Goal: Task Accomplishment & Management: Manage account settings

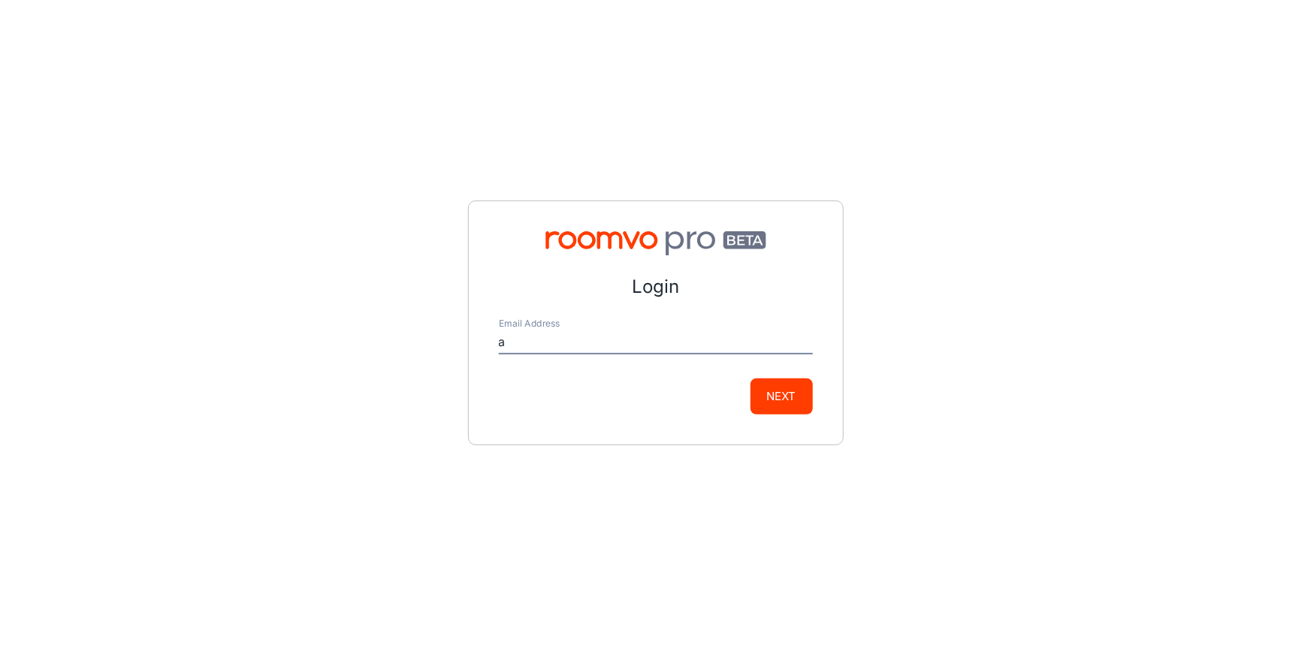
type input "[EMAIL_ADDRESS][DOMAIN_NAME]"
click at [814, 398] on div "Login Email Address [EMAIL_ADDRESS][DOMAIN_NAME] Next" at bounding box center [656, 323] width 376 height 245
click at [780, 398] on button "Next" at bounding box center [781, 397] width 62 height 36
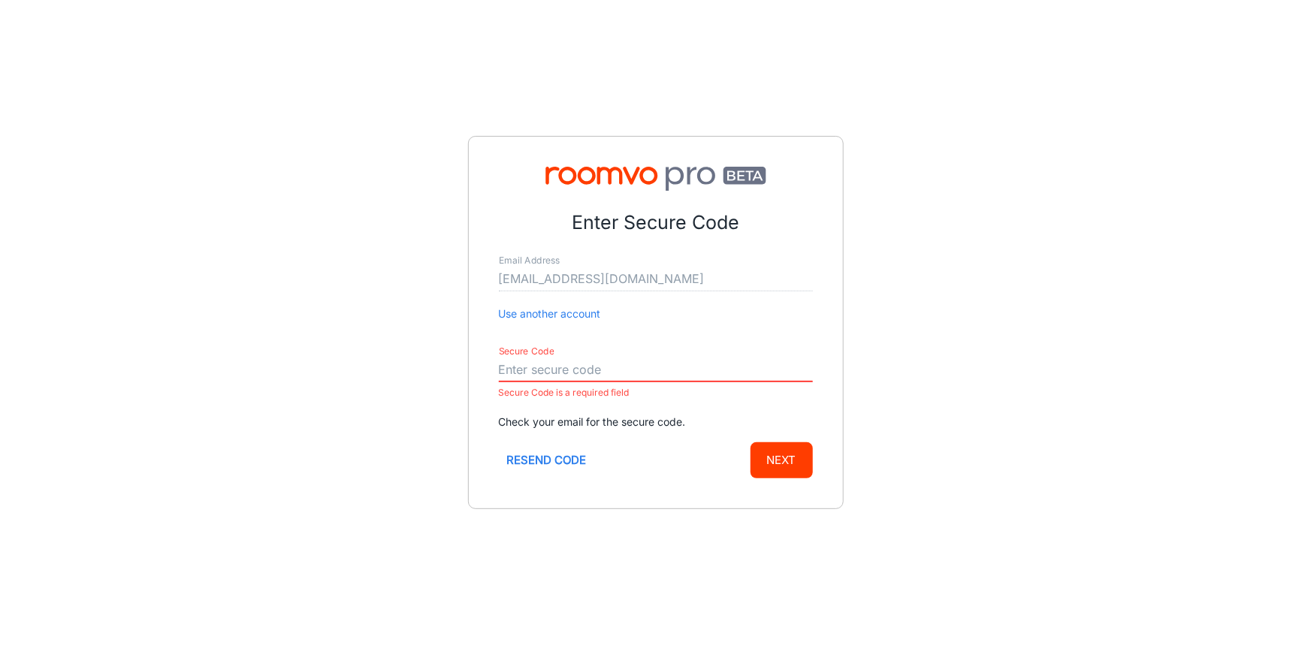
paste input "866664"
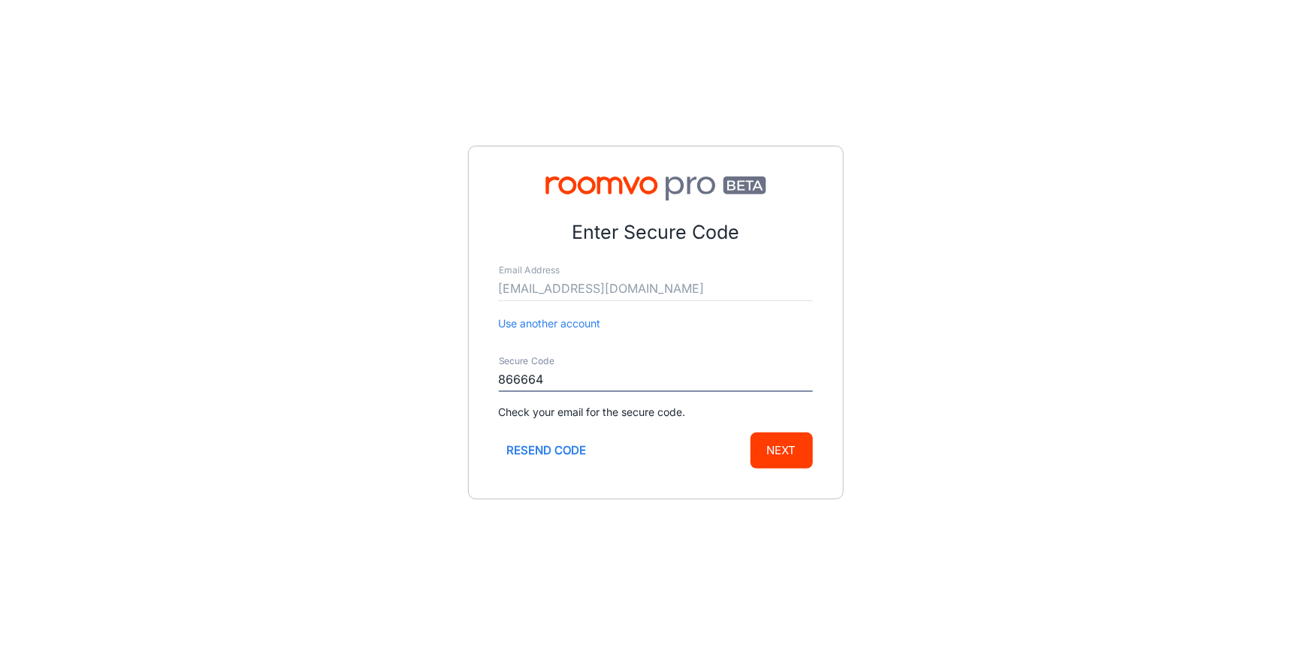
type input "866664"
click at [789, 454] on button "Next" at bounding box center [781, 451] width 62 height 36
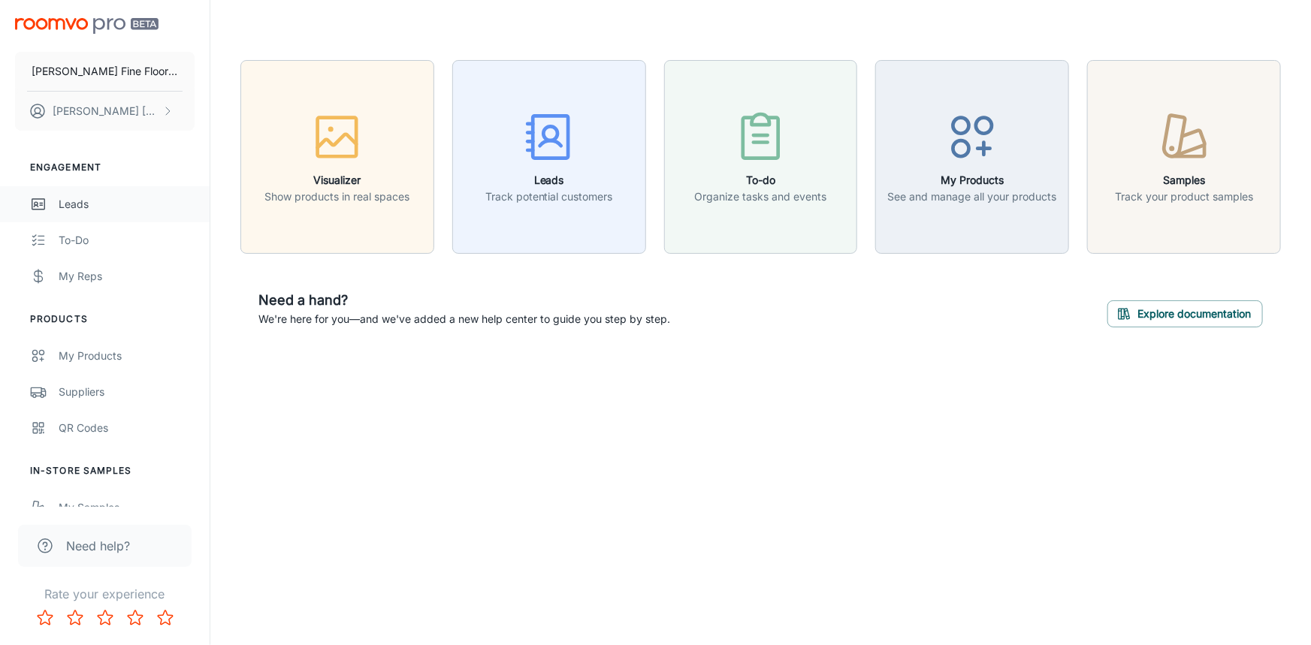
click at [75, 201] on div "Leads" at bounding box center [127, 204] width 136 height 17
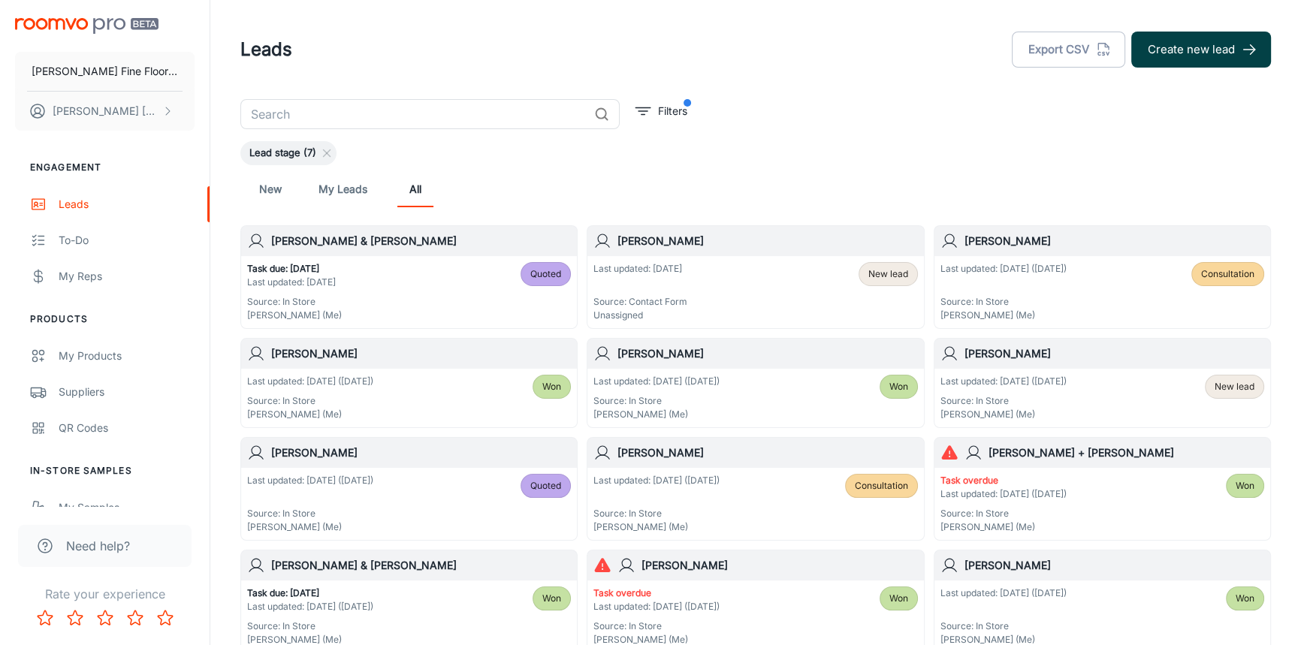
click at [1195, 57] on button "Create new lead" at bounding box center [1201, 50] width 140 height 36
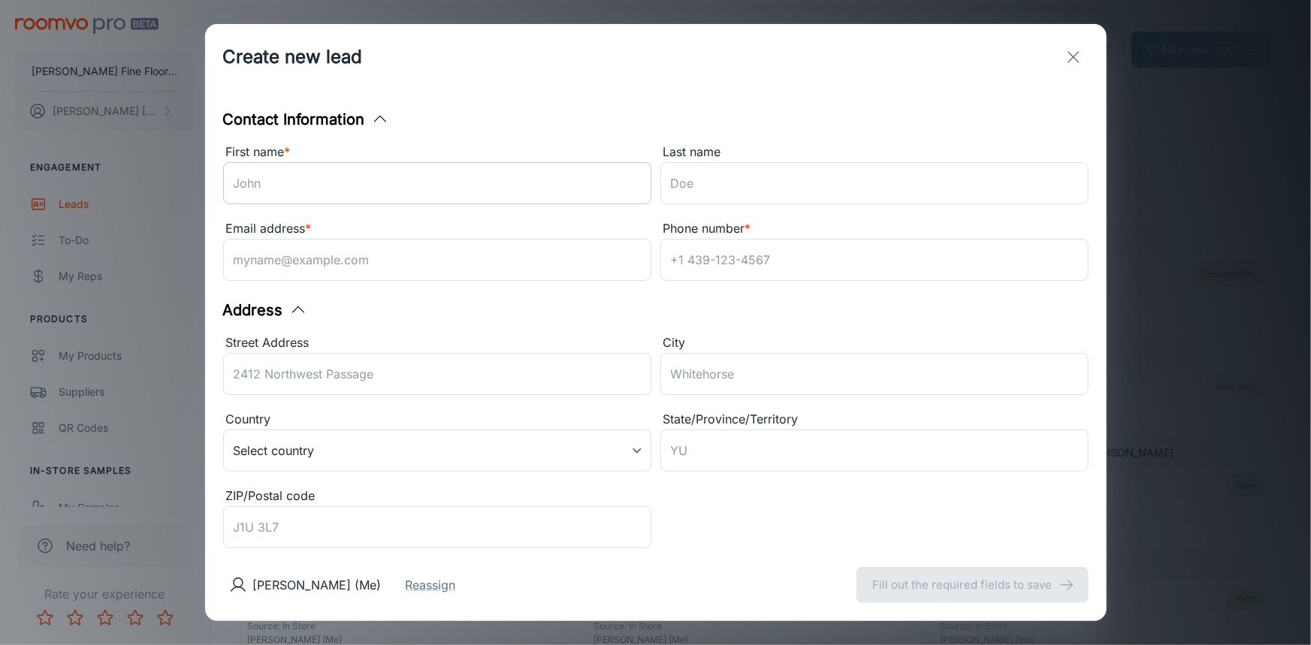
click at [409, 185] on input "First name *" at bounding box center [437, 183] width 428 height 42
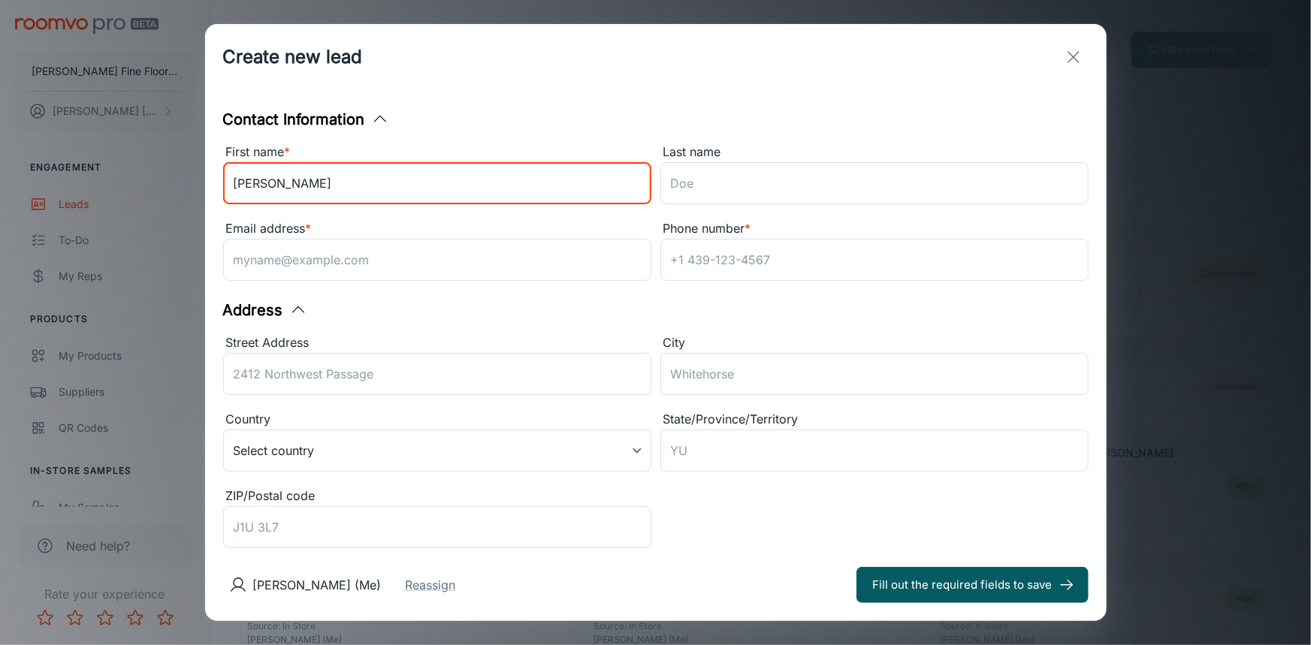
type input "[PERSON_NAME]"
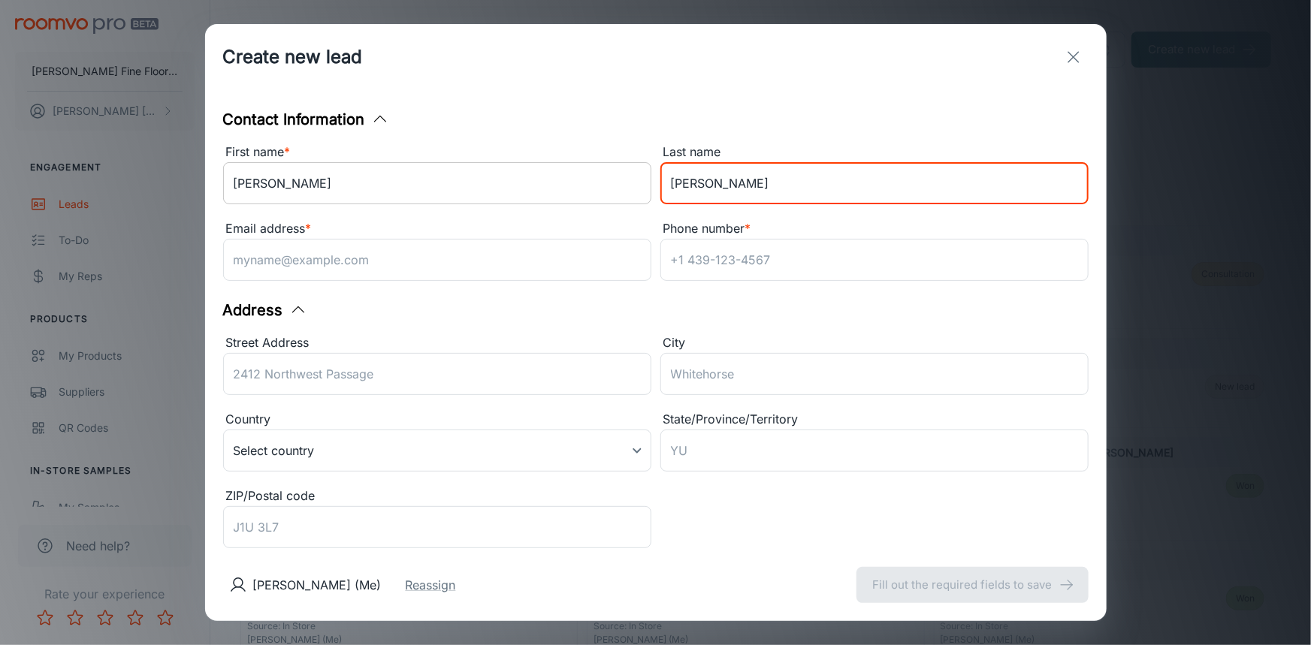
type input "[PERSON_NAME]"
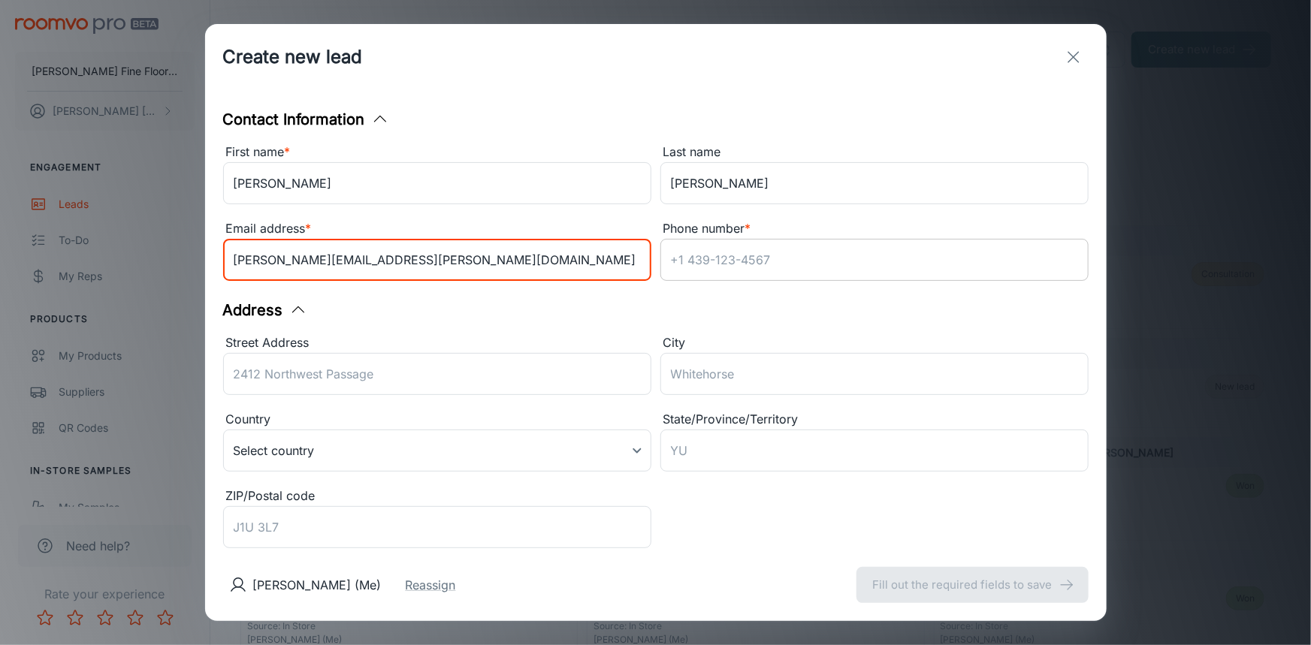
type input "[PERSON_NAME][EMAIL_ADDRESS][PERSON_NAME][DOMAIN_NAME]"
click at [782, 262] on input "Phone number *" at bounding box center [874, 260] width 428 height 42
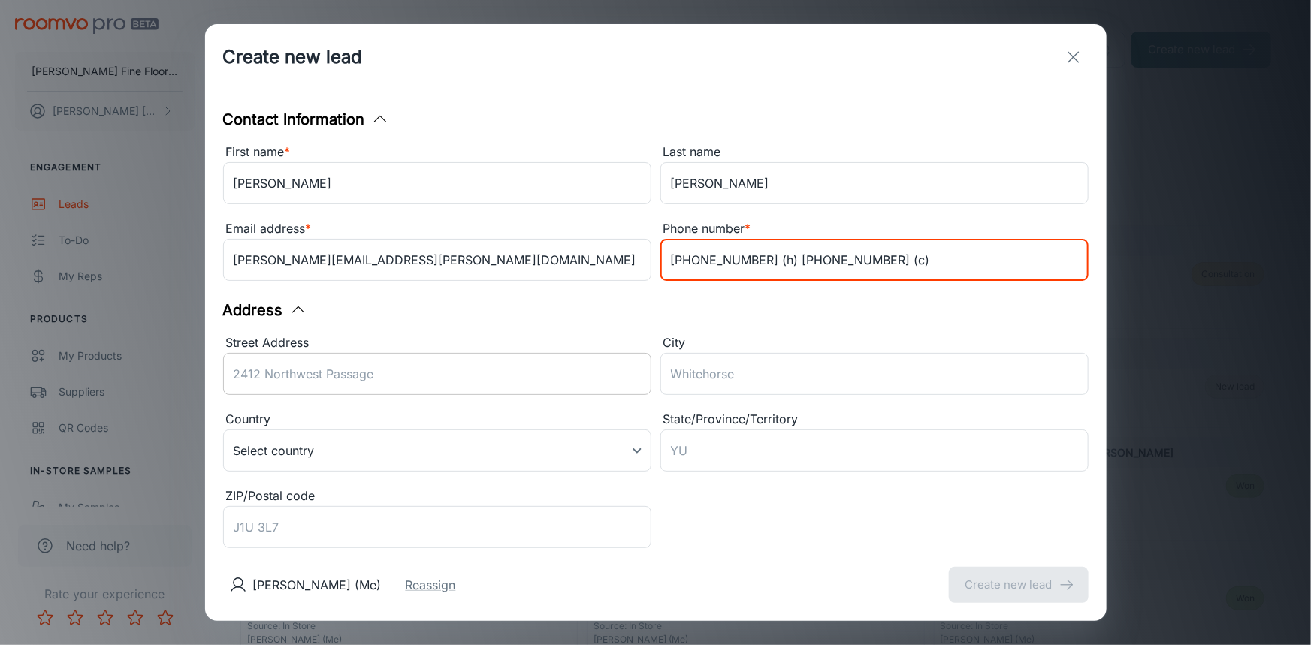
type input "[PHONE_NUMBER] (h) [PHONE_NUMBER] (c)"
click at [336, 371] on div "Street Address ​" at bounding box center [437, 367] width 428 height 68
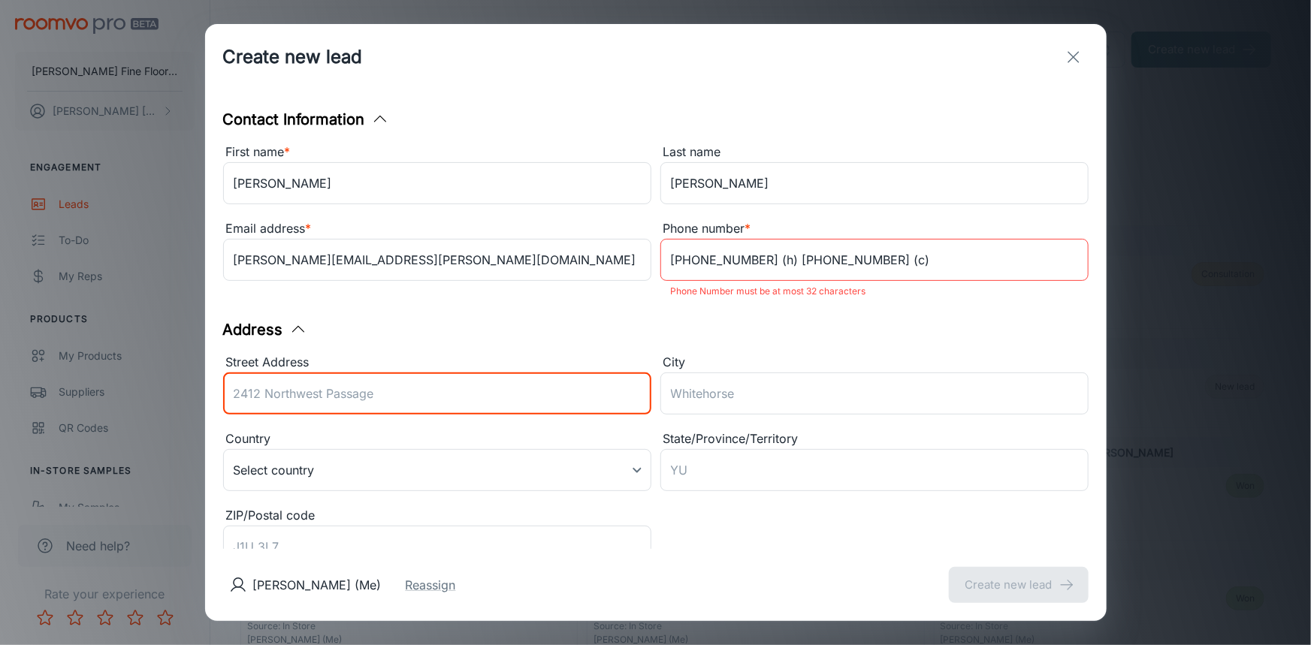
click at [421, 394] on input "Street Address" at bounding box center [437, 394] width 428 height 42
type input "[STREET_ADDRESS]"
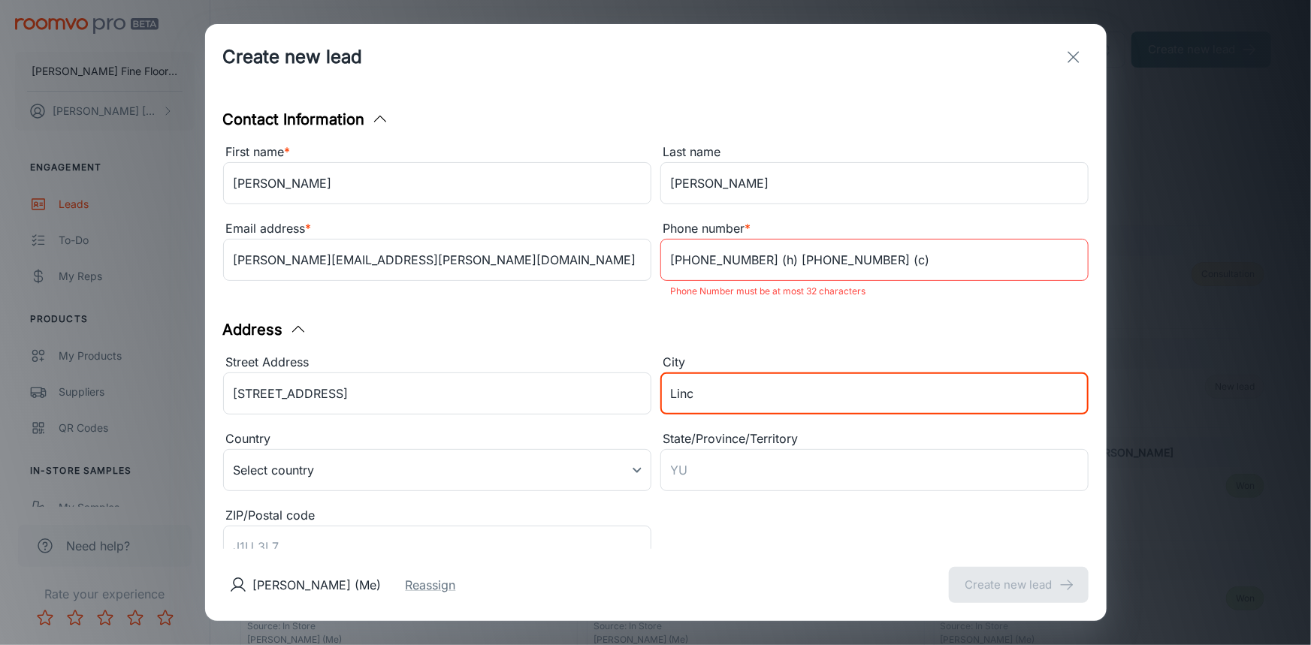
type input "Lincoln"
type input "[US_STATE]"
type input "95648"
click at [762, 258] on input "[PHONE_NUMBER] (h) [PHONE_NUMBER] (c)" at bounding box center [874, 260] width 428 height 42
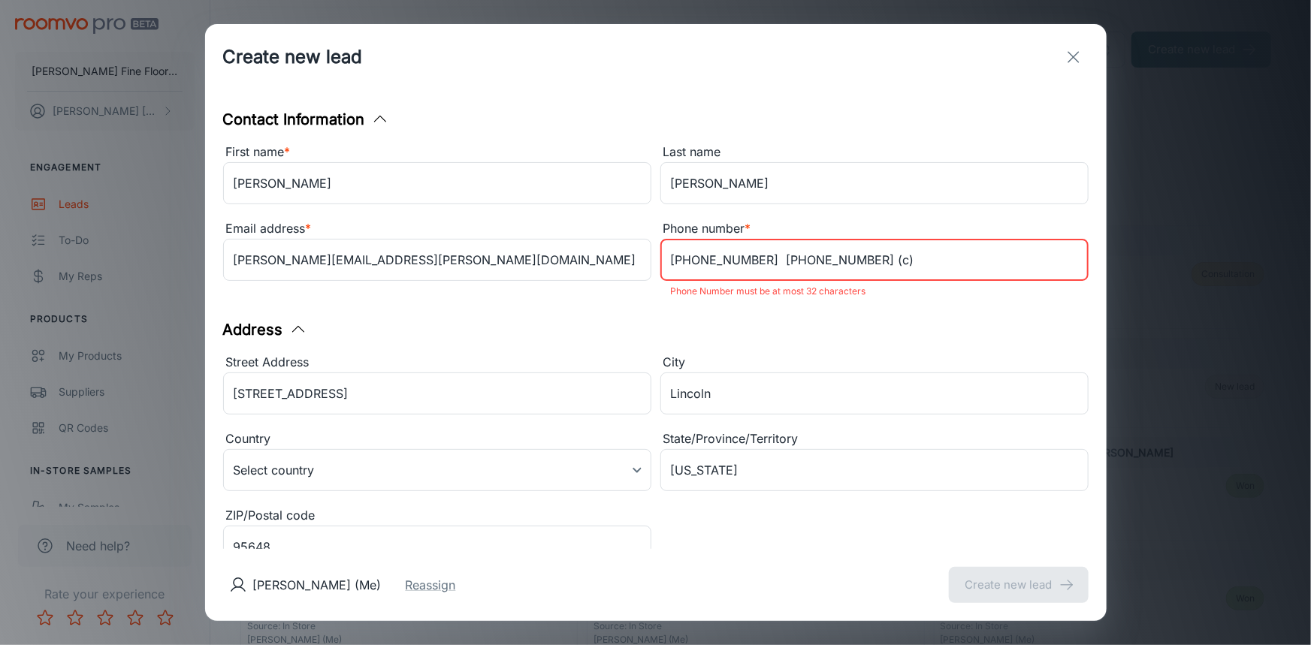
click at [940, 274] on input "[PHONE_NUMBER] [PHONE_NUMBER] (c)" at bounding box center [874, 260] width 428 height 42
click at [746, 260] on input "[PHONE_NUMBER] [PHONE_NUMBER] (c)" at bounding box center [874, 260] width 428 height 42
click at [955, 251] on input "[PHONE_NUMBER], [PHONE_NUMBER] (c)" at bounding box center [874, 260] width 428 height 42
type input "[PHONE_NUMBER], [PHONE_NUMBER] (c)"
click at [784, 329] on div "Address" at bounding box center [655, 329] width 865 height 23
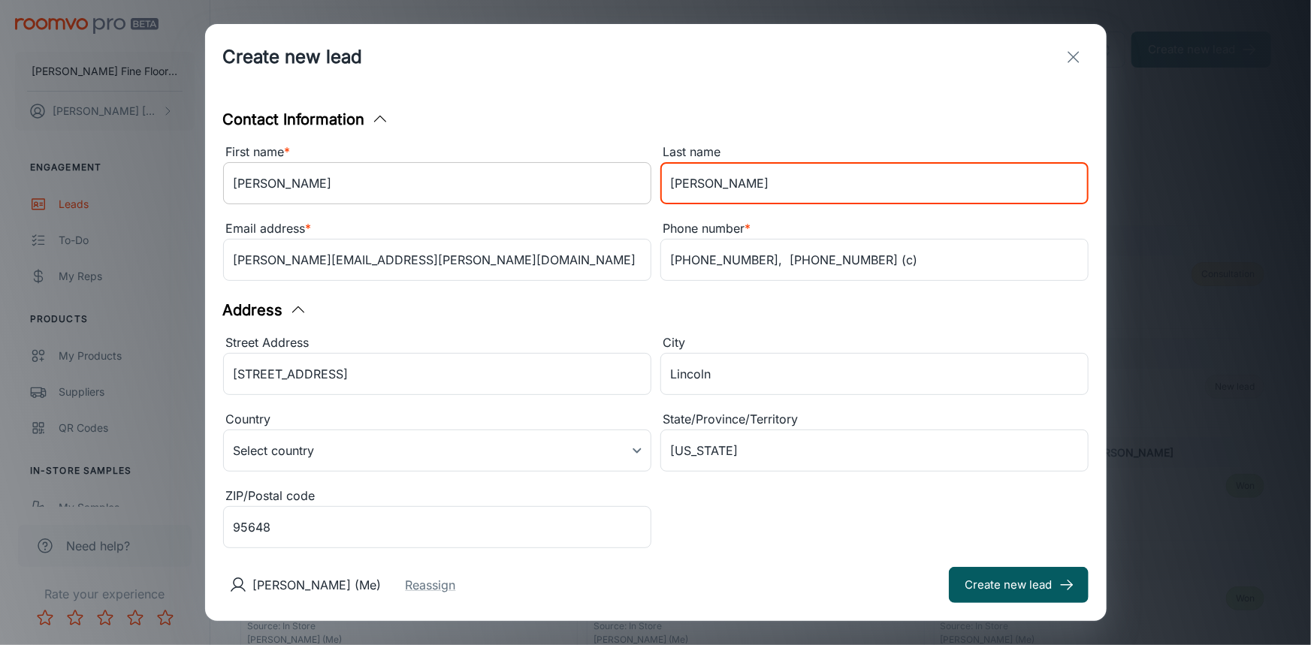
drag, startPoint x: 705, startPoint y: 180, endPoint x: 560, endPoint y: 195, distance: 145.8
click at [561, 198] on div "First name * [PERSON_NAME] ​ Last name [PERSON_NAME] ​ Email address * [PERSON_…" at bounding box center [651, 210] width 874 height 153
click at [352, 181] on input "[PERSON_NAME]" at bounding box center [437, 183] width 428 height 42
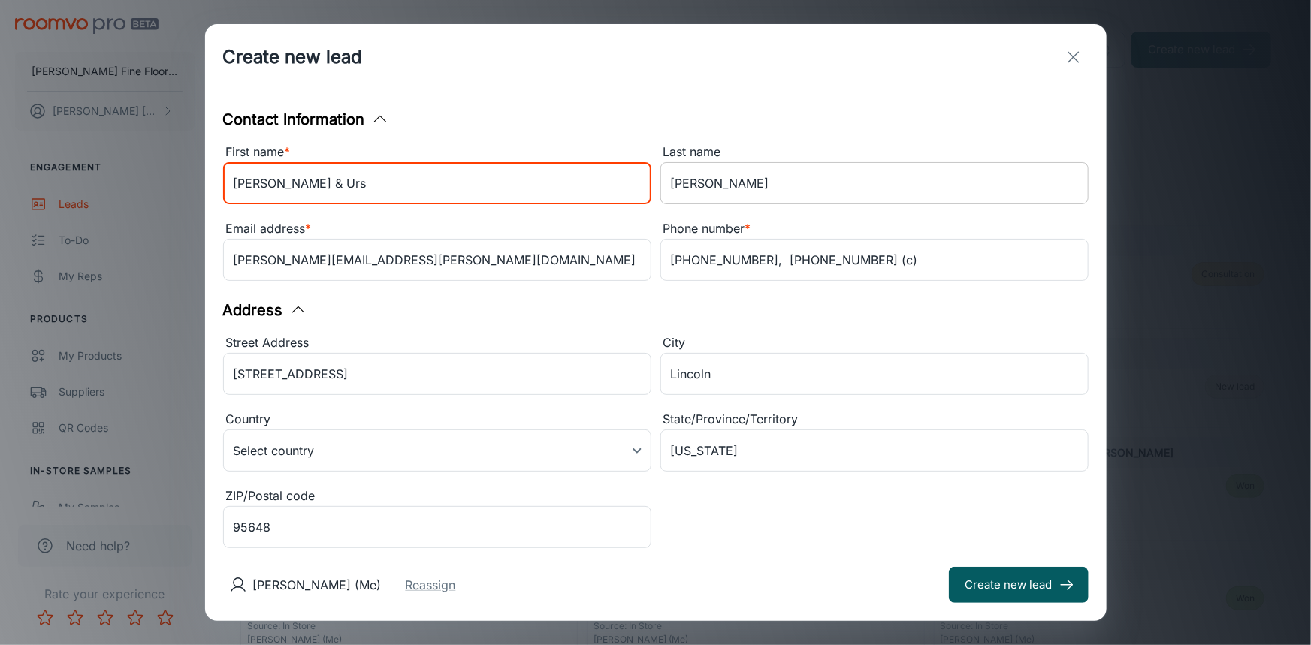
type input "[PERSON_NAME] & Urs"
click at [772, 192] on input "[PERSON_NAME]" at bounding box center [874, 183] width 428 height 42
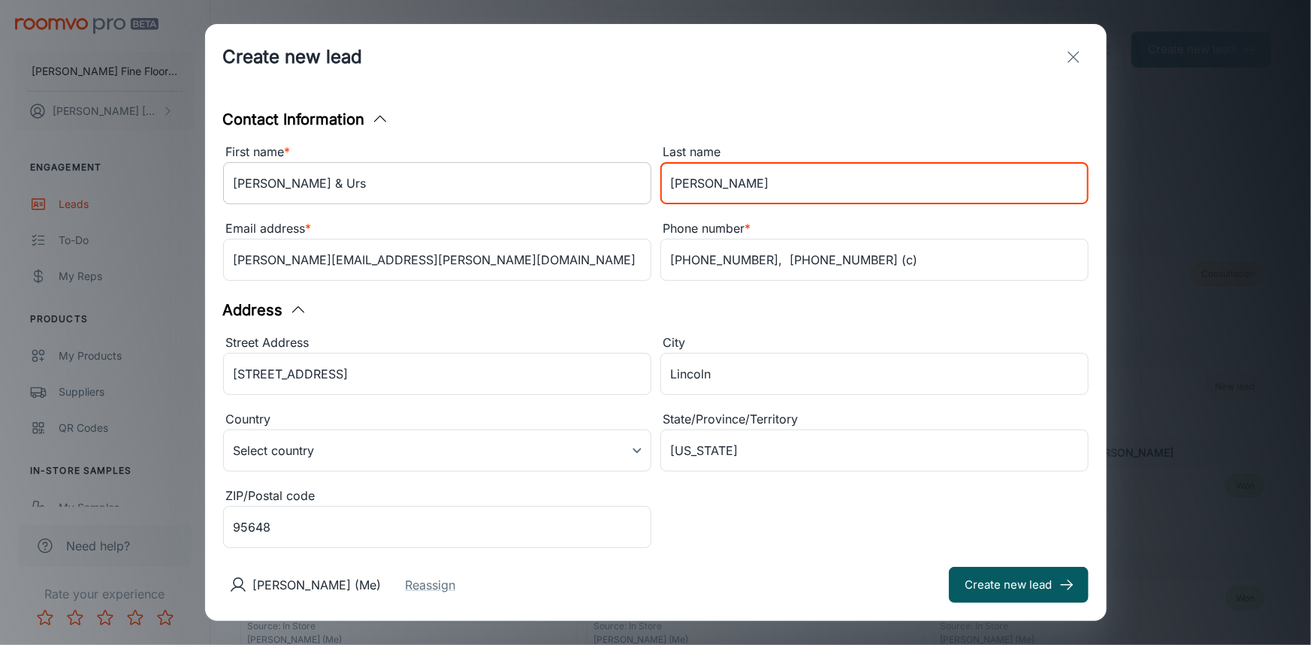
type input "[PERSON_NAME]"
click at [316, 190] on input "[PERSON_NAME] & Urs" at bounding box center [437, 183] width 428 height 42
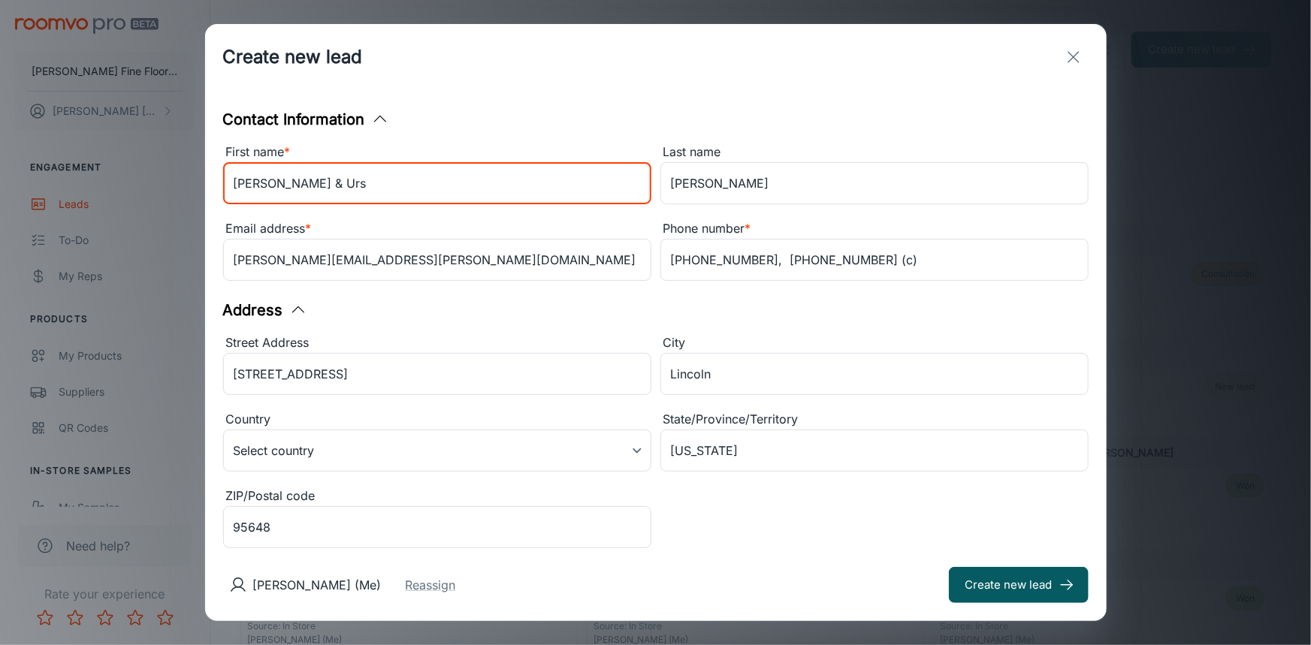
click at [765, 322] on div "Address Street Address [GEOGRAPHIC_DATA] [GEOGRAPHIC_DATA] ​ Country Select cou…" at bounding box center [655, 426] width 865 height 255
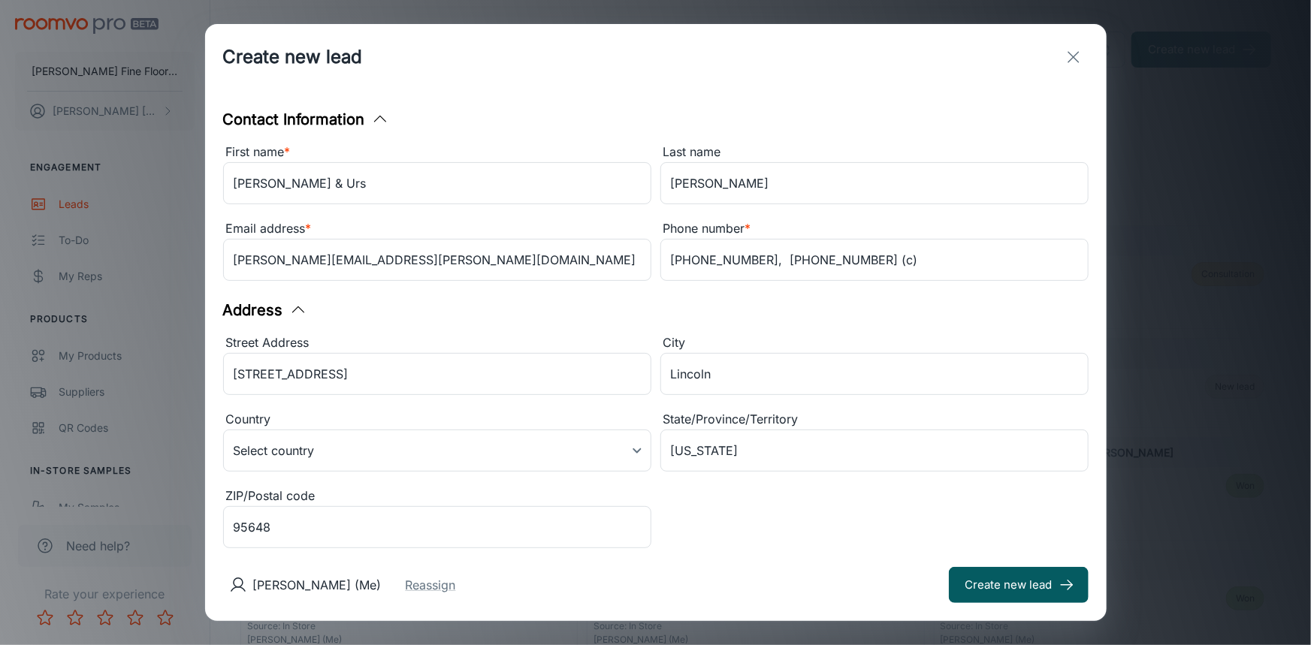
scroll to position [273, 0]
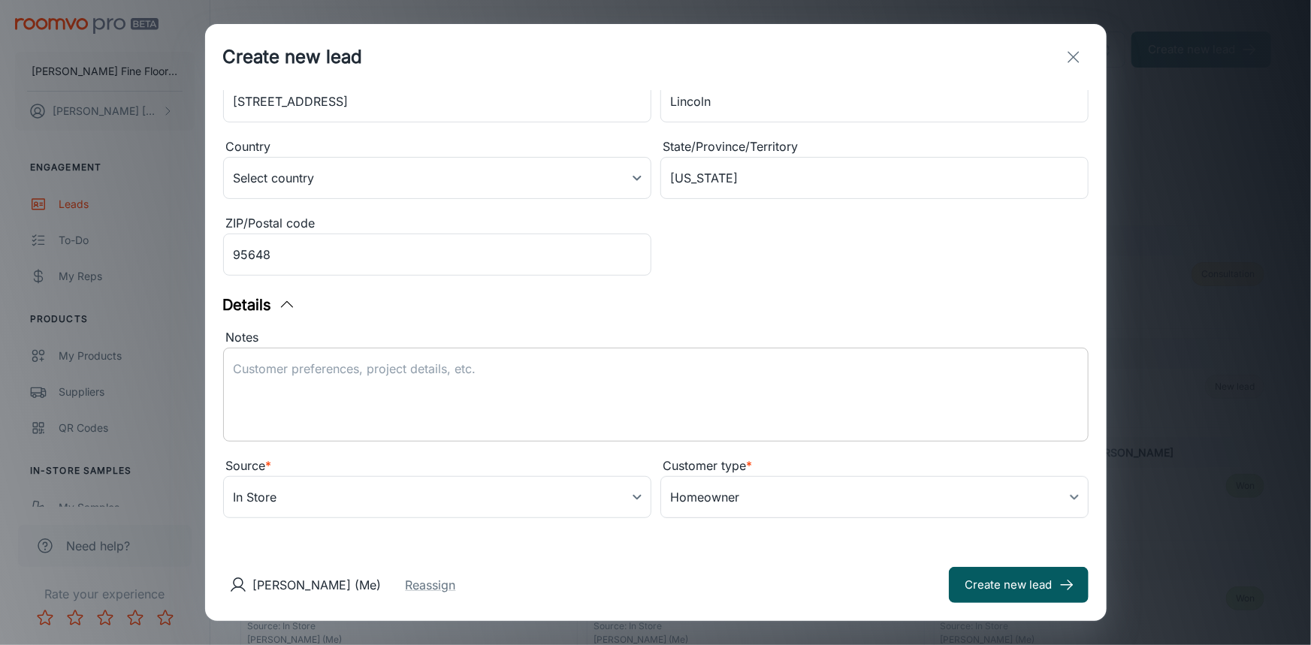
click at [452, 379] on textarea "Notes" at bounding box center [656, 395] width 844 height 69
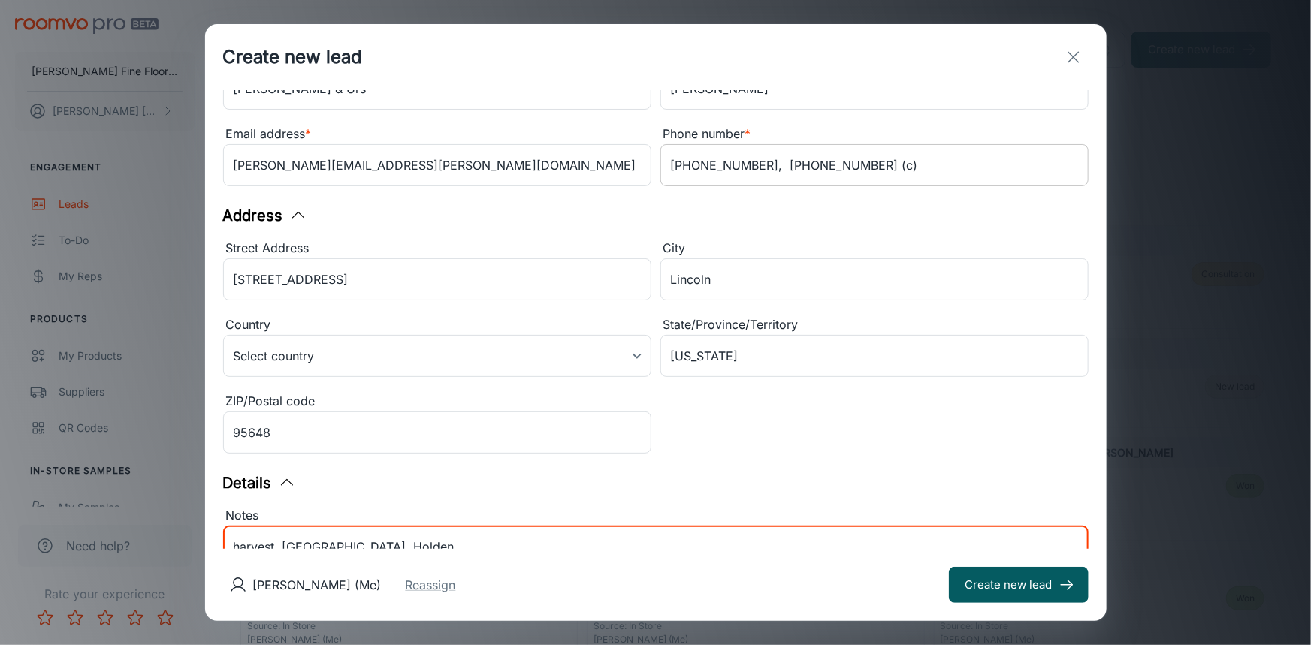
scroll to position [0, 0]
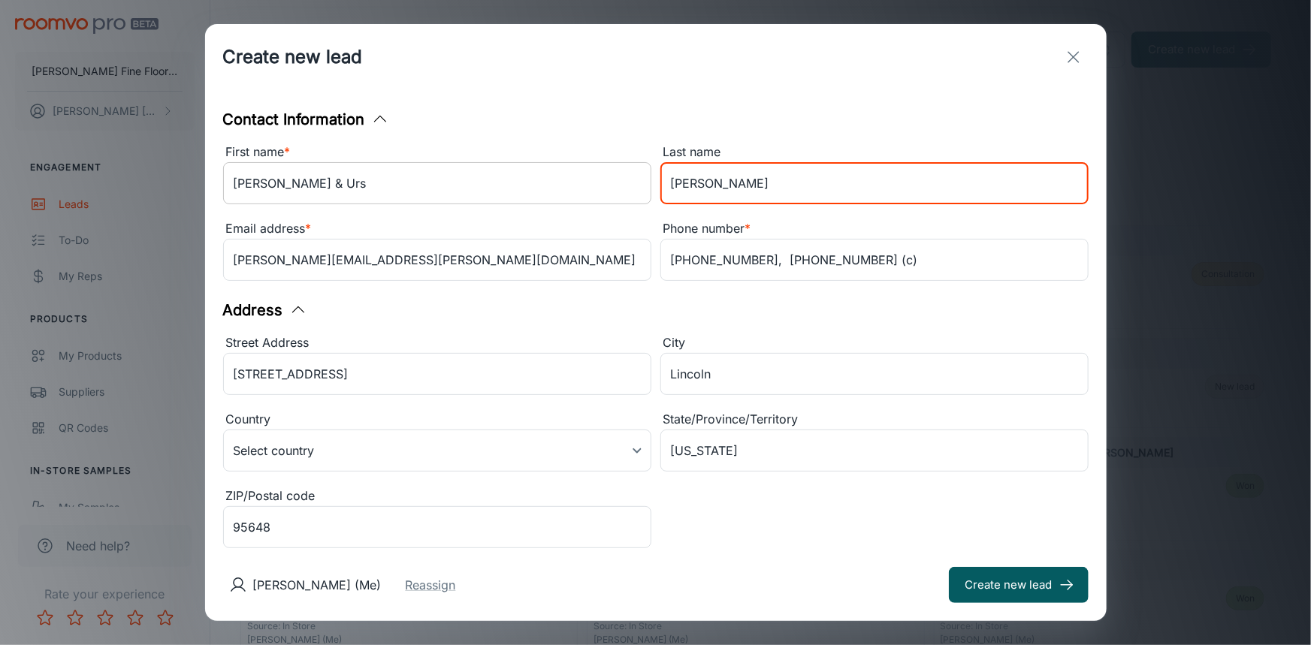
drag, startPoint x: 696, startPoint y: 187, endPoint x: 625, endPoint y: 203, distance: 72.3
click at [625, 203] on div "First name * [PERSON_NAME] & [PERSON_NAME] ​ Last name [PERSON_NAME] ​ Email ad…" at bounding box center [651, 210] width 874 height 153
drag, startPoint x: 726, startPoint y: 176, endPoint x: 606, endPoint y: 193, distance: 121.4
click at [606, 193] on div "First name * [PERSON_NAME] & [PERSON_NAME] ​ Last name [PERSON_NAME] ​ Email ad…" at bounding box center [651, 210] width 874 height 153
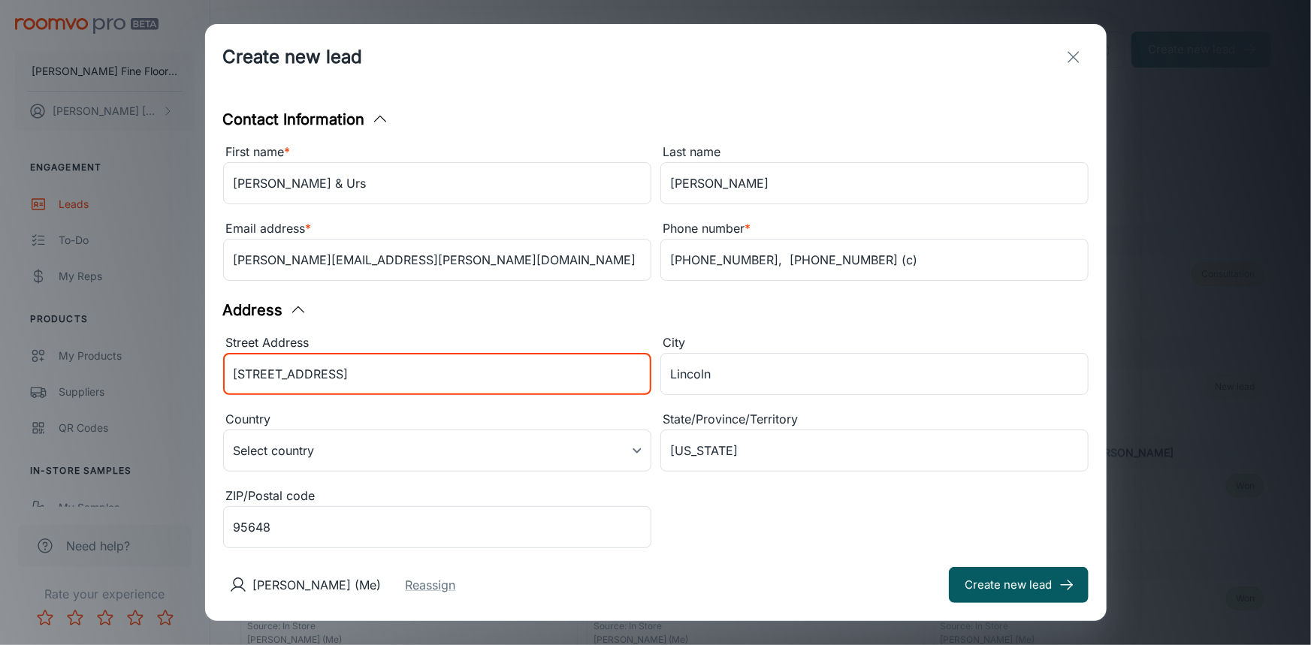
drag, startPoint x: 335, startPoint y: 375, endPoint x: 198, endPoint y: 391, distance: 138.4
click at [198, 391] on div "Create new lead Contact Information First name * [PERSON_NAME] & Urs ​ Last nam…" at bounding box center [655, 322] width 1311 height 645
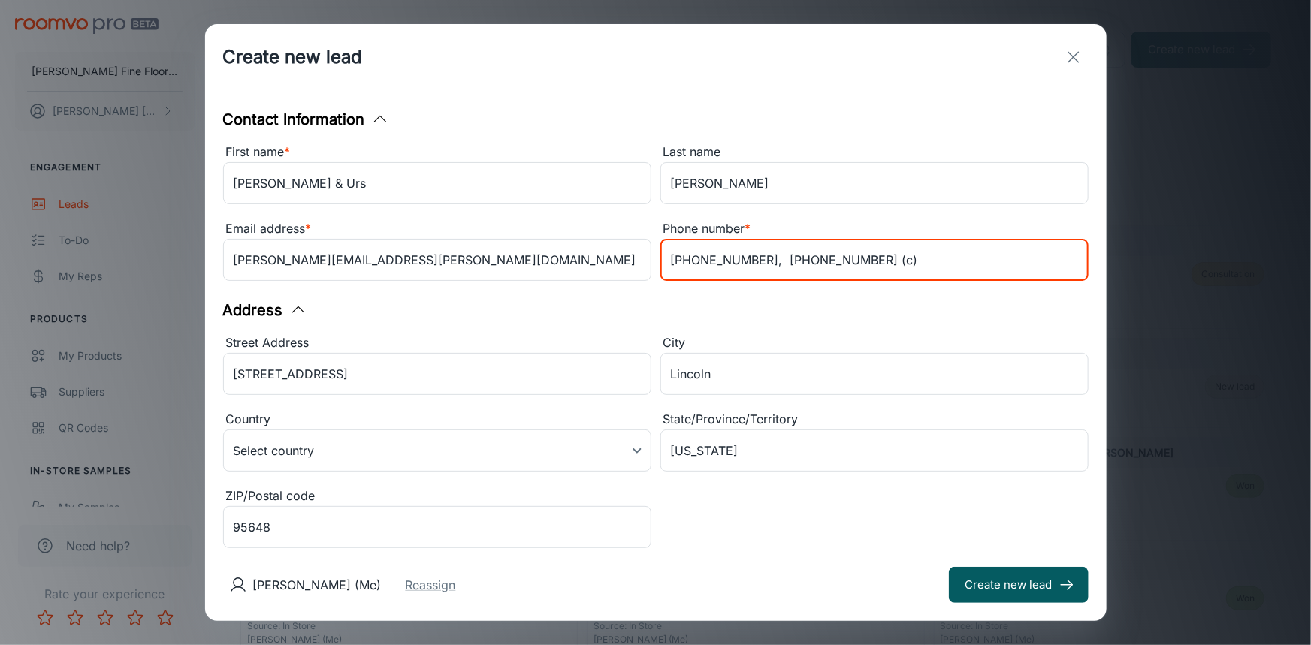
drag, startPoint x: 860, startPoint y: 261, endPoint x: 653, endPoint y: 276, distance: 207.8
click at [653, 276] on div "Phone number * [PHONE_NUMBER], [PHONE_NUMBER] (c) ​" at bounding box center [869, 248] width 437 height 77
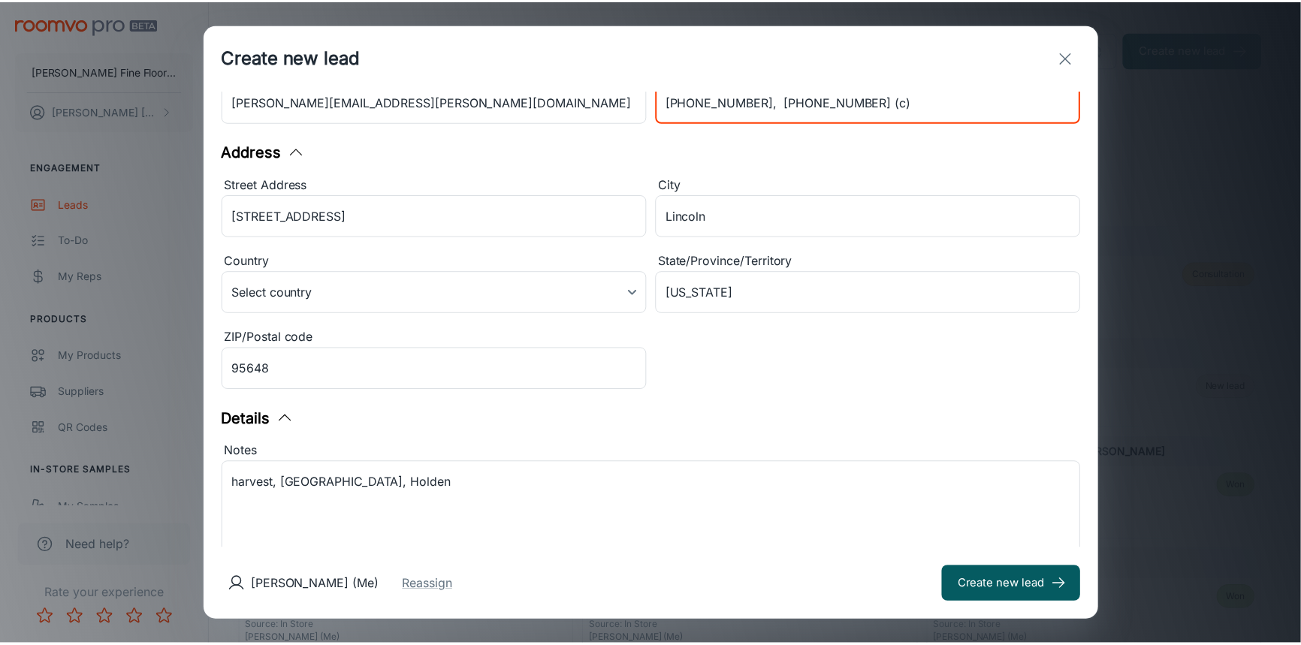
scroll to position [278, 0]
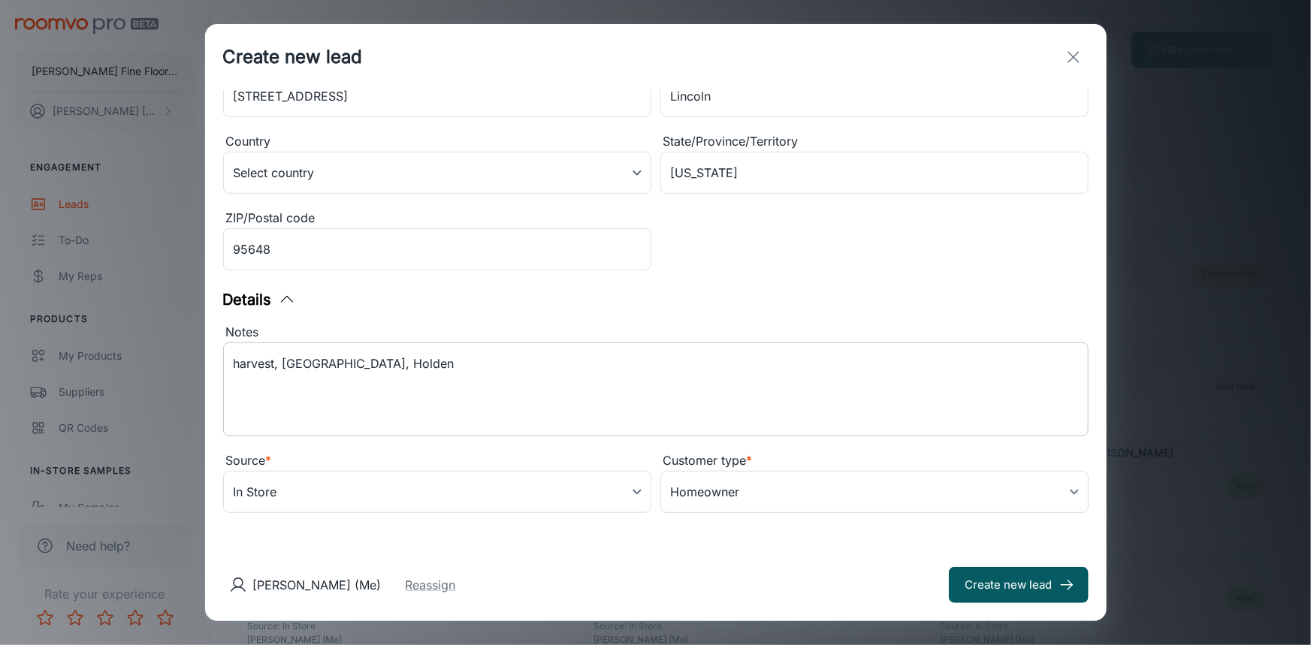
click at [234, 359] on textarea "harvest, [GEOGRAPHIC_DATA], Holden" at bounding box center [656, 389] width 844 height 69
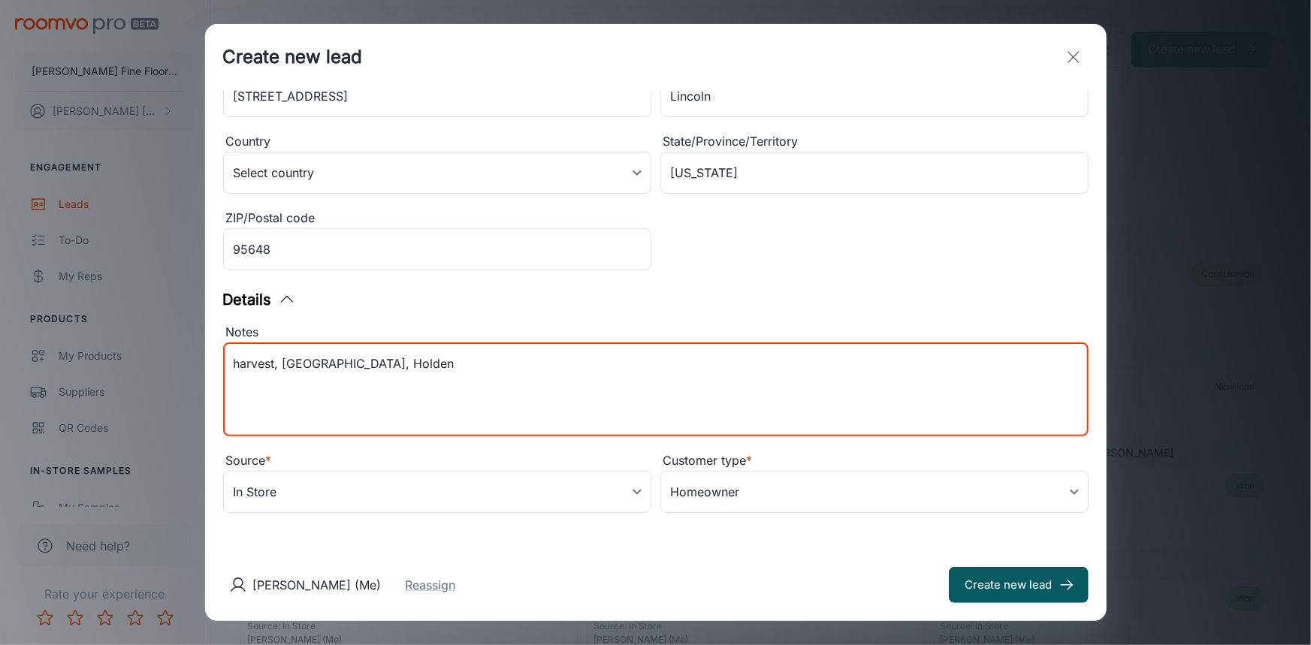
drag, startPoint x: 395, startPoint y: 366, endPoint x: 177, endPoint y: 383, distance: 219.3
click at [177, 383] on div "Create new lead Contact Information First name * [PERSON_NAME] & Urs ​ Last nam…" at bounding box center [655, 322] width 1311 height 645
click at [270, 385] on textarea "harvest, [GEOGRAPHIC_DATA], Holden" at bounding box center [656, 389] width 844 height 69
click at [234, 366] on textarea "harvest, [GEOGRAPHIC_DATA], Holden" at bounding box center [656, 389] width 844 height 69
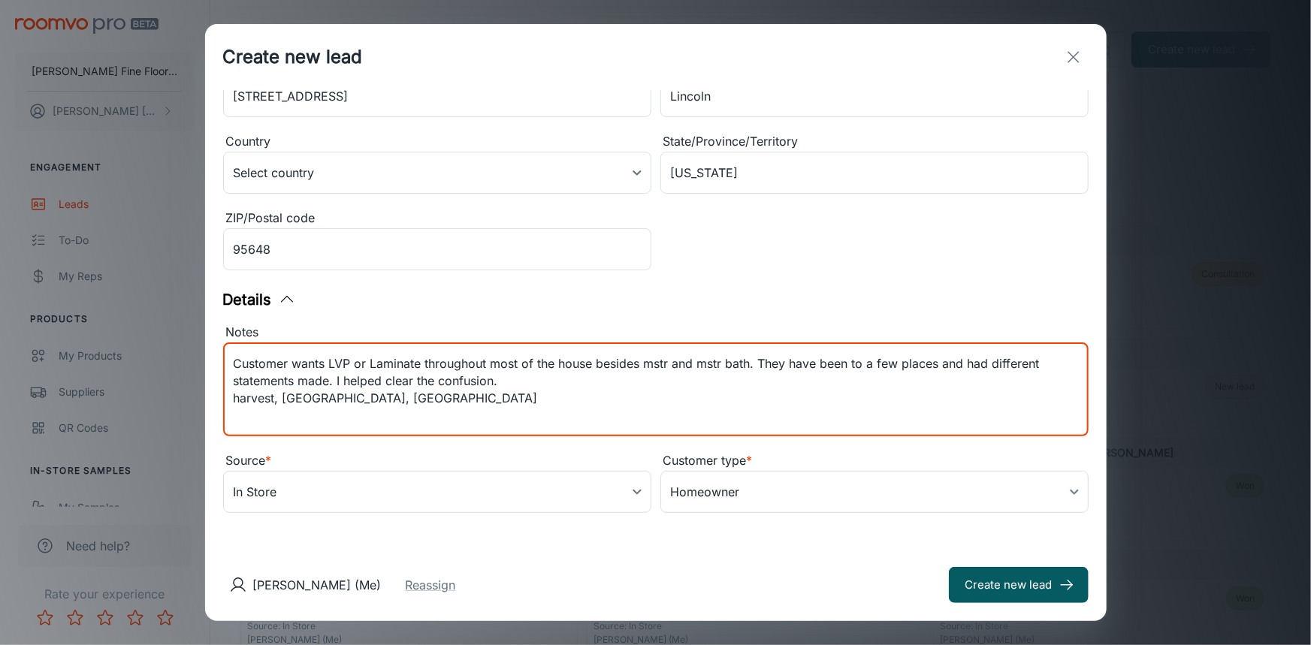
drag, startPoint x: 383, startPoint y: 400, endPoint x: 233, endPoint y: 418, distance: 151.3
click at [234, 418] on textarea "Customer wants LVP or Laminate throughout most of the house besides mstr and ms…" at bounding box center [656, 389] width 844 height 69
click at [424, 406] on textarea "Customer wants LVP or Laminate throughout most of the house besides mstr and ms…" at bounding box center [656, 389] width 844 height 69
click at [519, 374] on textarea "Customer wants LVP or Laminate throughout most of the house besides mstr and ms…" at bounding box center [656, 389] width 844 height 69
click at [390, 413] on textarea "Customer wants LVP or Laminate throughout most of the house besides mstr and ms…" at bounding box center [656, 389] width 844 height 69
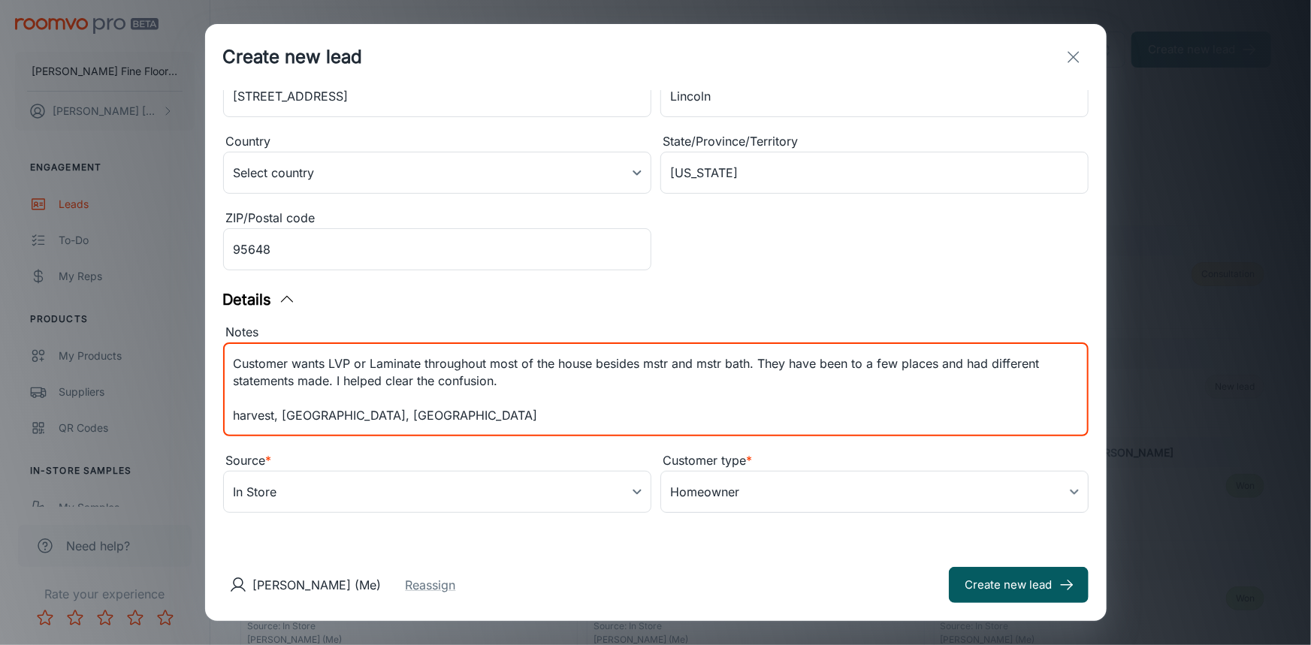
drag, startPoint x: 391, startPoint y: 417, endPoint x: 204, endPoint y: 414, distance: 187.0
click at [204, 414] on div "Create new lead Contact Information First name * [PERSON_NAME] & Urs ​ Last nam…" at bounding box center [655, 322] width 1311 height 645
type textarea "Customer wants LVP or Laminate throughout most of the house besides mstr and ms…"
click at [991, 576] on button "Create new lead" at bounding box center [1019, 585] width 140 height 36
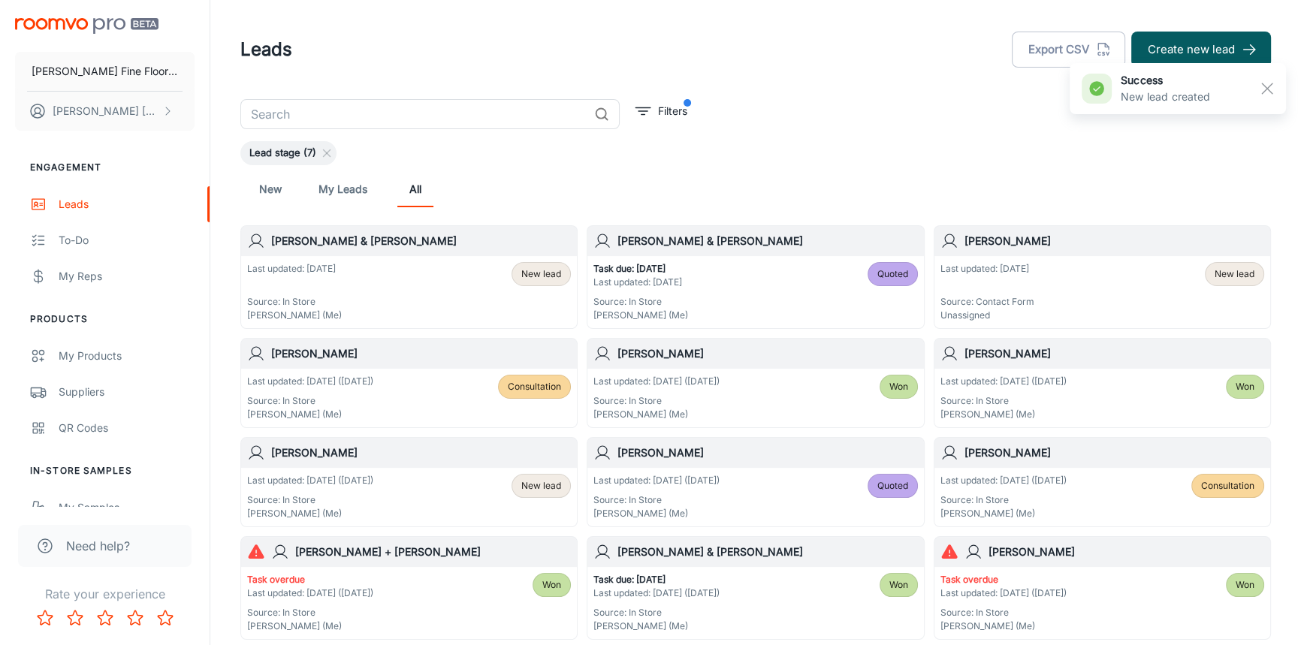
click at [793, 182] on div "New My Leads All" at bounding box center [755, 189] width 1006 height 36
click at [516, 241] on h6 "[PERSON_NAME] & [PERSON_NAME]" at bounding box center [421, 241] width 300 height 17
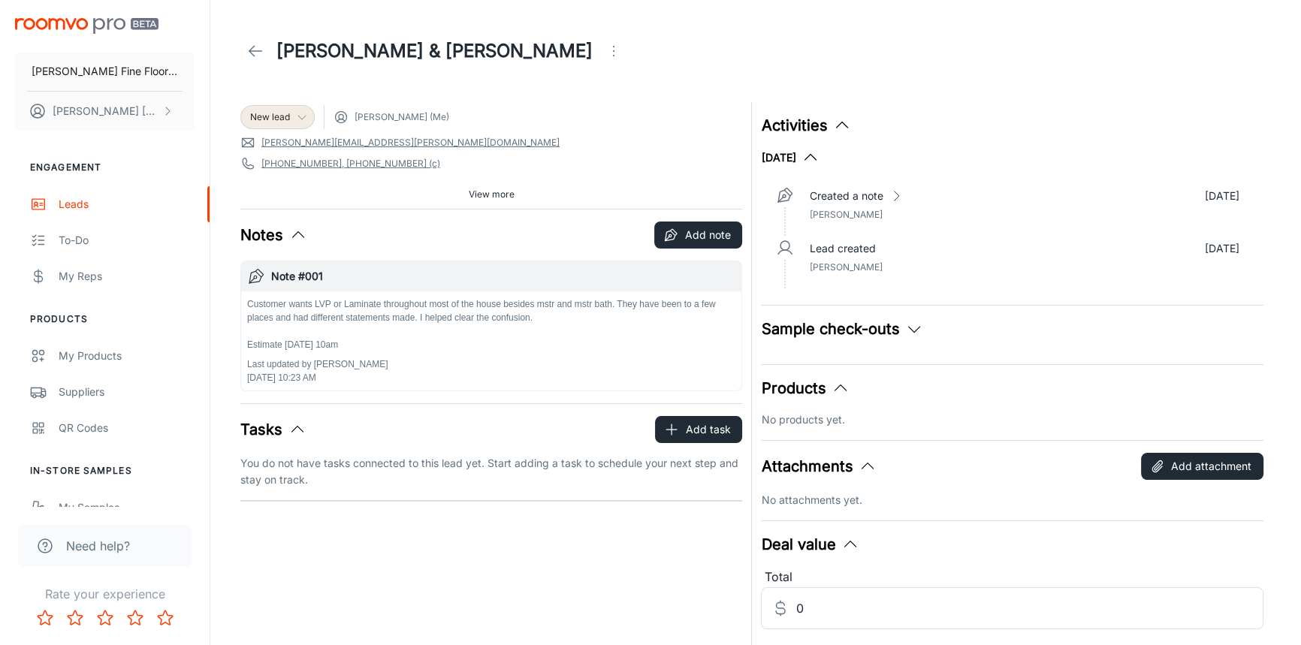
click at [282, 118] on span "New lead" at bounding box center [270, 117] width 40 height 14
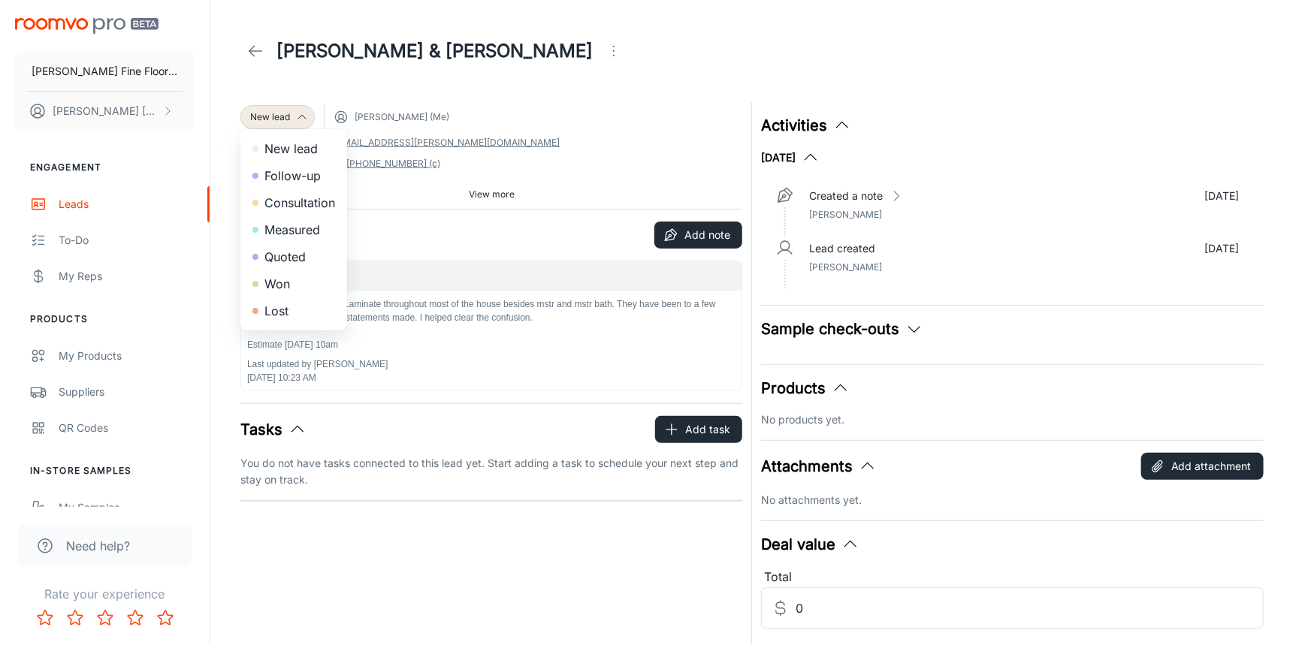
click at [300, 203] on li "Consultation" at bounding box center [293, 202] width 107 height 27
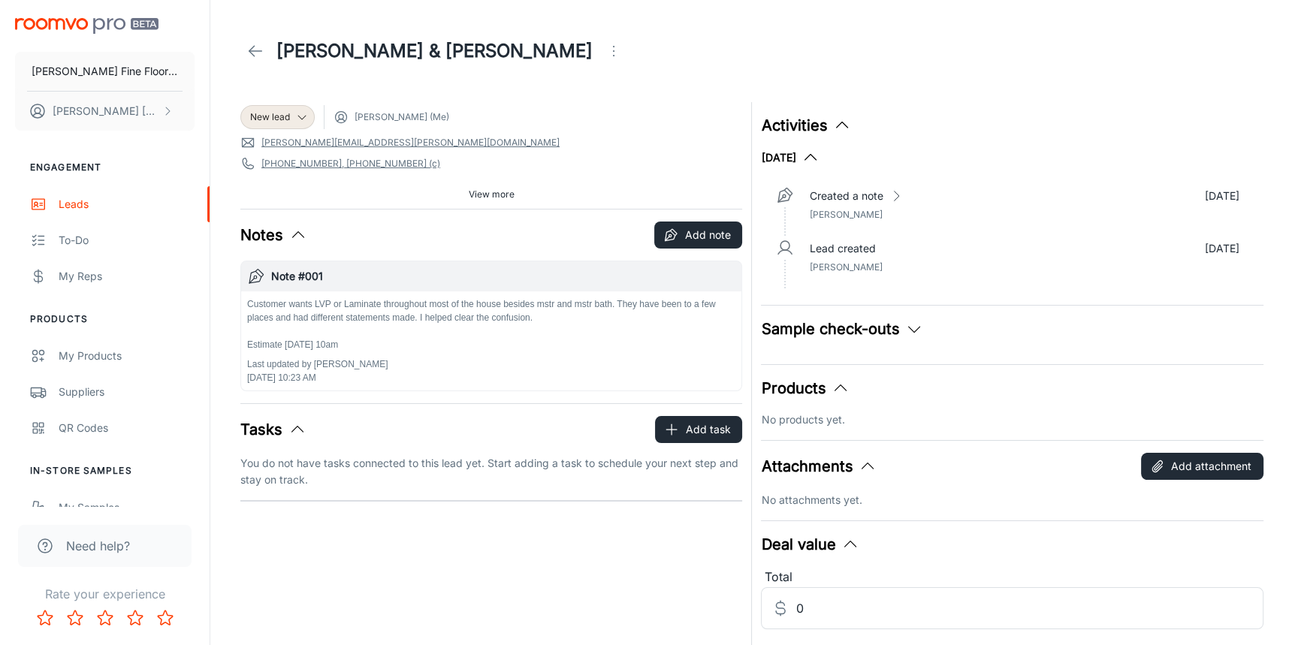
click at [484, 192] on span "View more" at bounding box center [492, 195] width 46 height 14
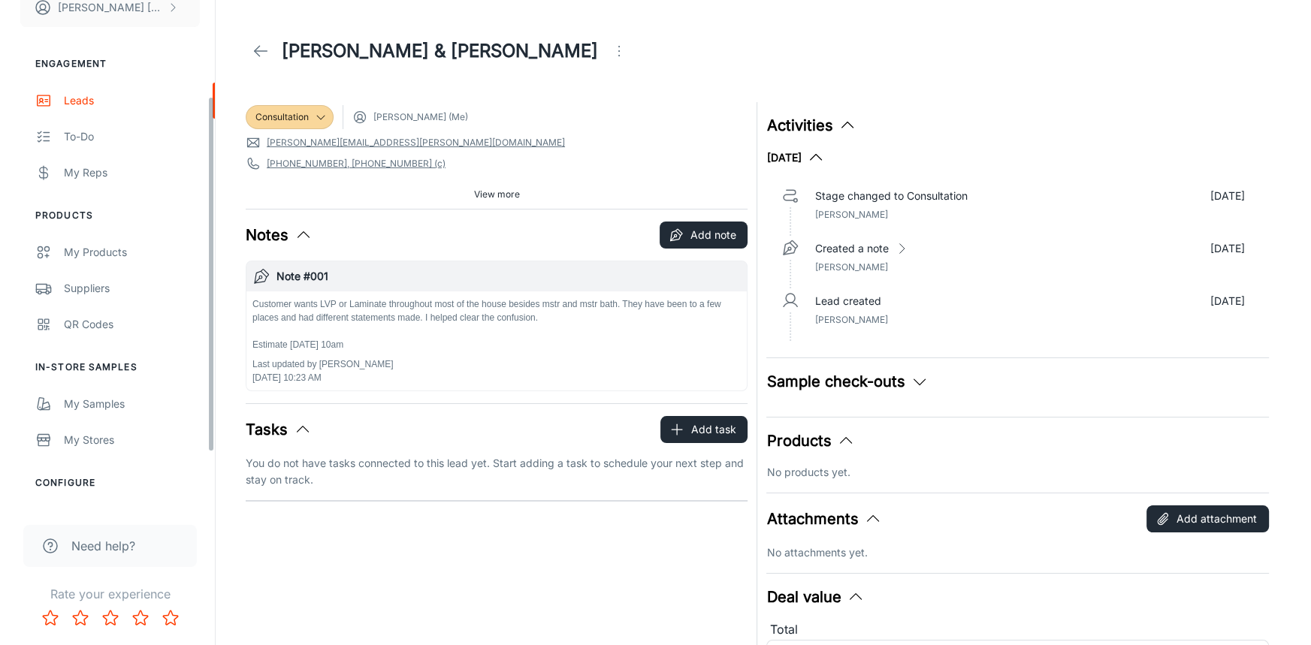
scroll to position [136, 0]
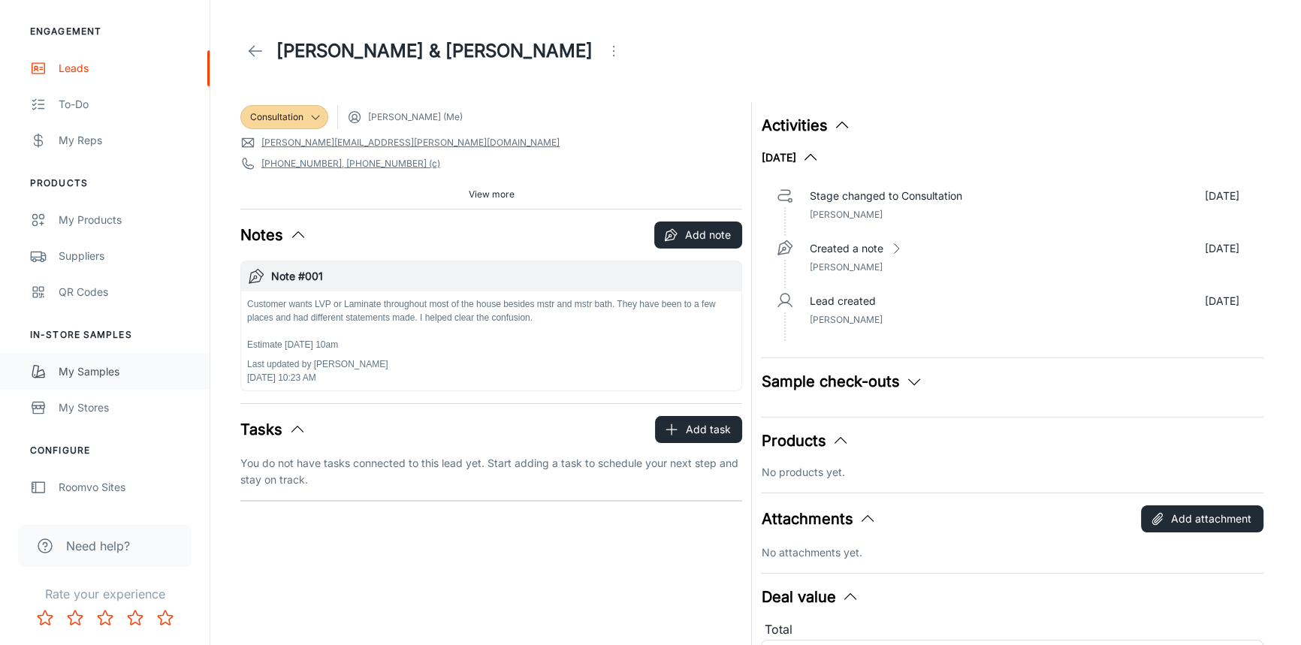
click at [77, 371] on div "My Samples" at bounding box center [127, 372] width 136 height 17
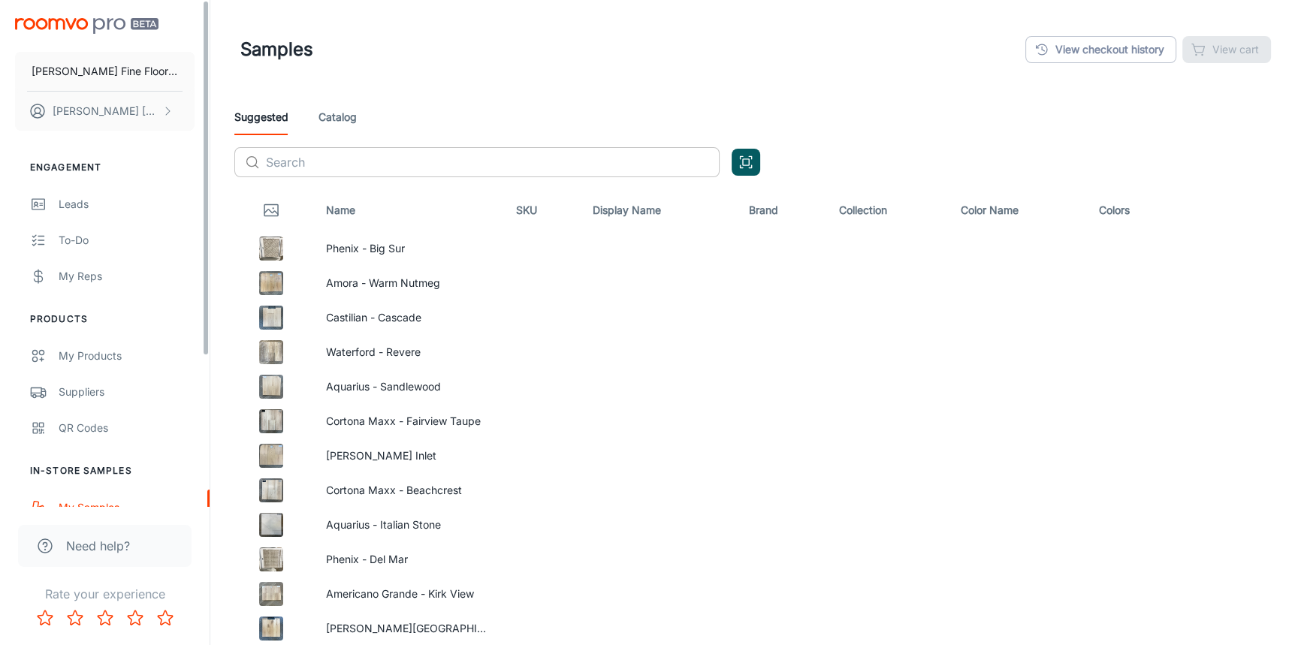
click at [381, 167] on input "text" at bounding box center [493, 162] width 454 height 30
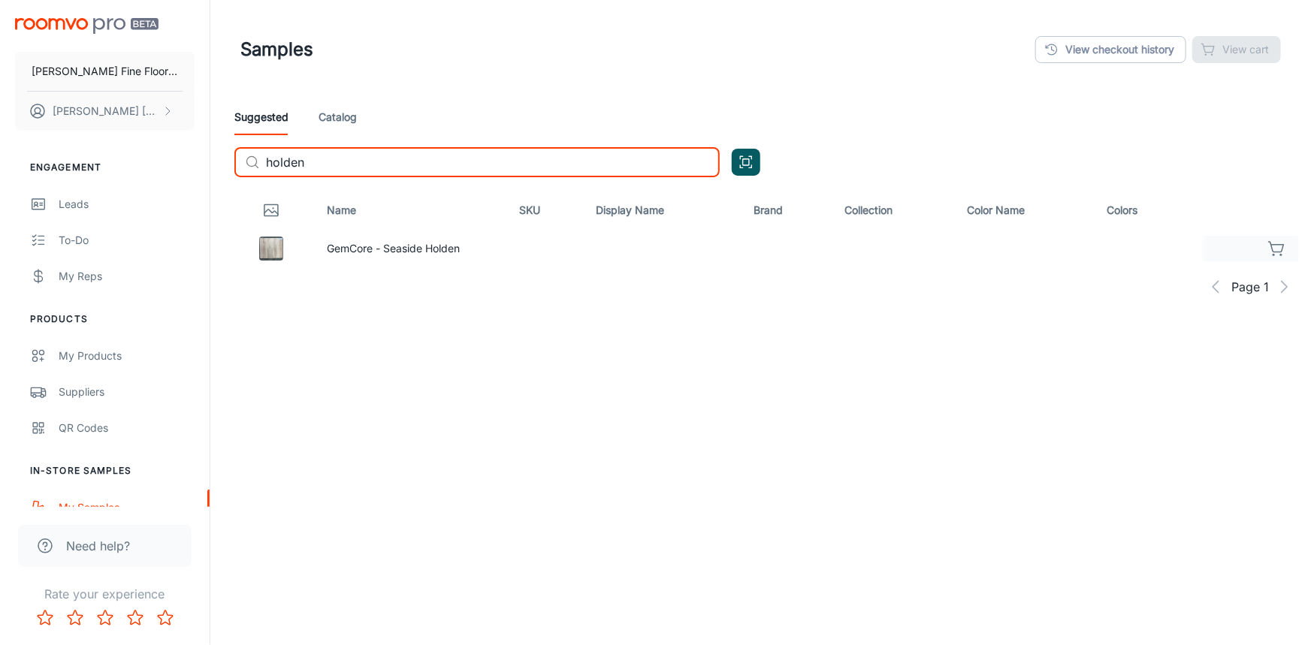
click at [1278, 251] on icon "button" at bounding box center [1277, 249] width 18 height 18
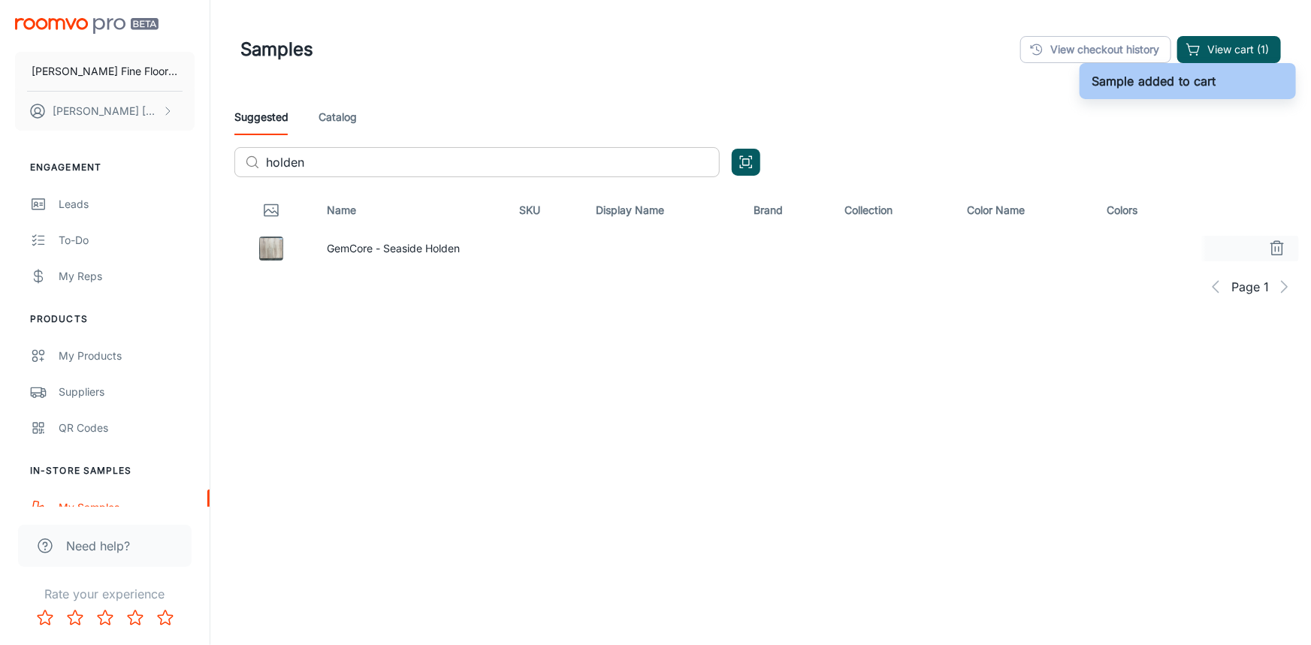
click at [367, 164] on input "holden" at bounding box center [493, 162] width 454 height 30
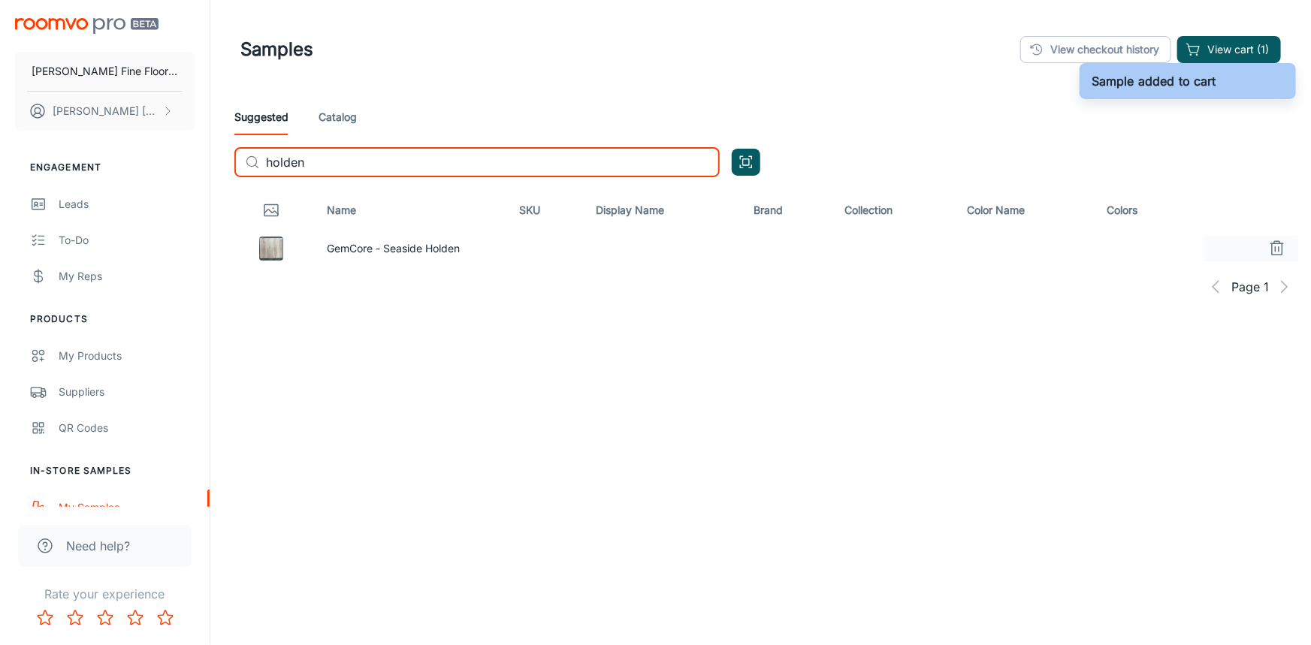
click at [366, 164] on input "holden" at bounding box center [493, 162] width 454 height 30
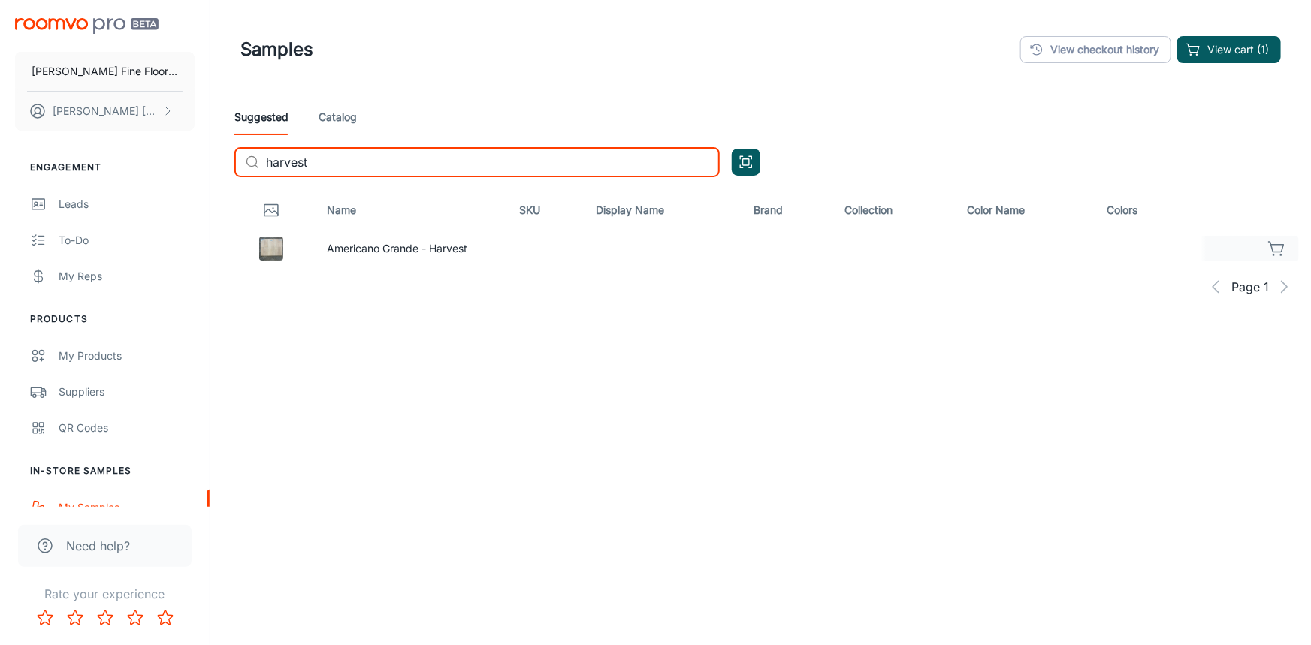
click at [1277, 249] on icon "button" at bounding box center [1277, 249] width 18 height 18
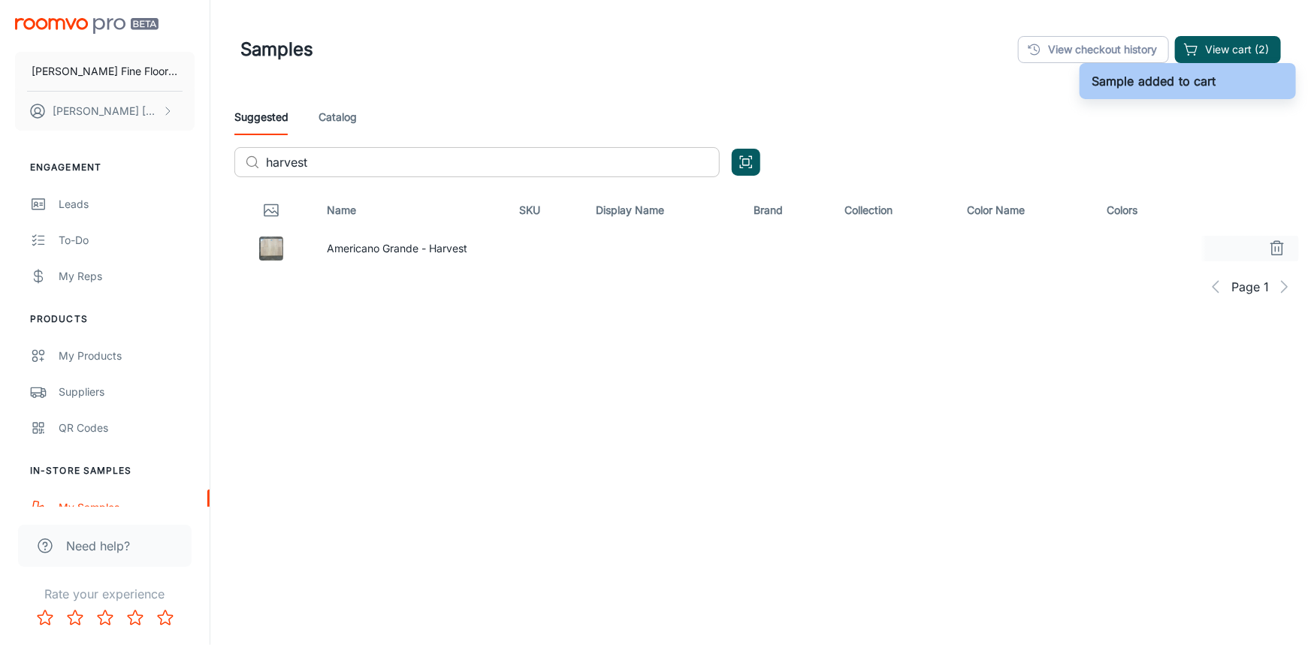
click at [382, 159] on input "harvest" at bounding box center [493, 162] width 454 height 30
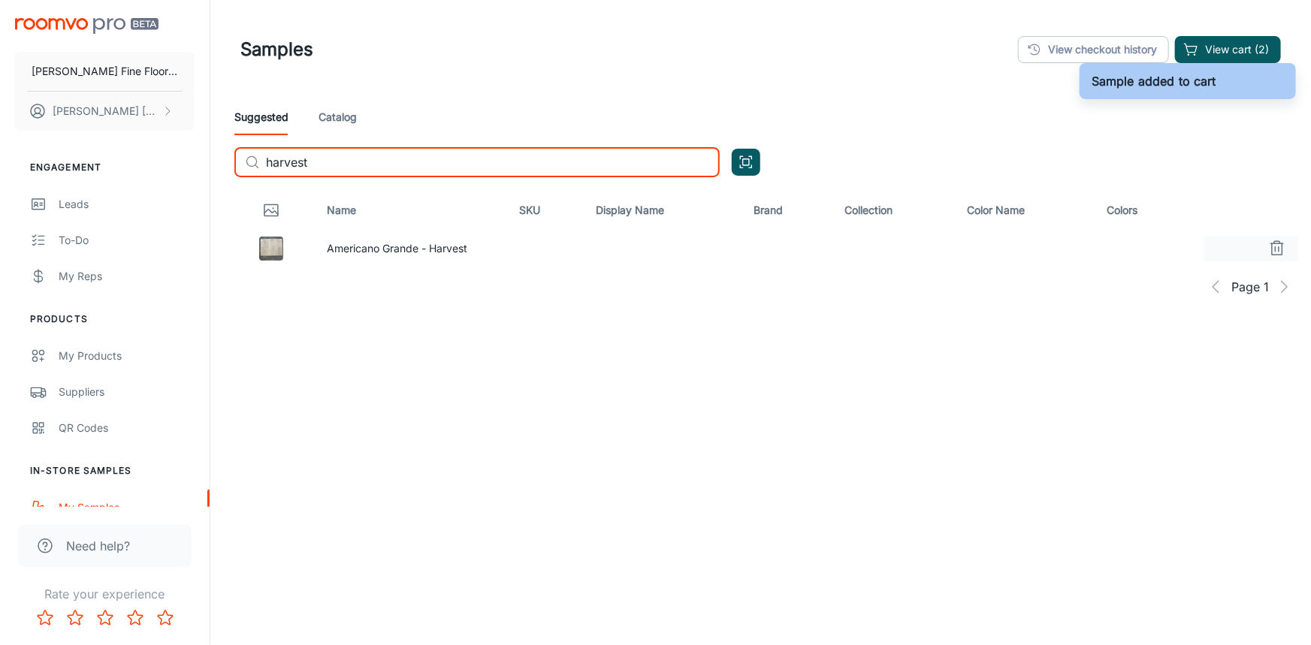
click at [382, 159] on input "harvest" at bounding box center [493, 162] width 454 height 30
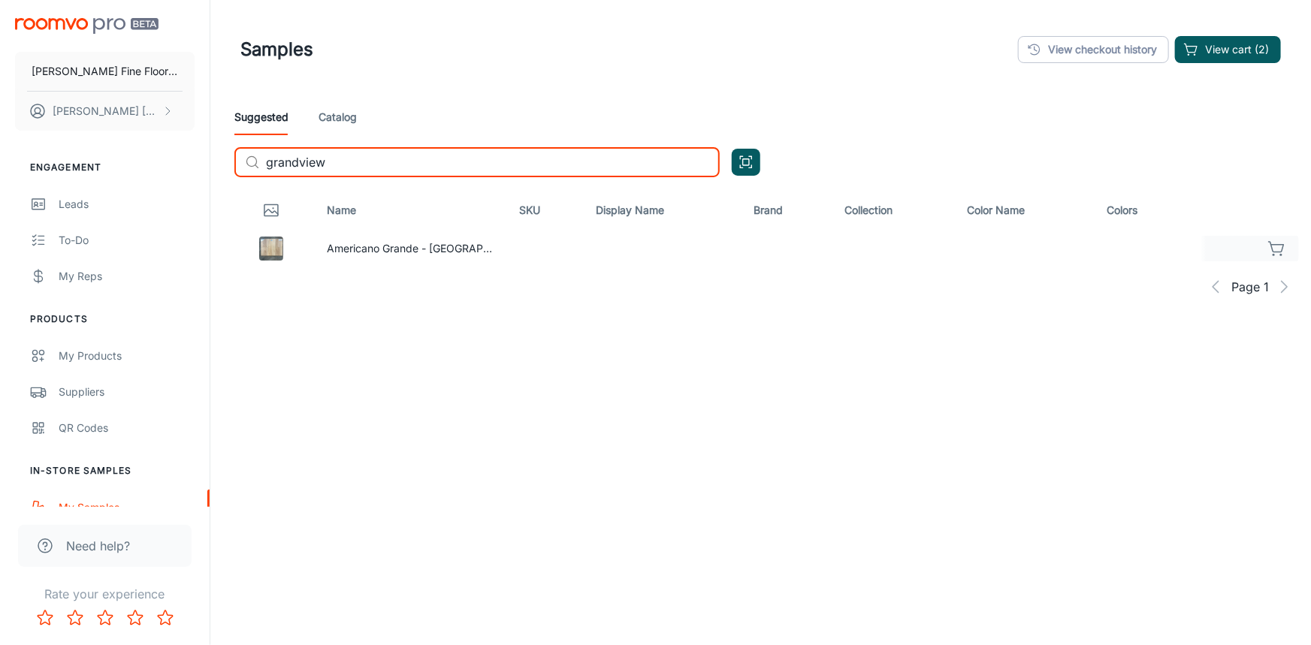
type input "grandview"
click at [1279, 254] on icon "button" at bounding box center [1277, 249] width 18 height 18
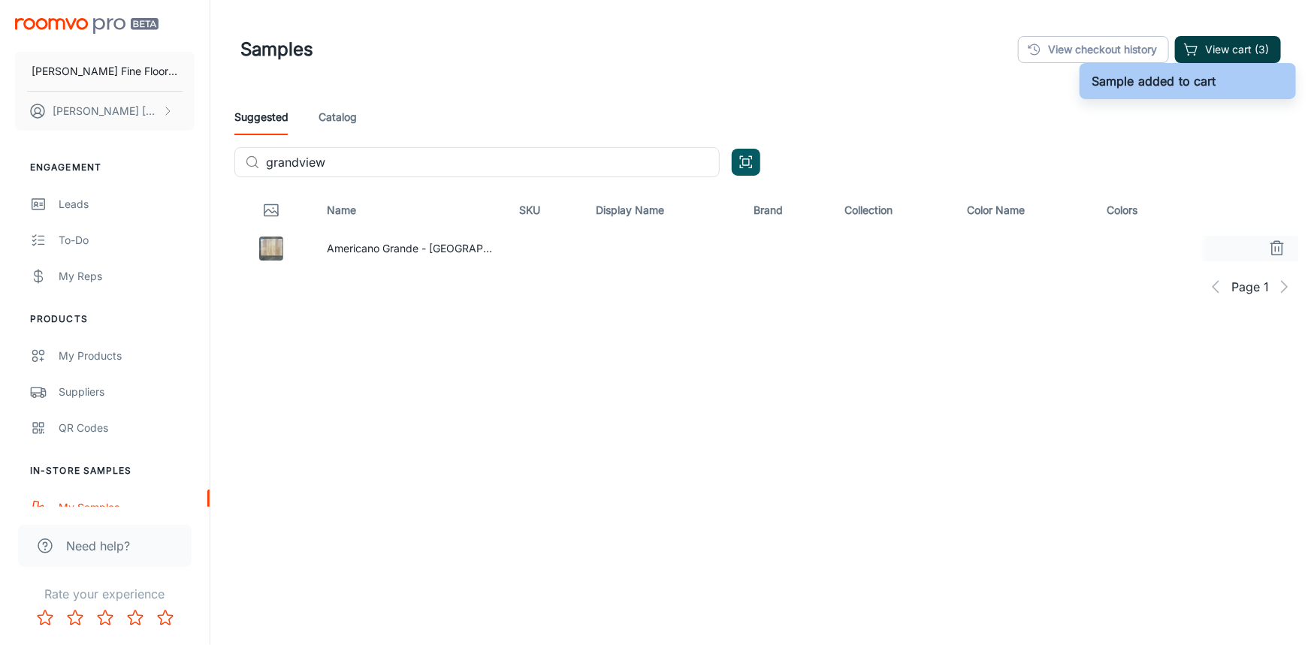
click at [1235, 50] on button "View cart (3)" at bounding box center [1228, 49] width 106 height 27
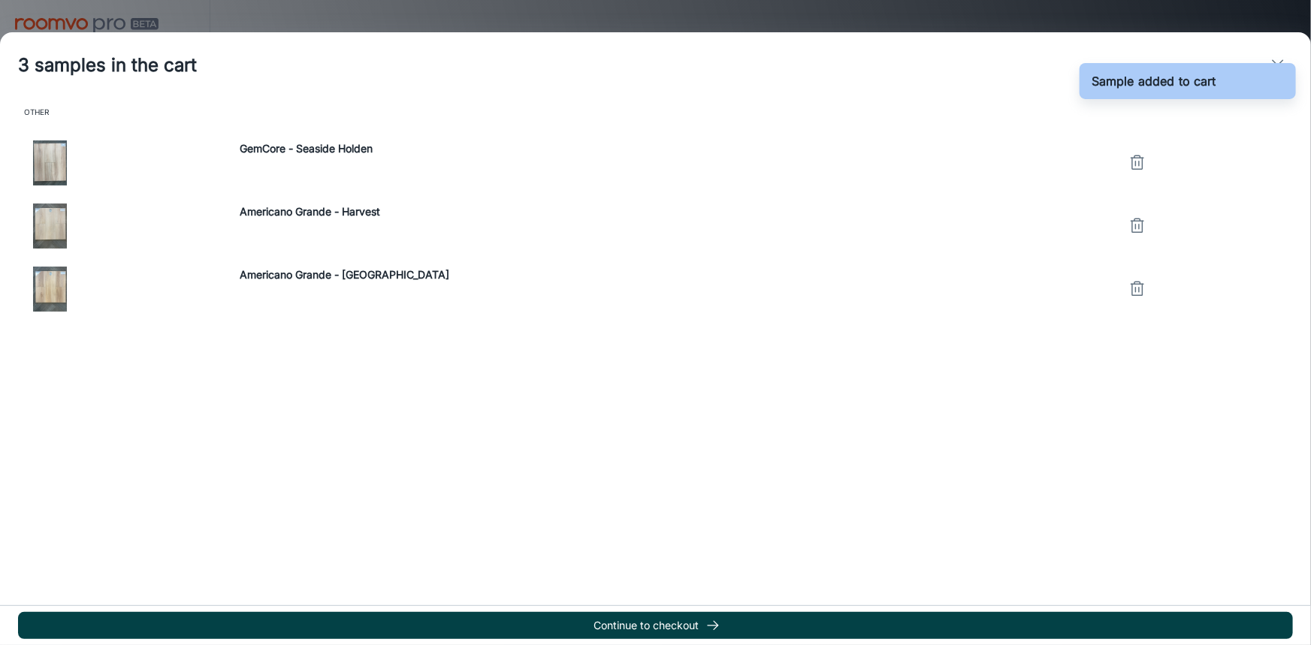
click at [765, 621] on button "Continue to checkout" at bounding box center [655, 625] width 1275 height 27
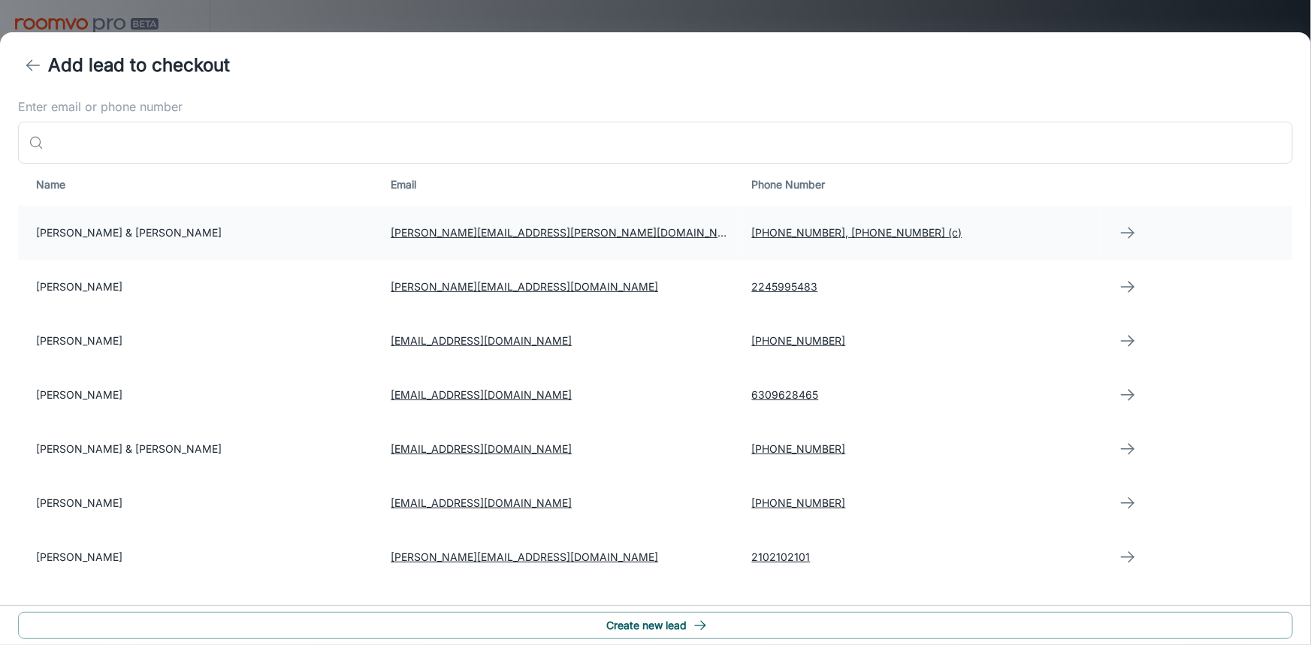
click at [116, 233] on td "[PERSON_NAME] & [PERSON_NAME]" at bounding box center [198, 233] width 361 height 54
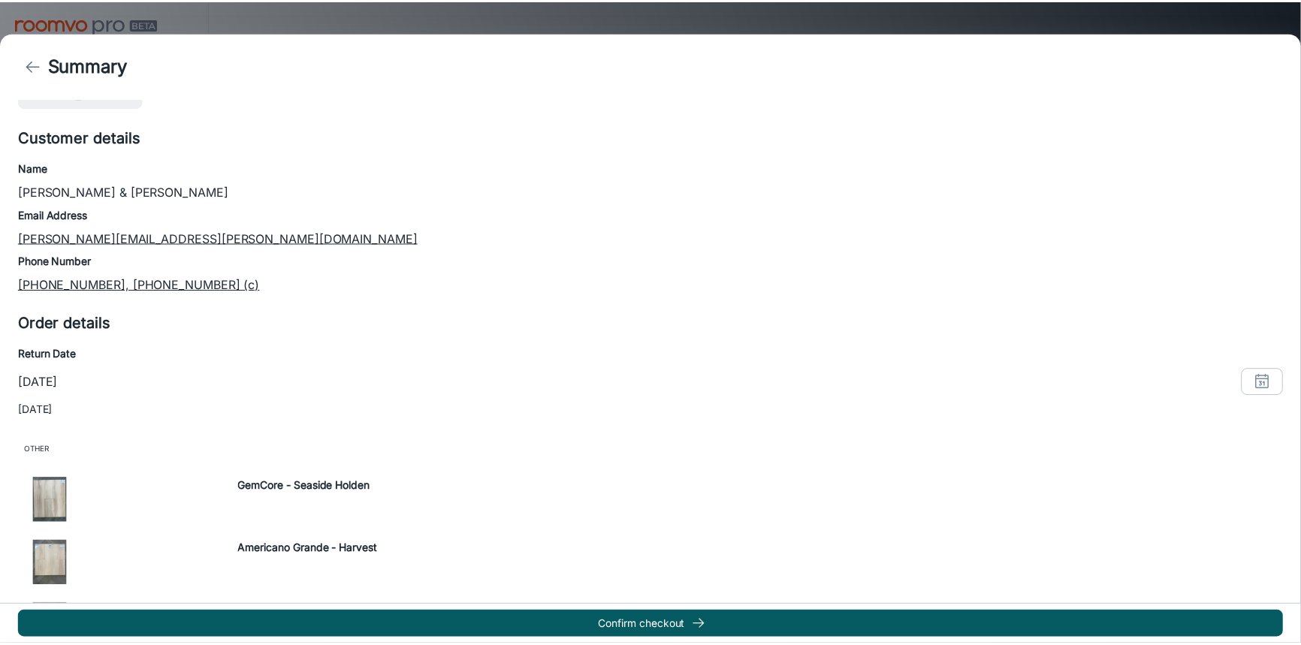
scroll to position [68, 0]
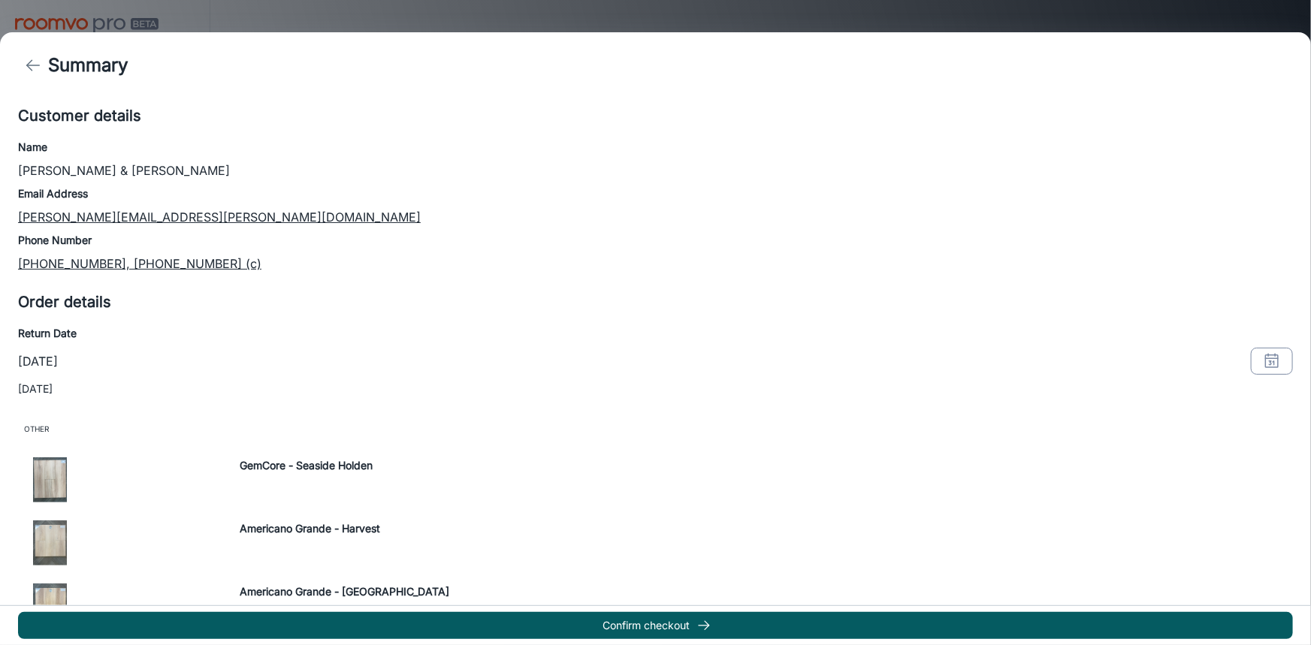
click at [1251, 353] on button "button" at bounding box center [1272, 361] width 42 height 27
click at [1256, 233] on button "23" at bounding box center [1252, 228] width 27 height 27
click at [1248, 316] on button "OK" at bounding box center [1253, 327] width 48 height 27
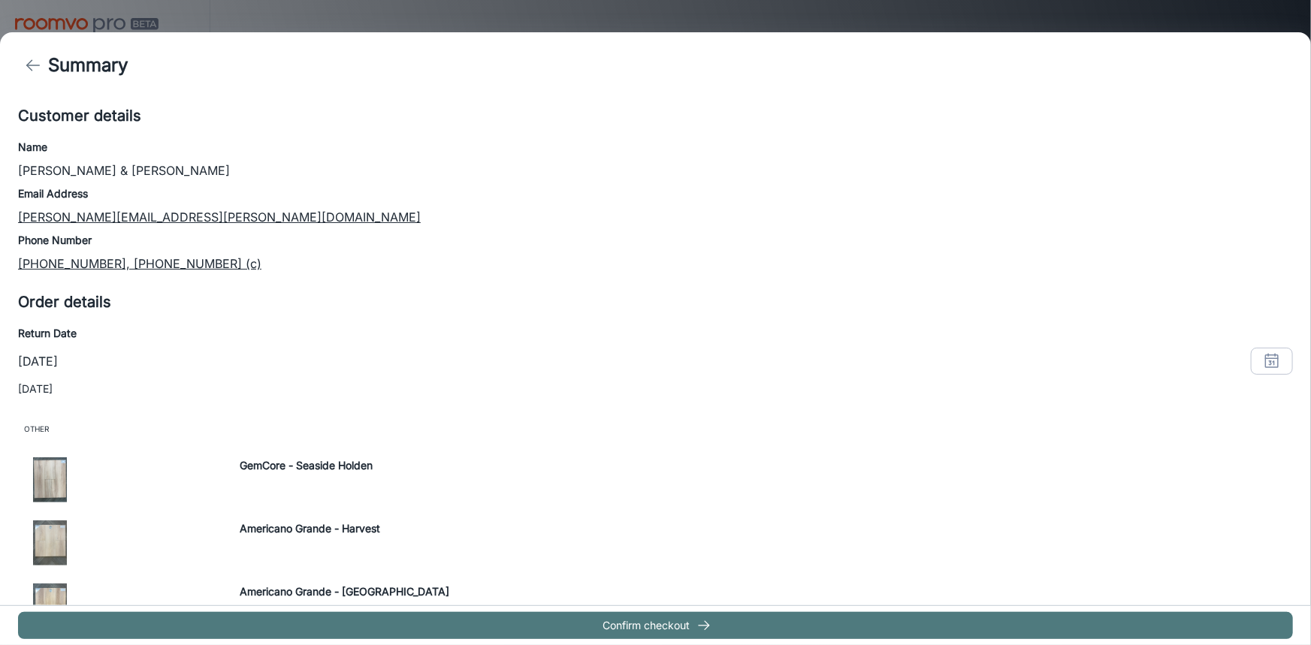
click at [724, 630] on button "Confirm checkout" at bounding box center [655, 625] width 1275 height 27
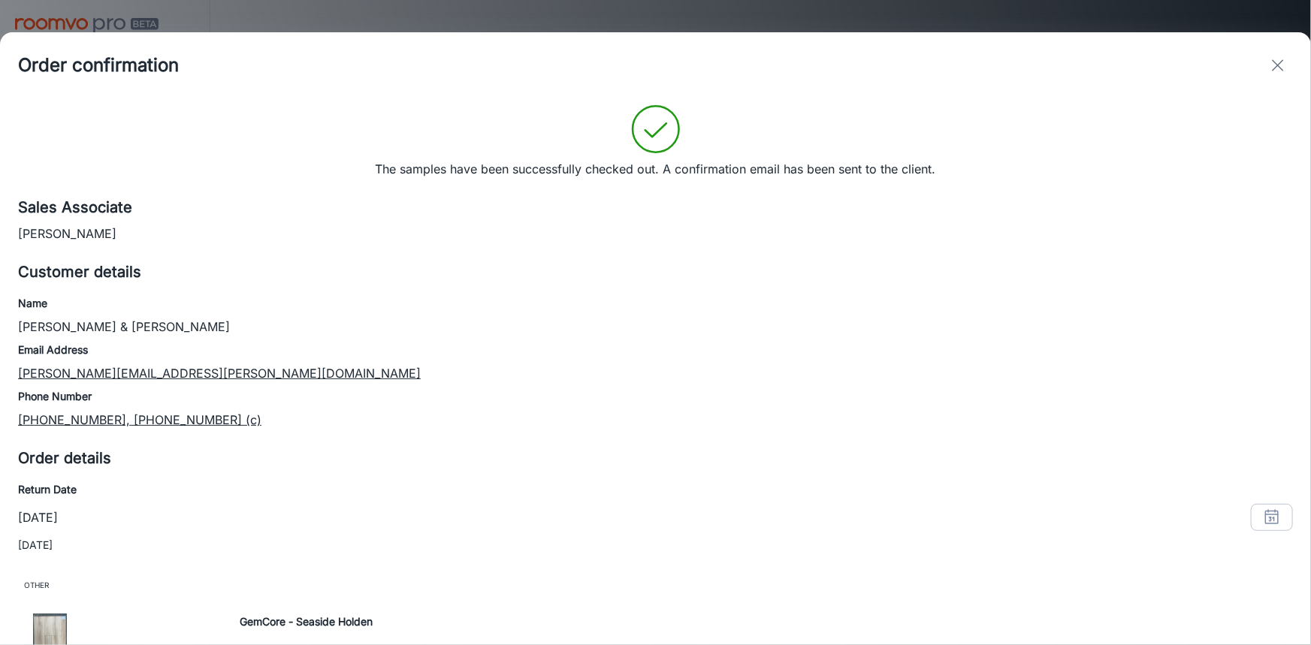
click at [1278, 68] on icon "exit" at bounding box center [1278, 65] width 18 height 18
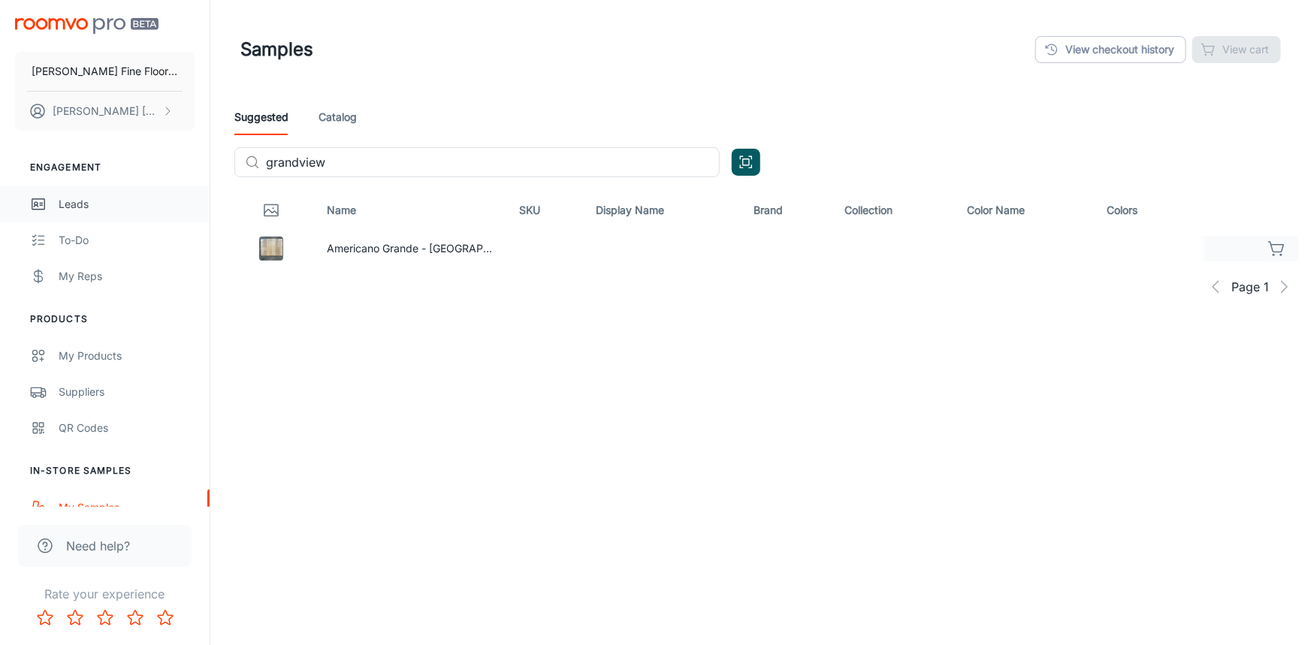
click at [70, 195] on link "Leads" at bounding box center [105, 204] width 210 height 36
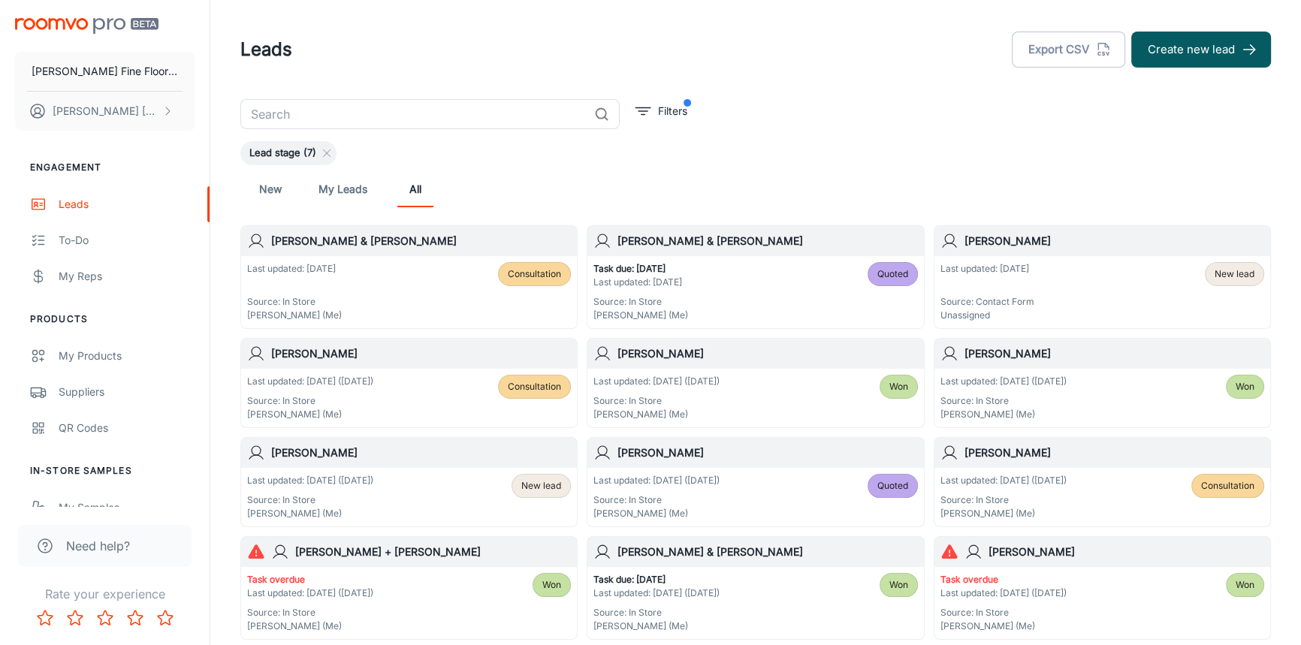
click at [1079, 247] on h6 "[PERSON_NAME]" at bounding box center [1114, 241] width 300 height 17
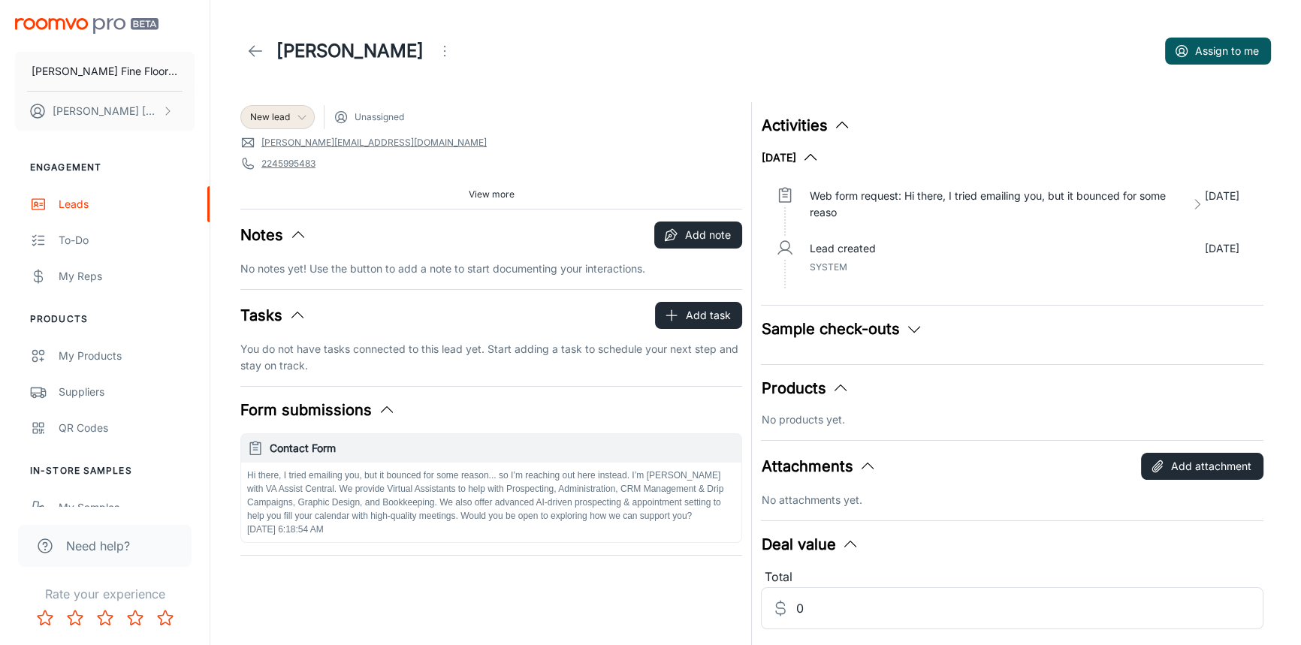
click at [300, 113] on icon at bounding box center [302, 117] width 12 height 12
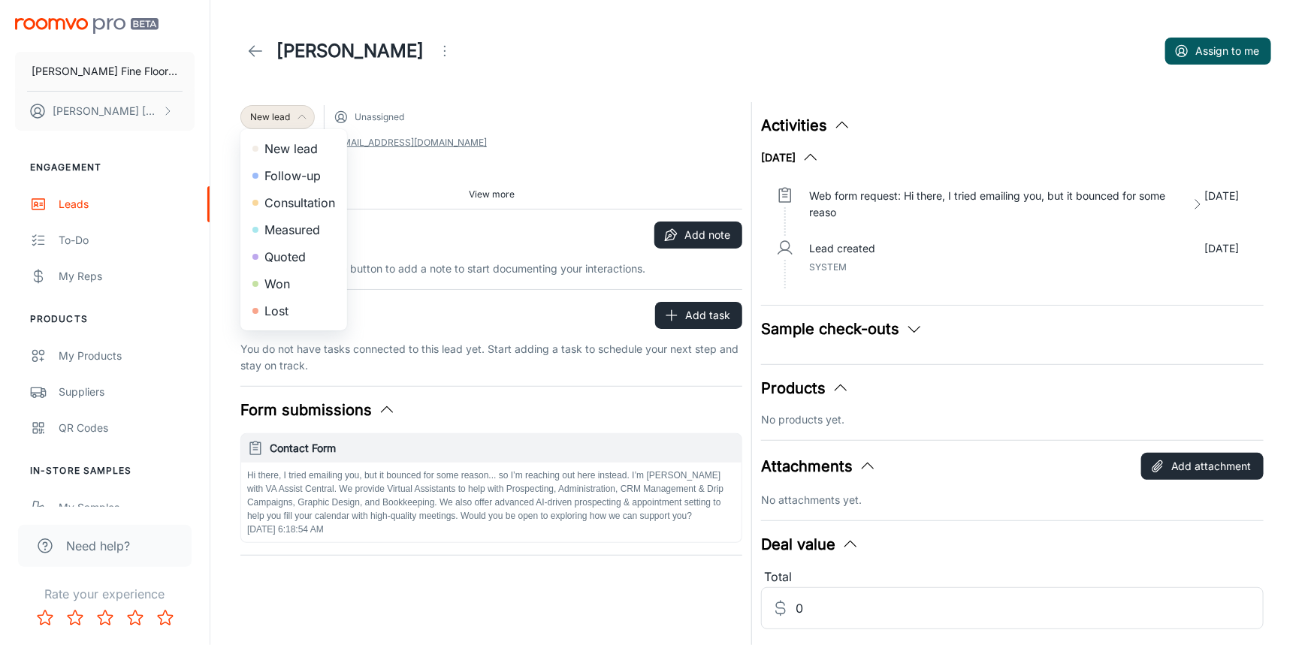
click at [438, 90] on div at bounding box center [655, 322] width 1311 height 645
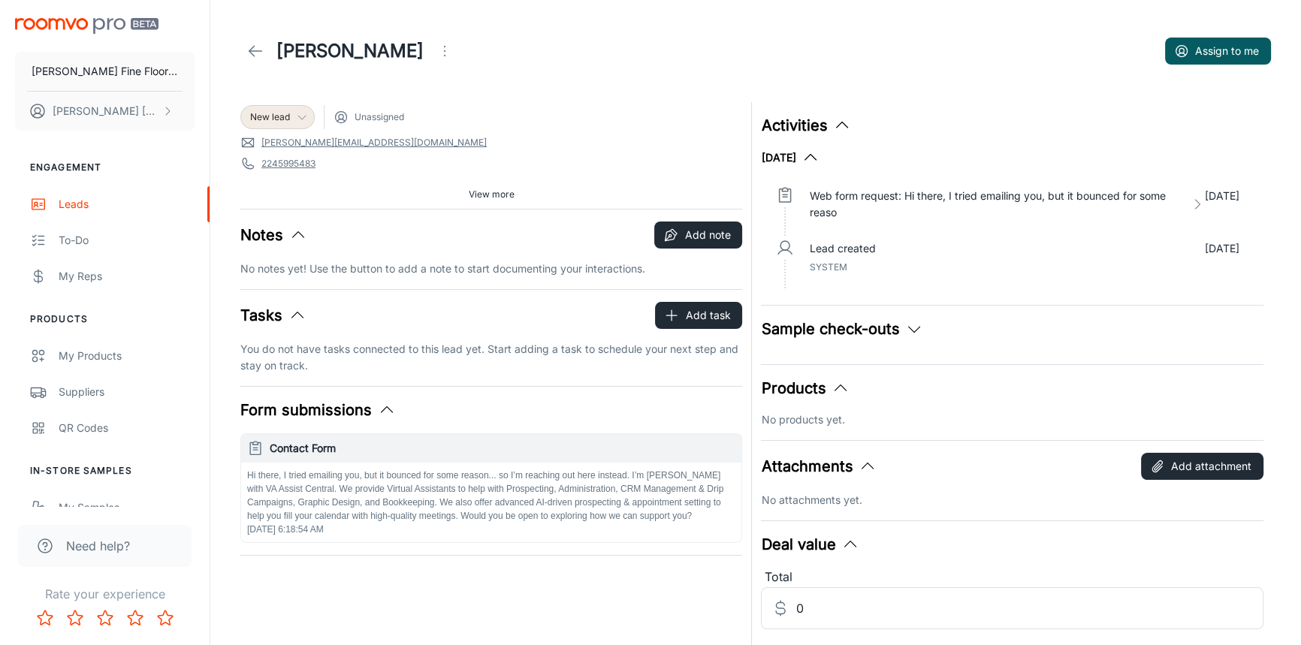
click at [448, 62] on div "[PERSON_NAME] Assign to me" at bounding box center [755, 51] width 1031 height 42
click at [436, 44] on icon "Open menu" at bounding box center [445, 51] width 18 height 18
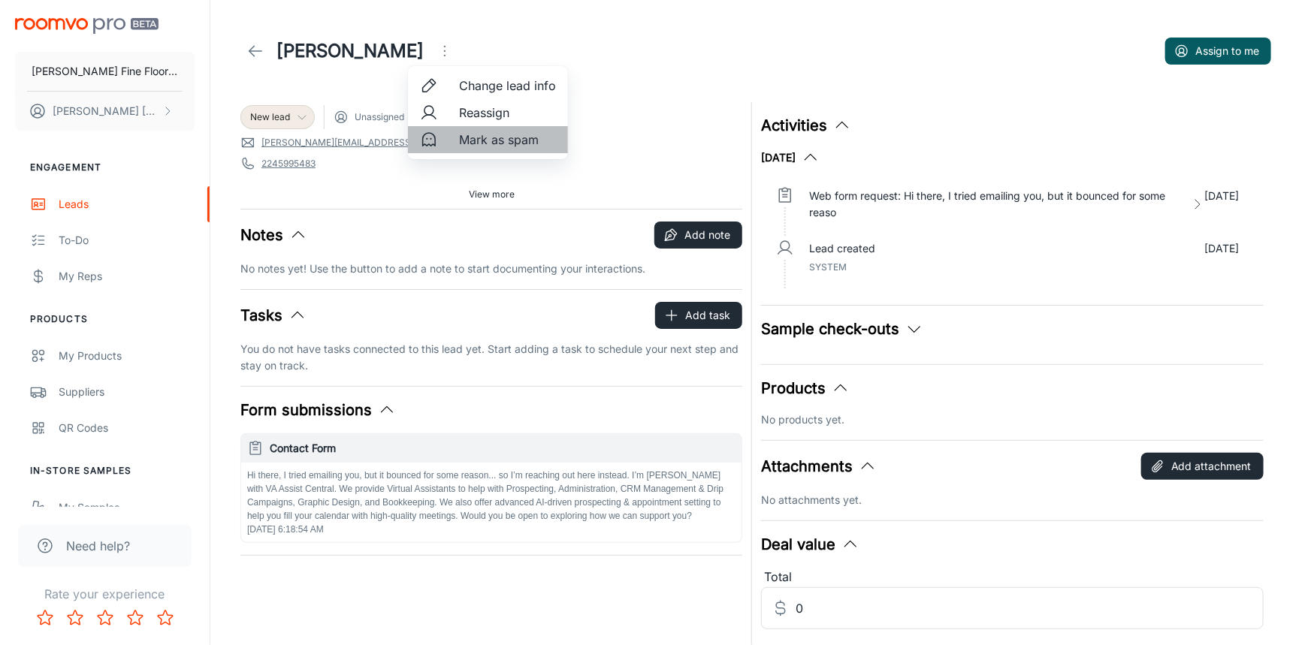
click at [481, 137] on span "Mark as spam" at bounding box center [507, 140] width 97 height 18
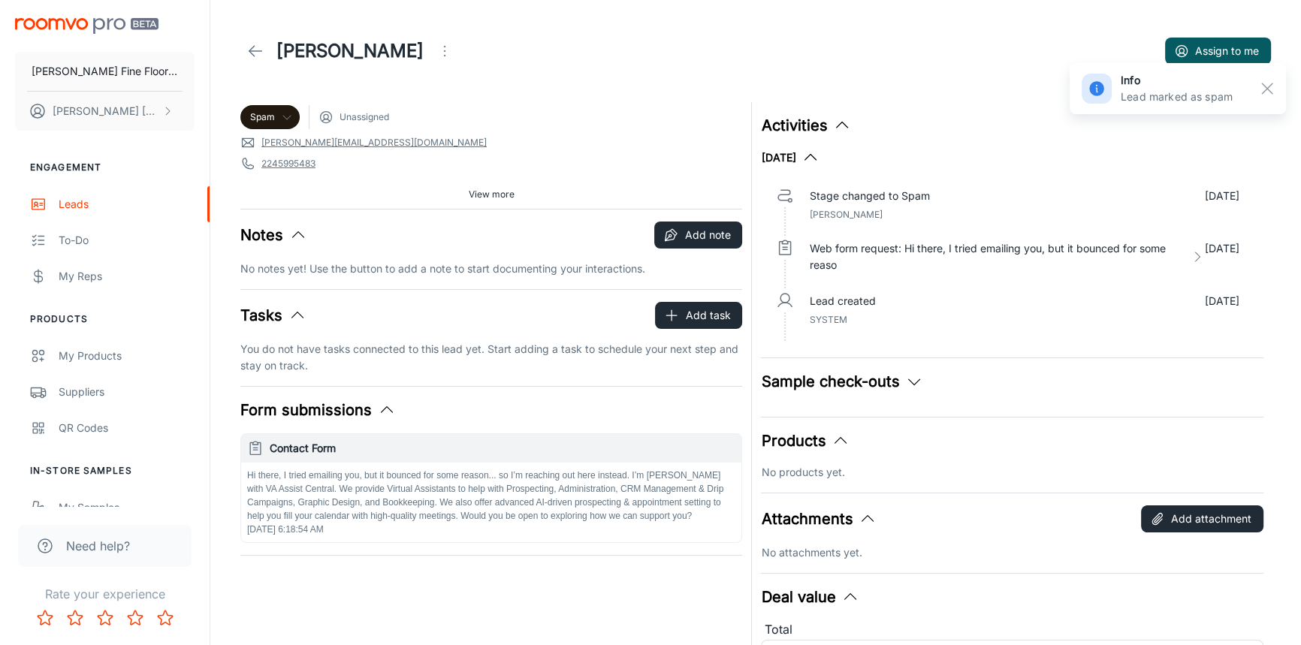
click at [246, 51] on icon at bounding box center [255, 51] width 18 height 18
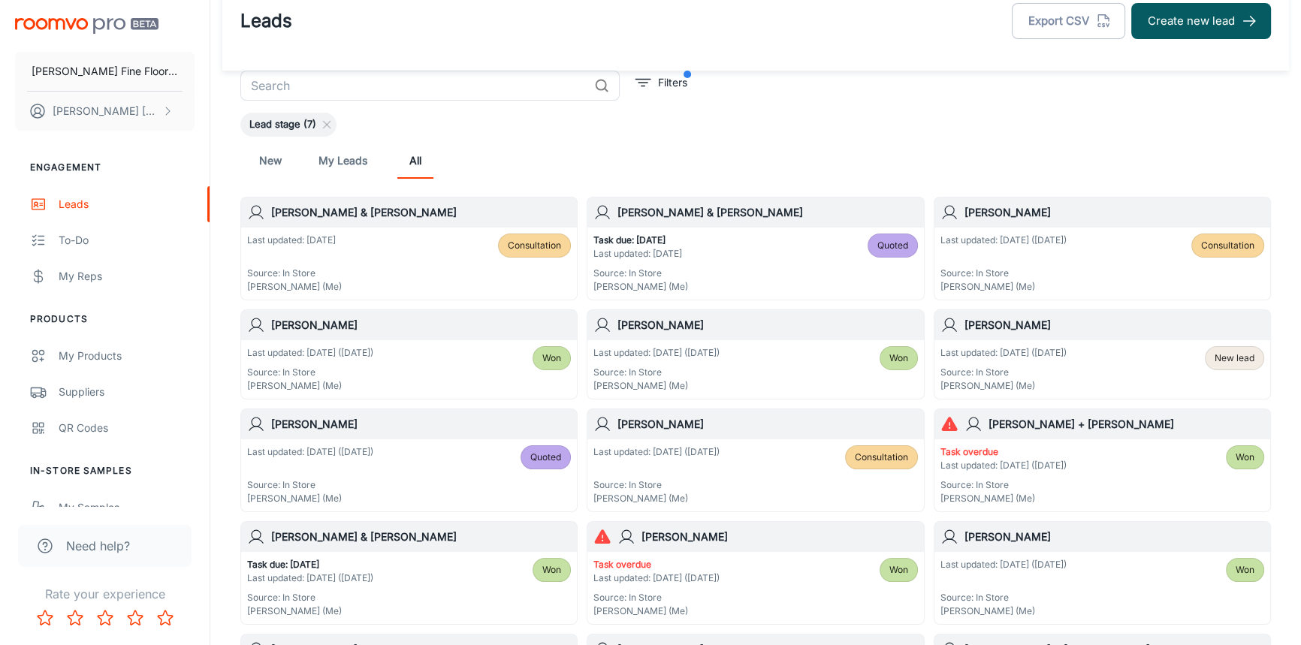
scroll to position [17, 0]
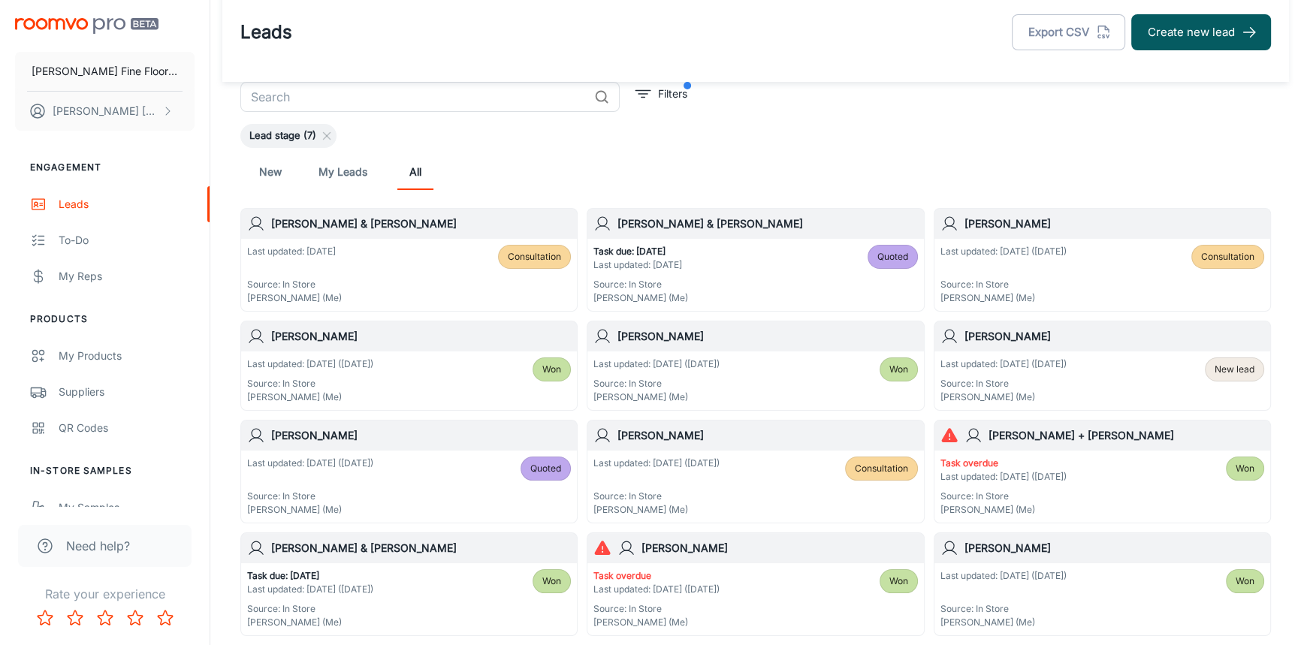
click at [784, 231] on h6 "[PERSON_NAME] & [PERSON_NAME]" at bounding box center [767, 224] width 300 height 17
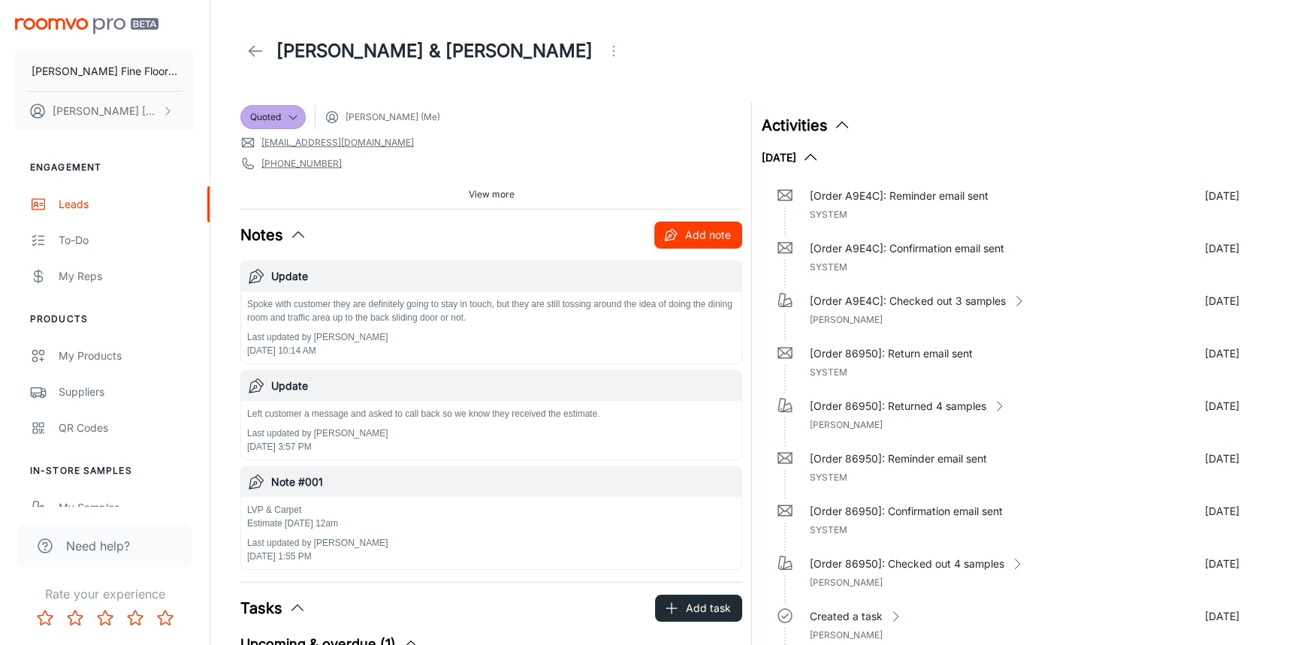
click at [700, 240] on button "Add note" at bounding box center [698, 235] width 88 height 27
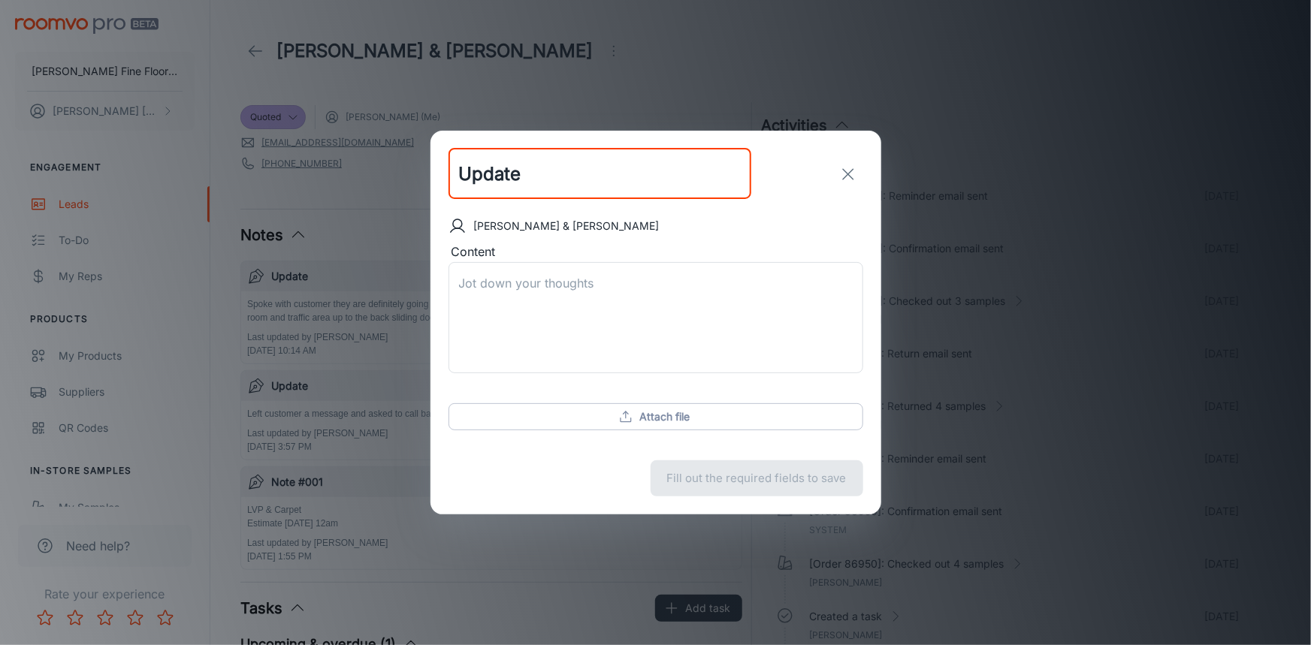
type input "Update"
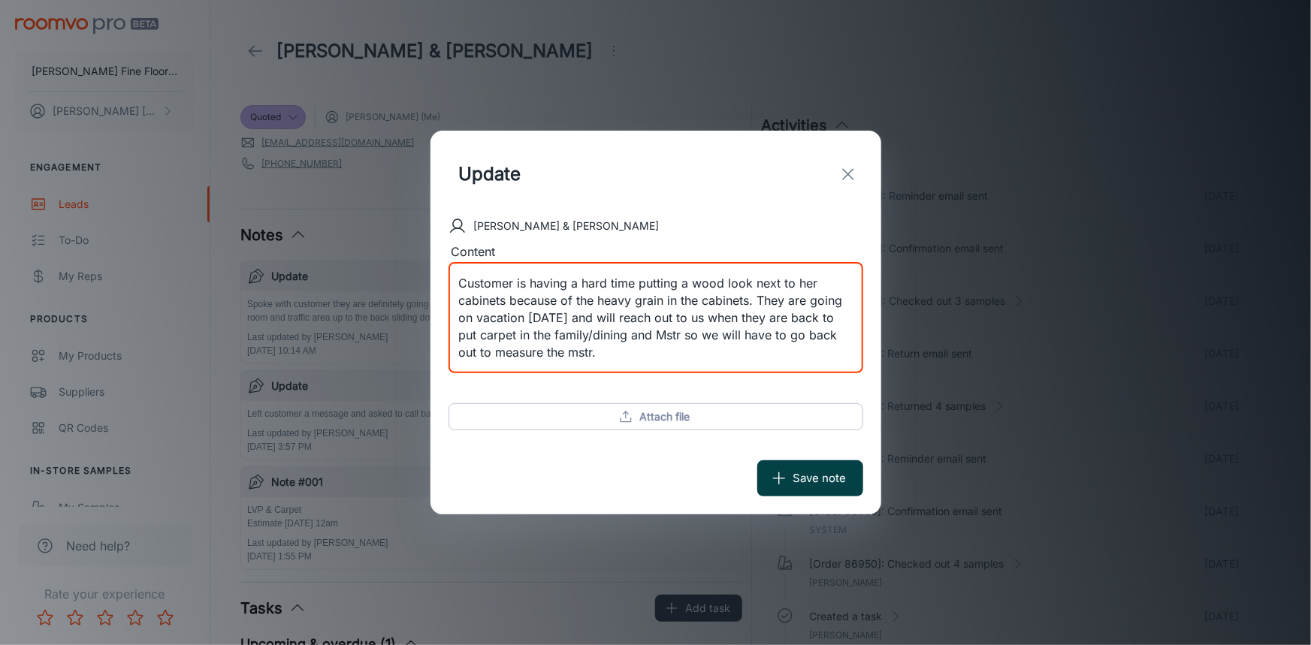
type textarea "Customer is having a hard time putting a wood look next to her cabinets because…"
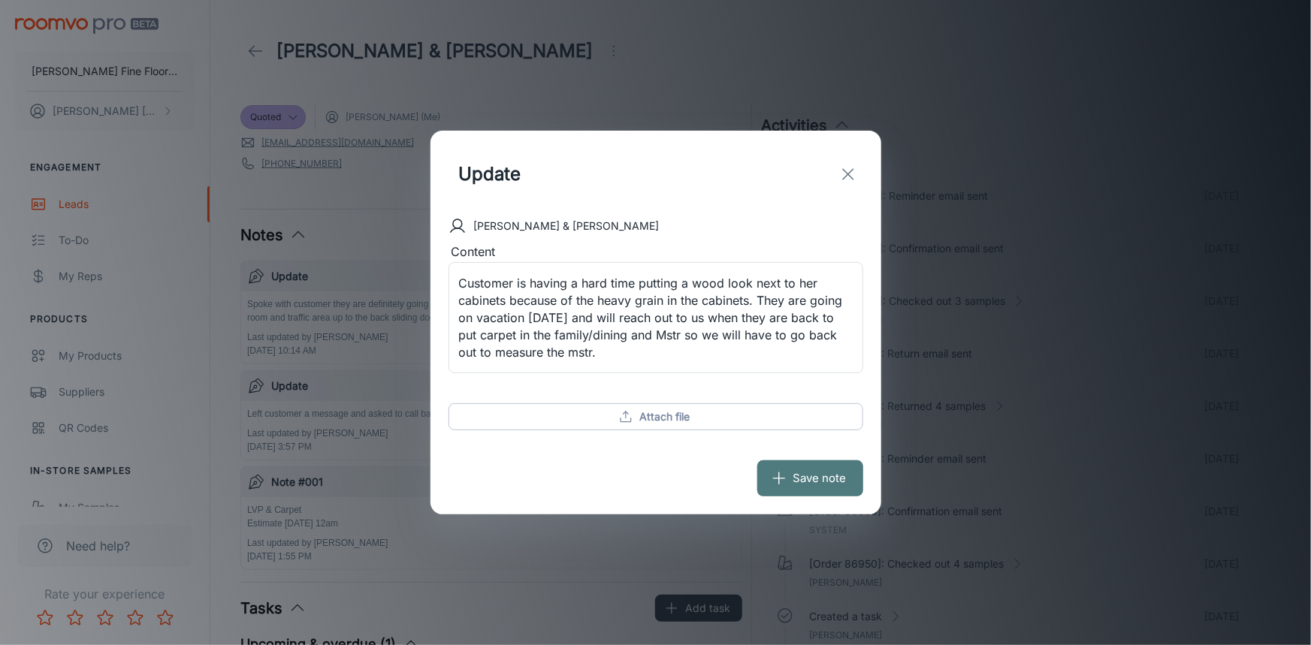
click at [795, 486] on button "Save note" at bounding box center [810, 478] width 106 height 36
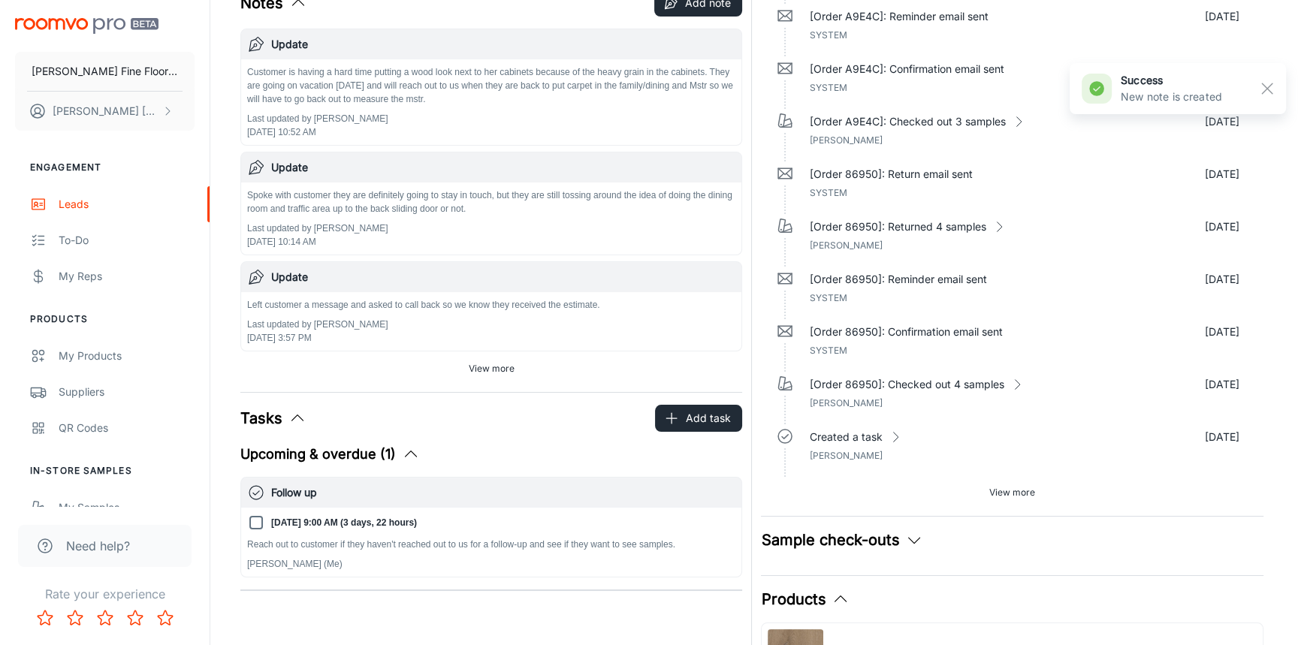
scroll to position [273, 0]
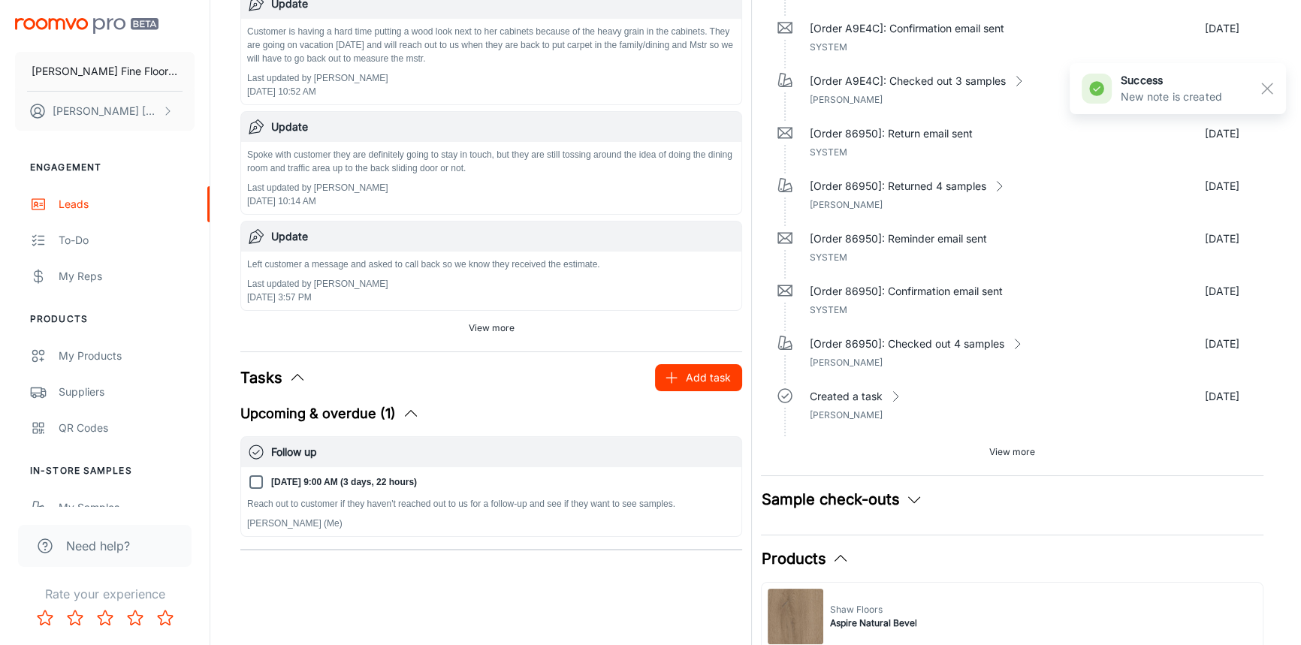
click at [690, 378] on button "Add task" at bounding box center [698, 377] width 87 height 27
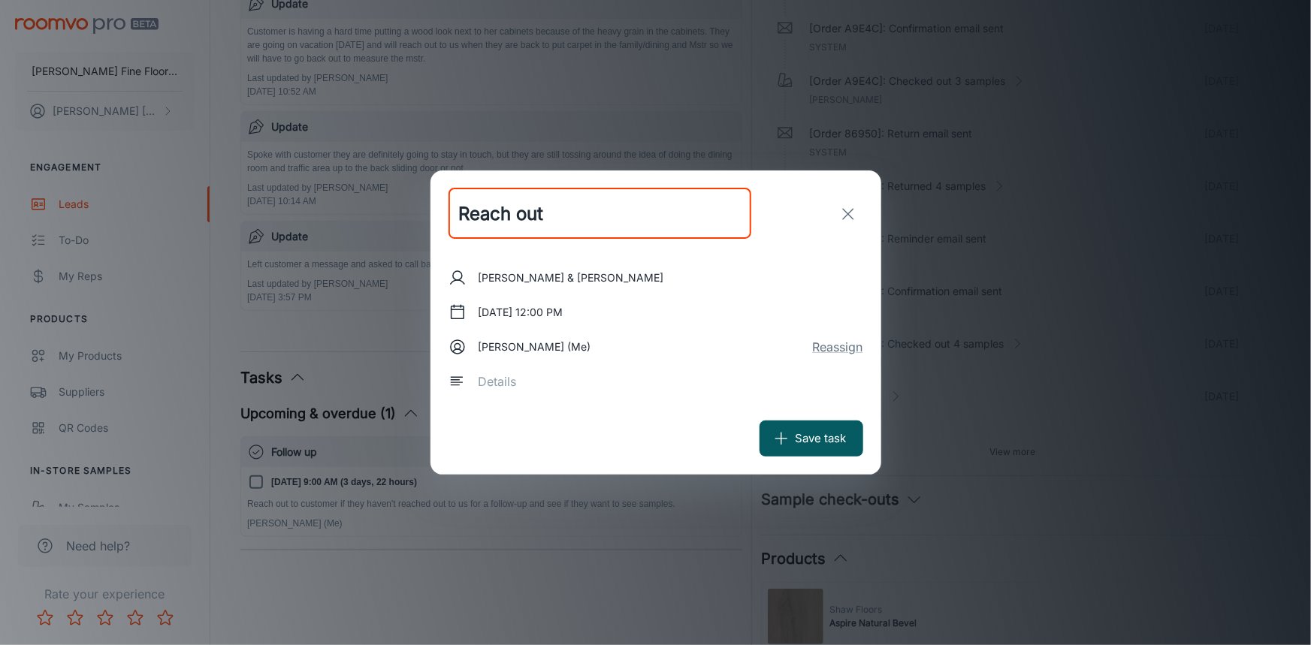
type input "Reach out"
click at [490, 381] on textarea at bounding box center [665, 381] width 374 height 17
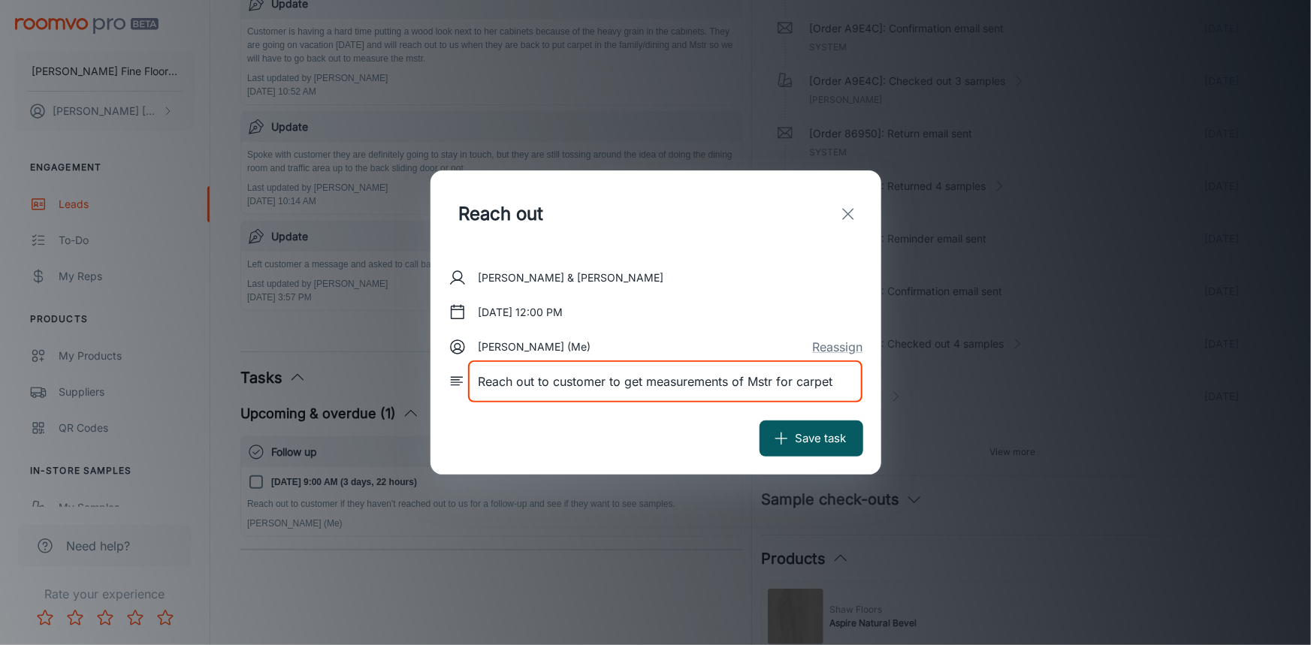
type textarea "Reach out to customer to get measurements of Mstr for carpet"
click at [444, 319] on div "[PERSON_NAME] & [PERSON_NAME] [DATE] 12:00 PM [PERSON_NAME] (Me) Reassign Reach…" at bounding box center [655, 330] width 451 height 146
click at [458, 310] on line at bounding box center [457, 310] width 13 height 0
click at [479, 315] on button "[DATE] 12:00 PM" at bounding box center [520, 312] width 97 height 27
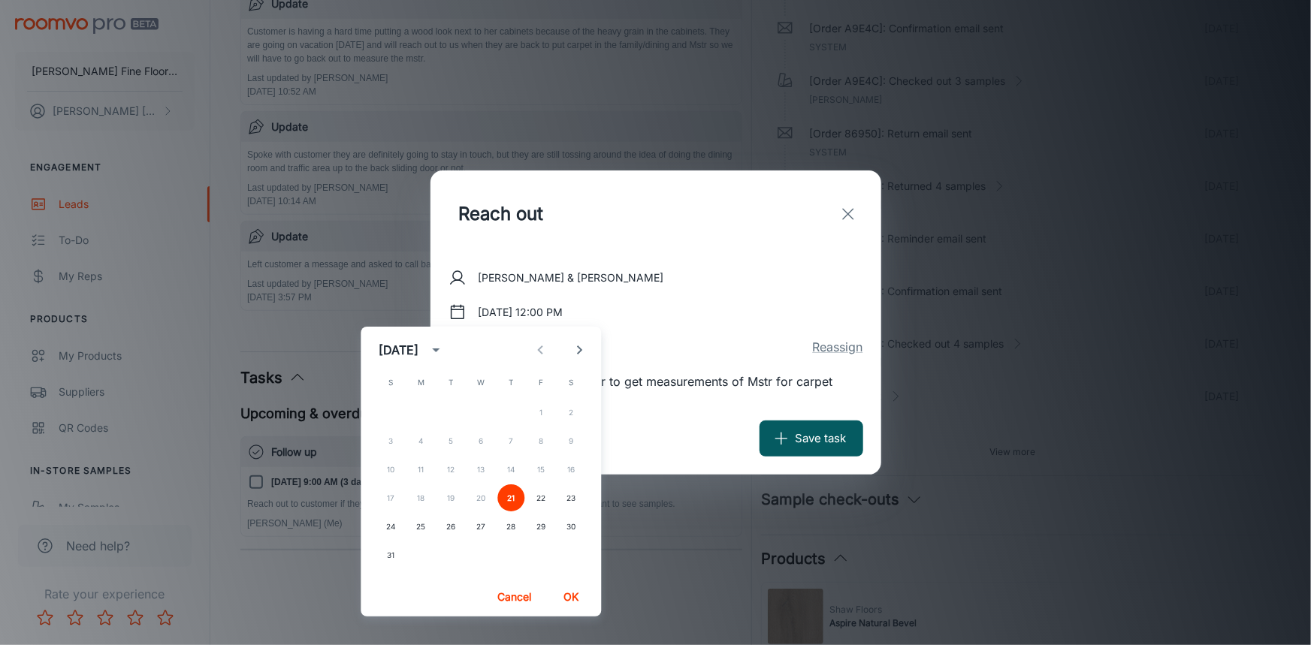
click at [588, 346] on icon "Next month" at bounding box center [579, 350] width 18 height 18
click at [448, 415] on button "2" at bounding box center [450, 412] width 27 height 27
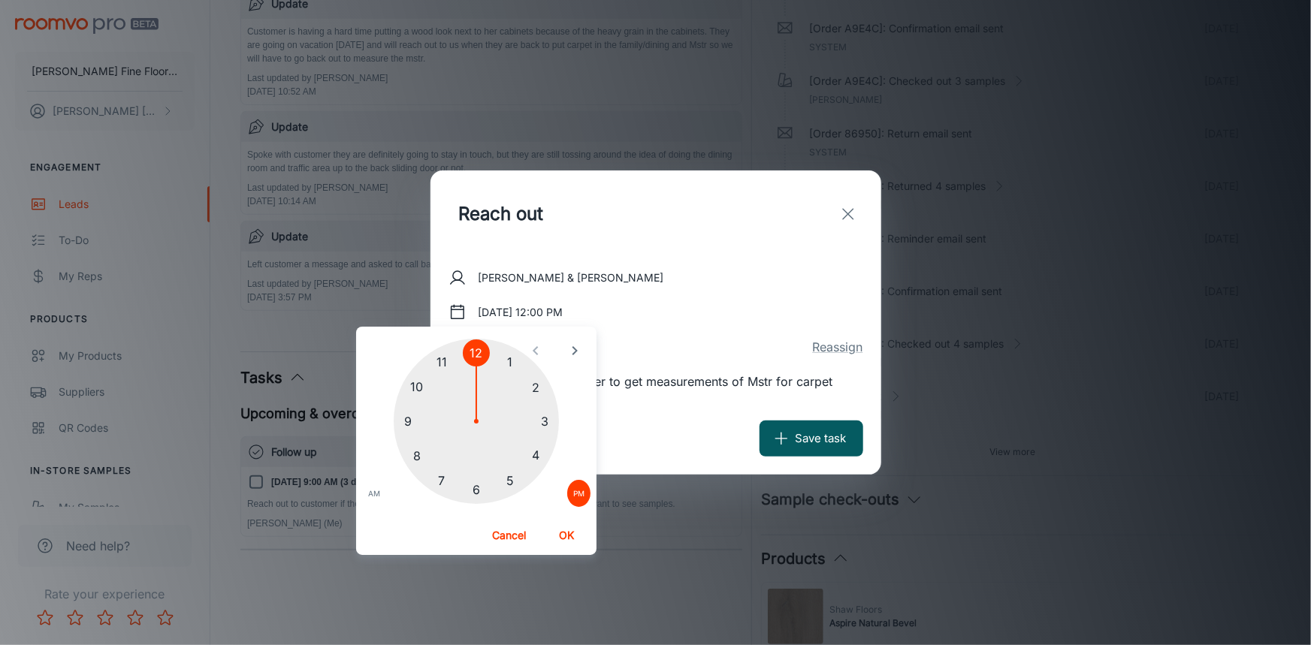
click at [524, 531] on button "Cancel" at bounding box center [509, 535] width 48 height 27
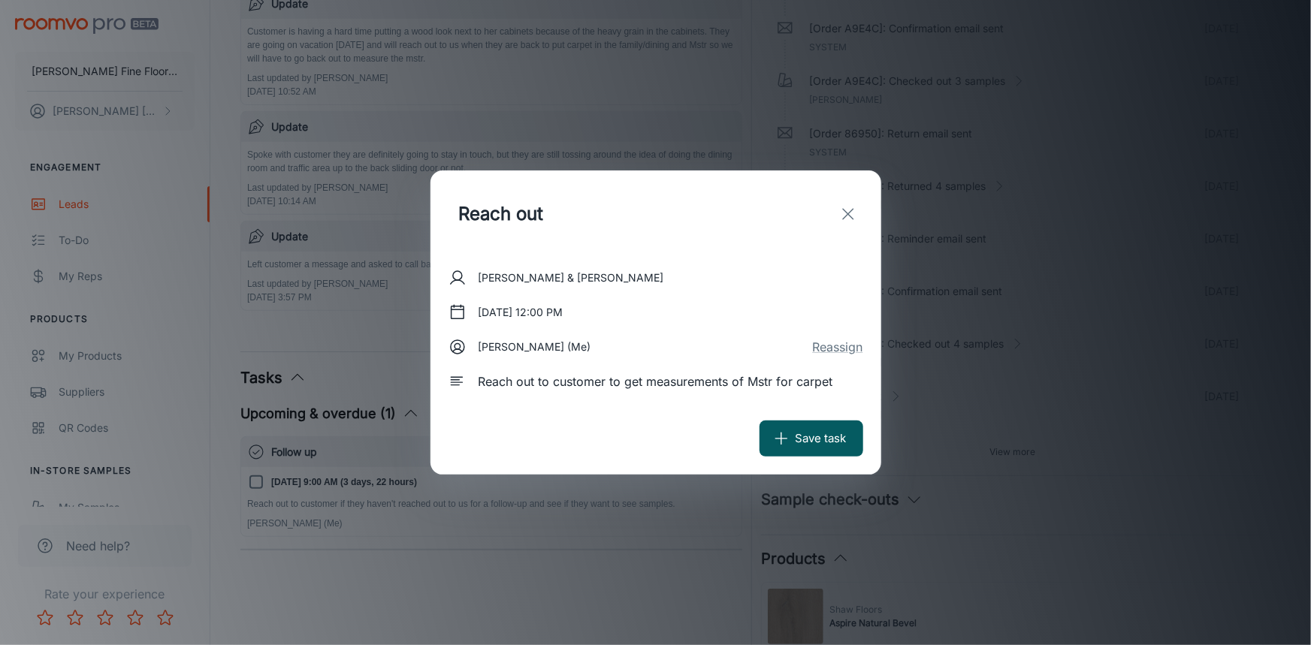
click at [460, 310] on icon at bounding box center [457, 312] width 18 height 18
click at [531, 321] on button "[DATE] 12:00 PM" at bounding box center [520, 312] width 97 height 27
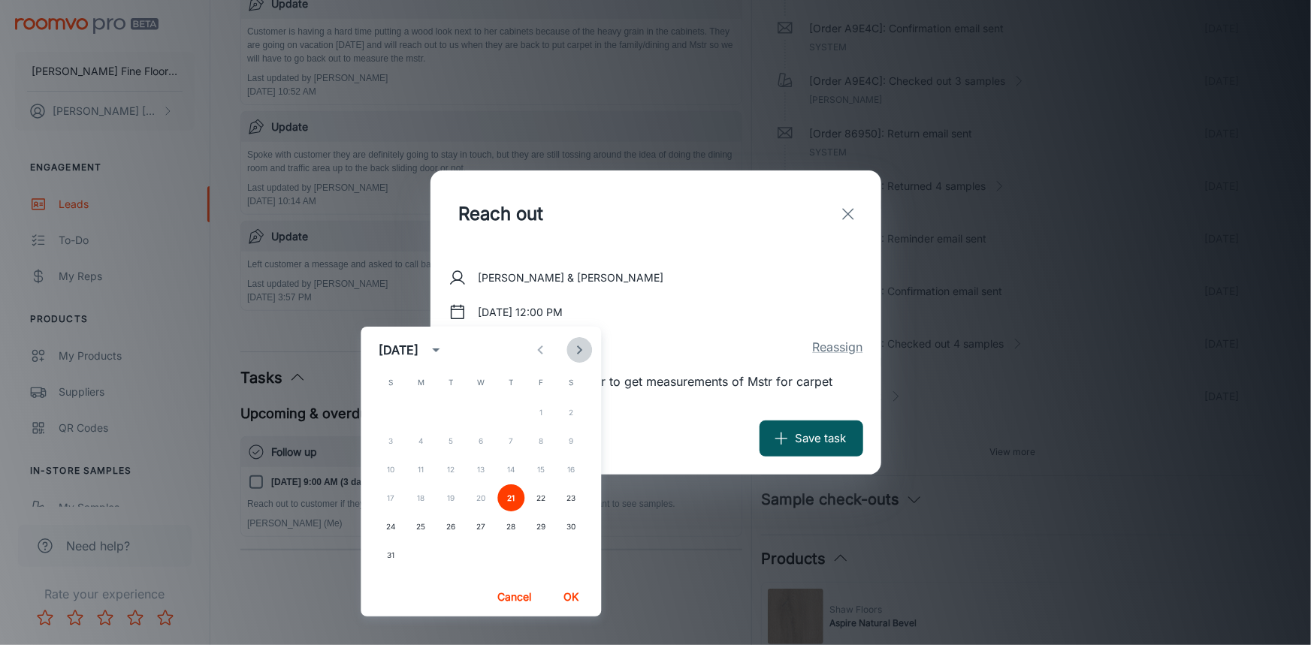
click at [580, 352] on icon "Next month" at bounding box center [579, 350] width 18 height 18
click at [507, 410] on button "4" at bounding box center [510, 412] width 27 height 27
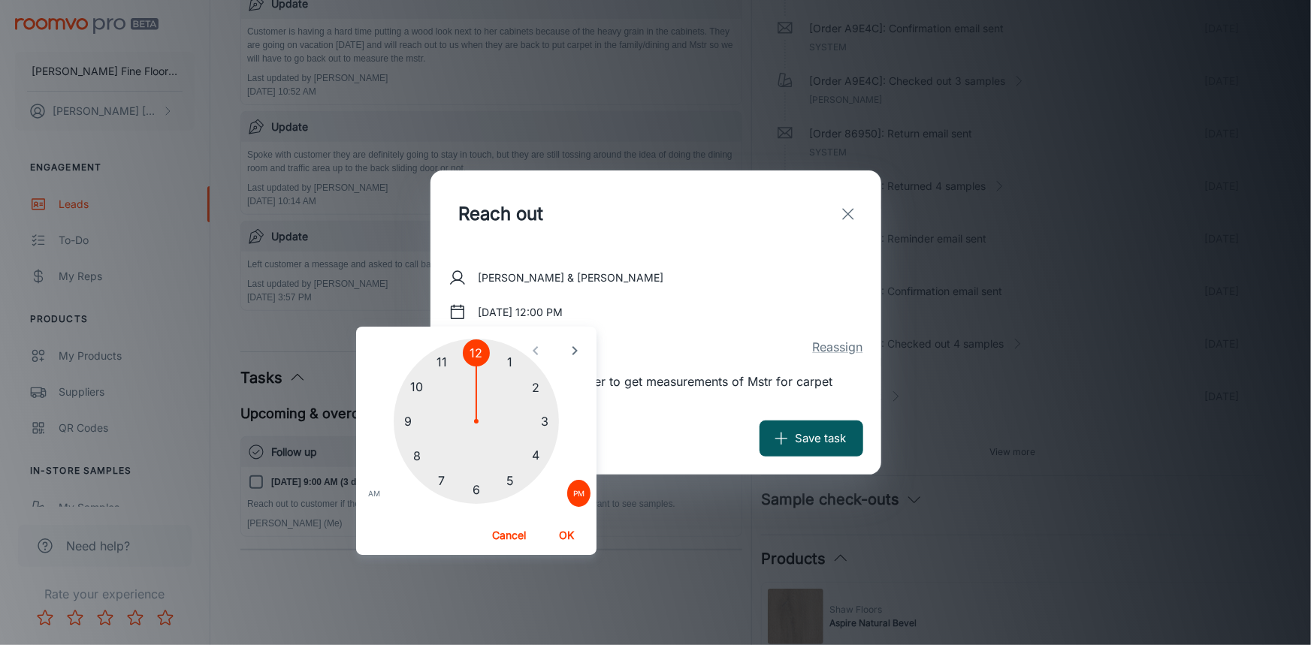
click at [409, 421] on div at bounding box center [476, 421] width 165 height 165
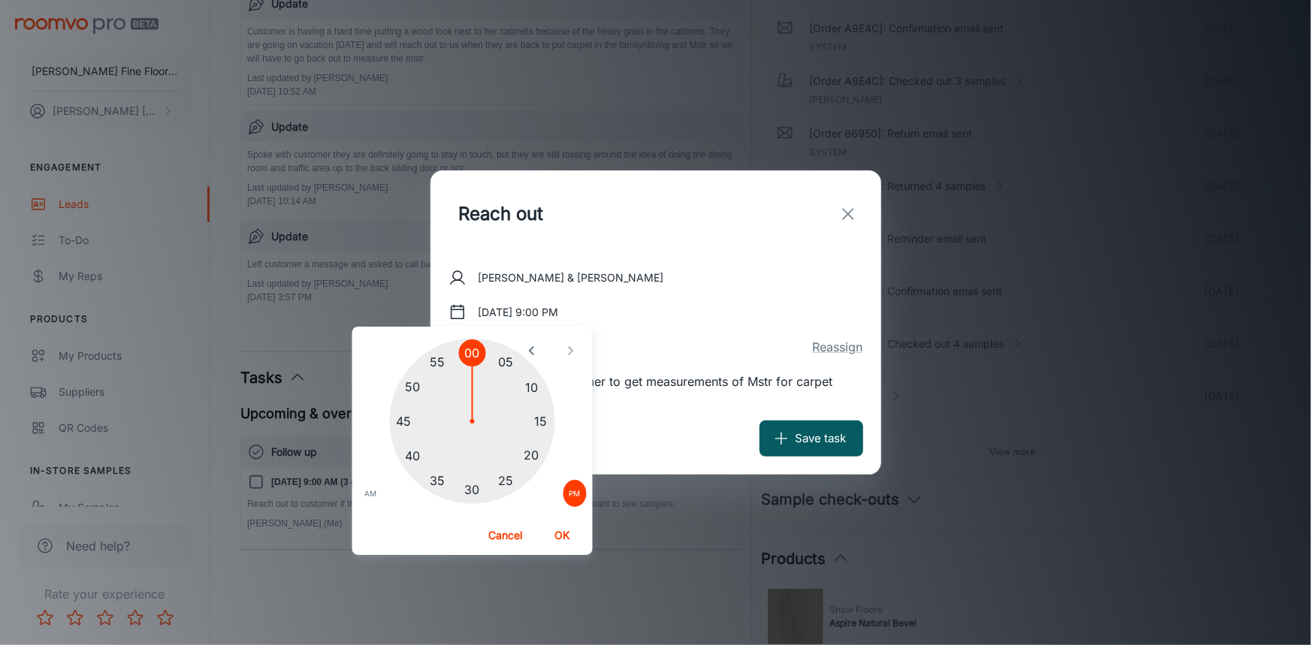
click at [530, 352] on icon "open previous view" at bounding box center [532, 351] width 18 height 18
click at [418, 388] on div at bounding box center [472, 421] width 165 height 165
drag, startPoint x: 343, startPoint y: 488, endPoint x: 351, endPoint y: 490, distance: 8.6
click at [345, 490] on div "Reach out ​ [PERSON_NAME] & [PERSON_NAME] [DATE] 10:00 PM [PERSON_NAME] (Me) Re…" at bounding box center [655, 322] width 1311 height 645
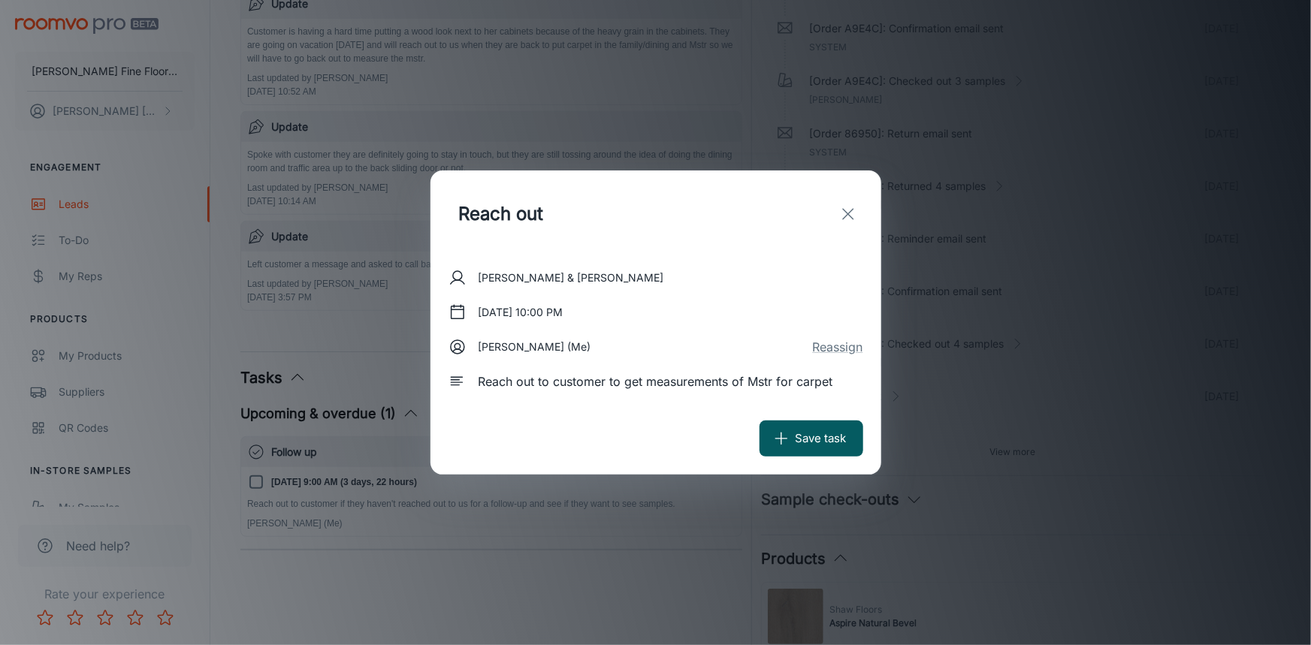
click at [398, 496] on div "05 10 15 20 25 30 35 40 45 50 55 00 AM PM Cancel OK" at bounding box center [476, 441] width 240 height 228
click at [520, 315] on button "[DATE] 10:00 PM" at bounding box center [520, 312] width 97 height 27
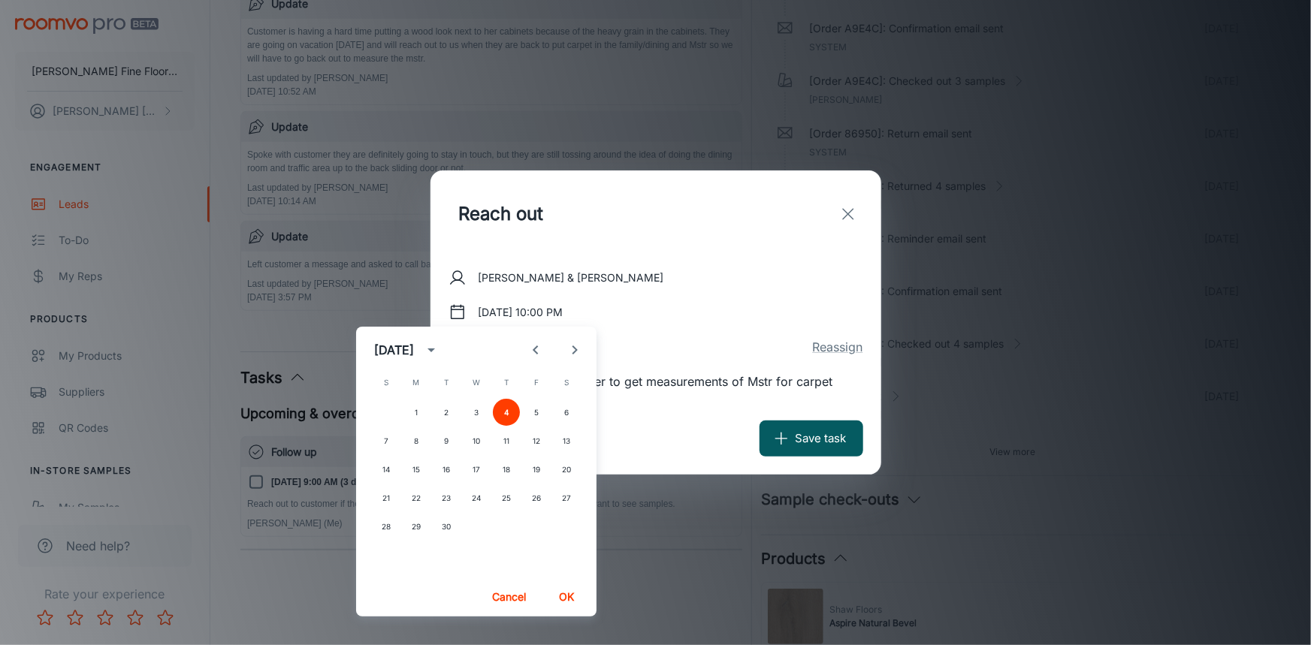
click at [565, 590] on button "OK" at bounding box center [566, 597] width 48 height 27
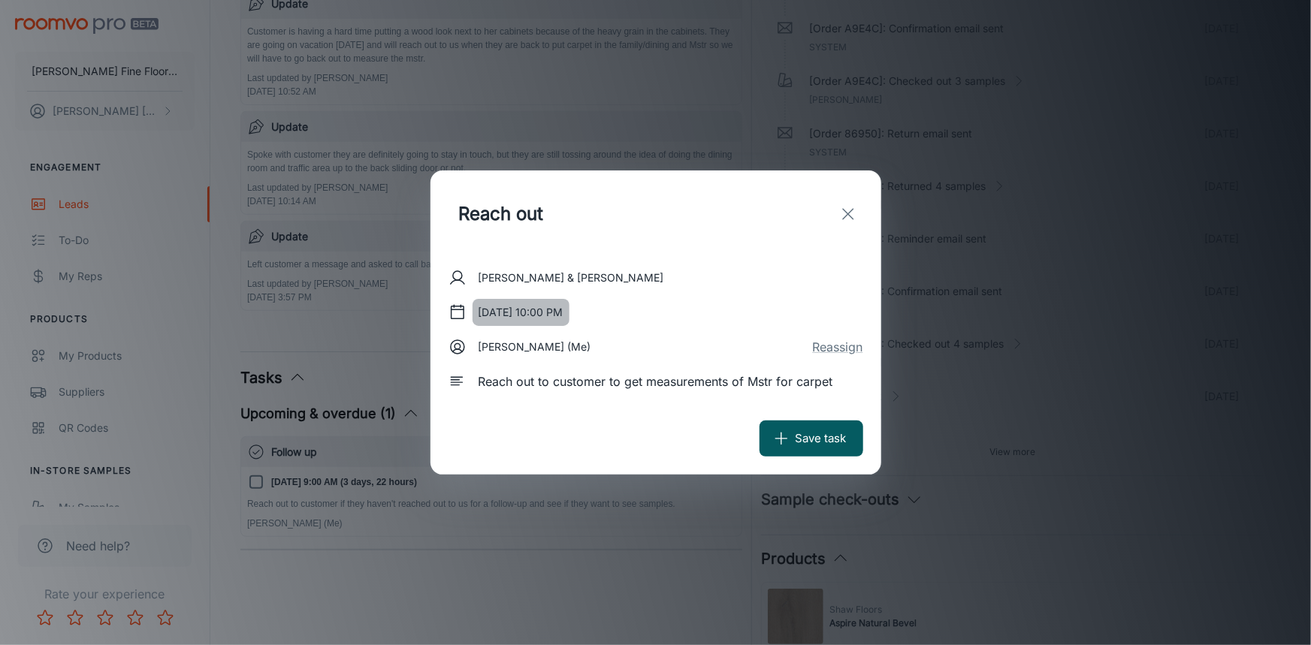
click at [569, 306] on button "[DATE] 10:00 PM" at bounding box center [520, 312] width 97 height 27
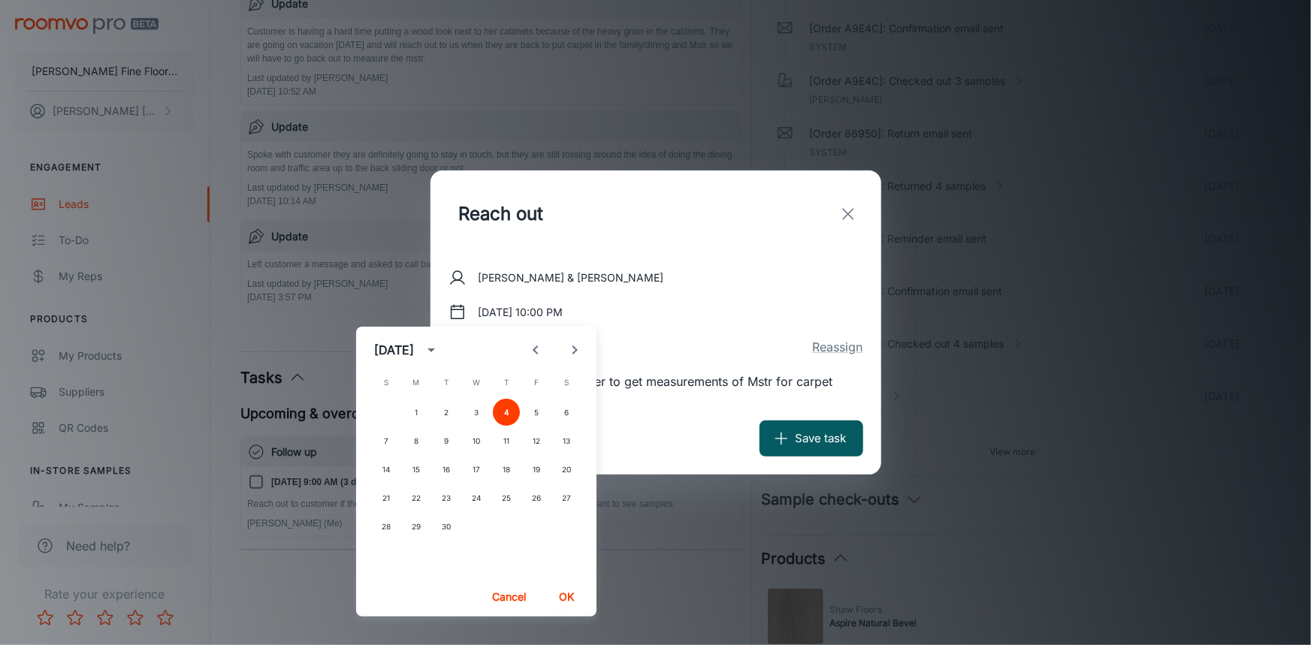
click at [579, 346] on icon "Next month" at bounding box center [575, 350] width 18 height 18
click at [539, 350] on icon "Previous month" at bounding box center [536, 350] width 18 height 18
click at [509, 406] on button "4" at bounding box center [506, 412] width 27 height 27
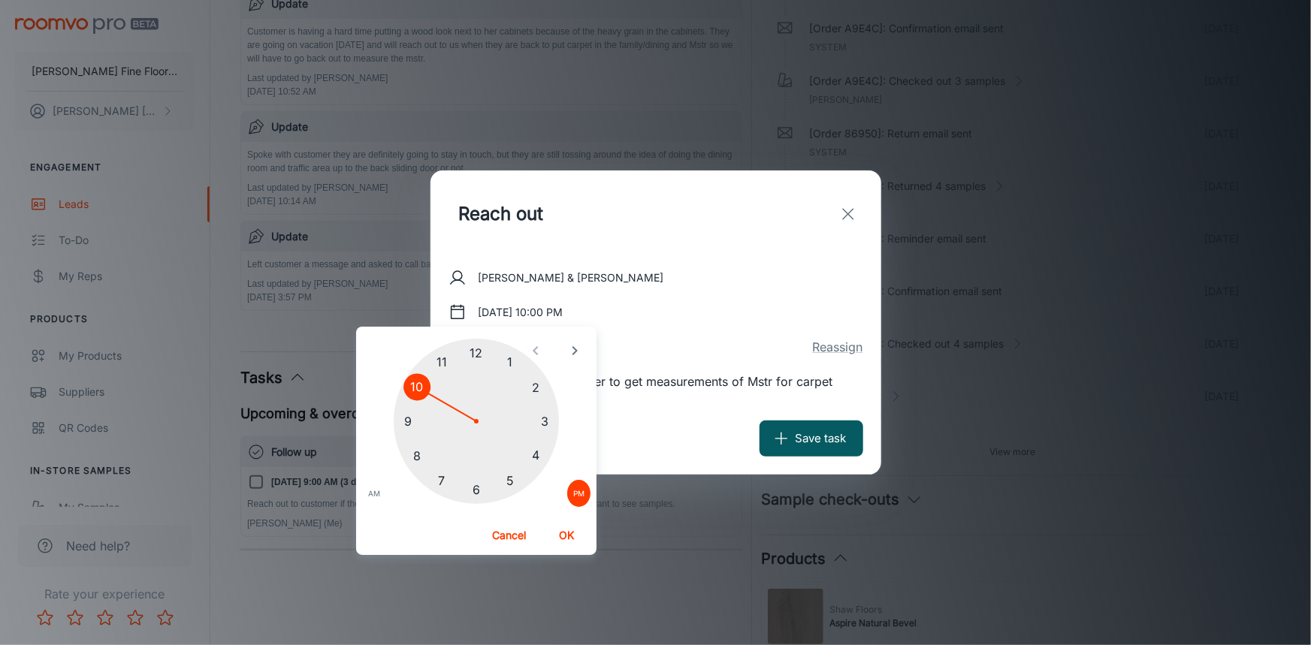
click at [384, 493] on button "AM" at bounding box center [374, 493] width 24 height 27
click at [572, 531] on button "OK" at bounding box center [567, 535] width 48 height 27
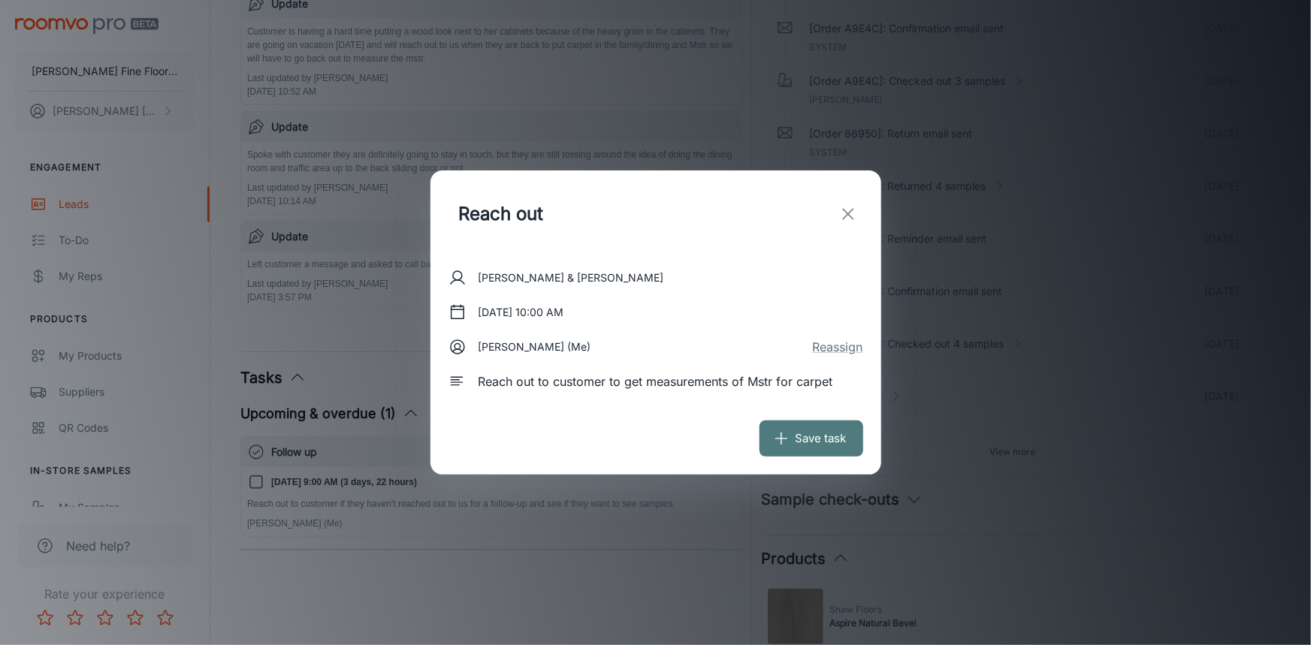
click at [813, 439] on button "Save task" at bounding box center [811, 439] width 104 height 36
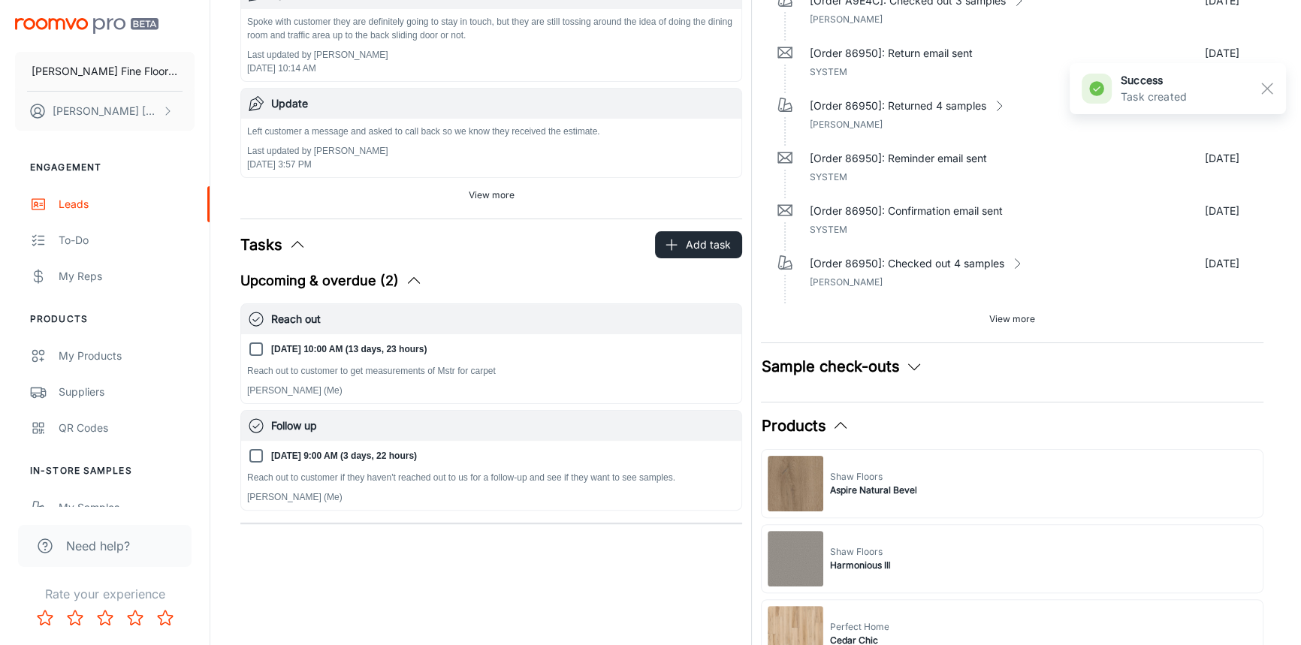
scroll to position [409, 0]
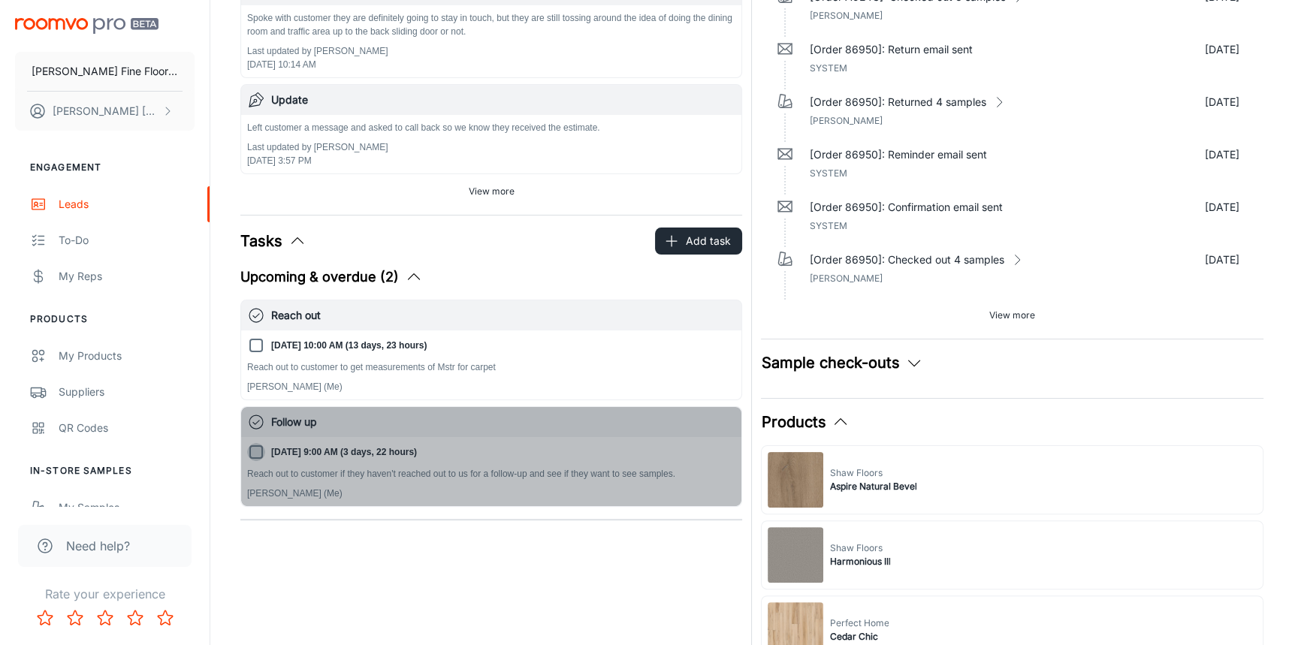
click at [258, 448] on input "[DATE] 9:00 AM (3 days, 22 hours)" at bounding box center [256, 452] width 18 height 18
checkbox input "true"
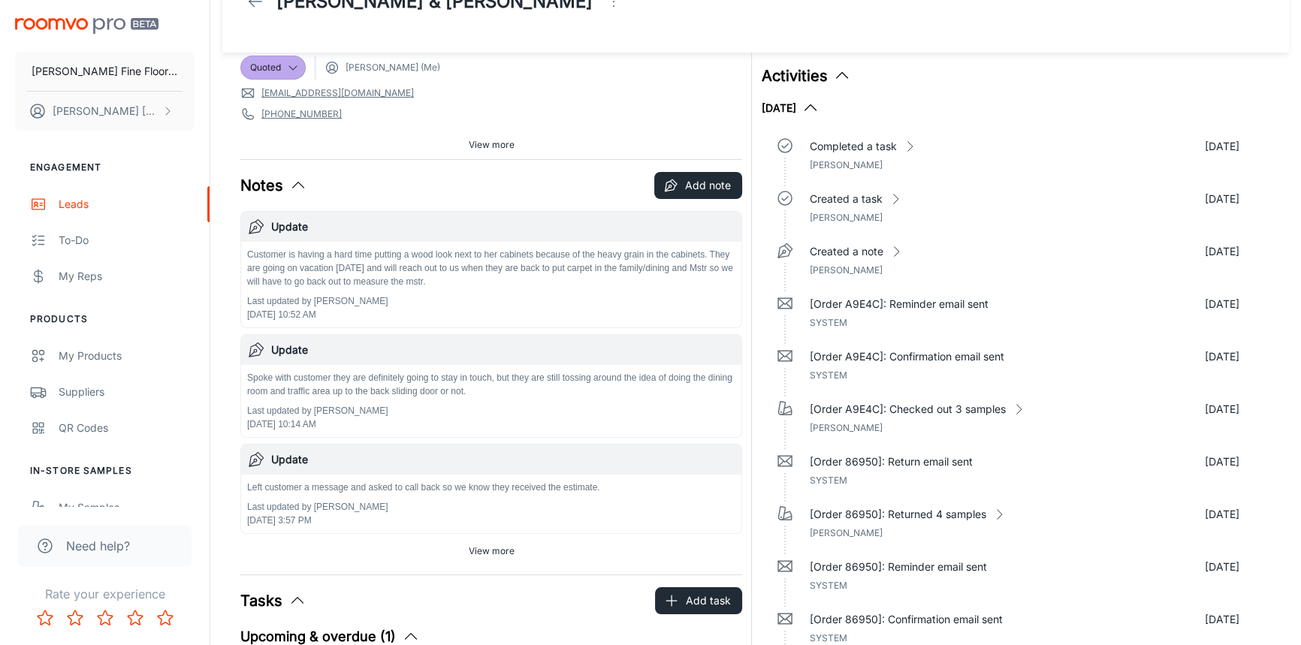
scroll to position [0, 0]
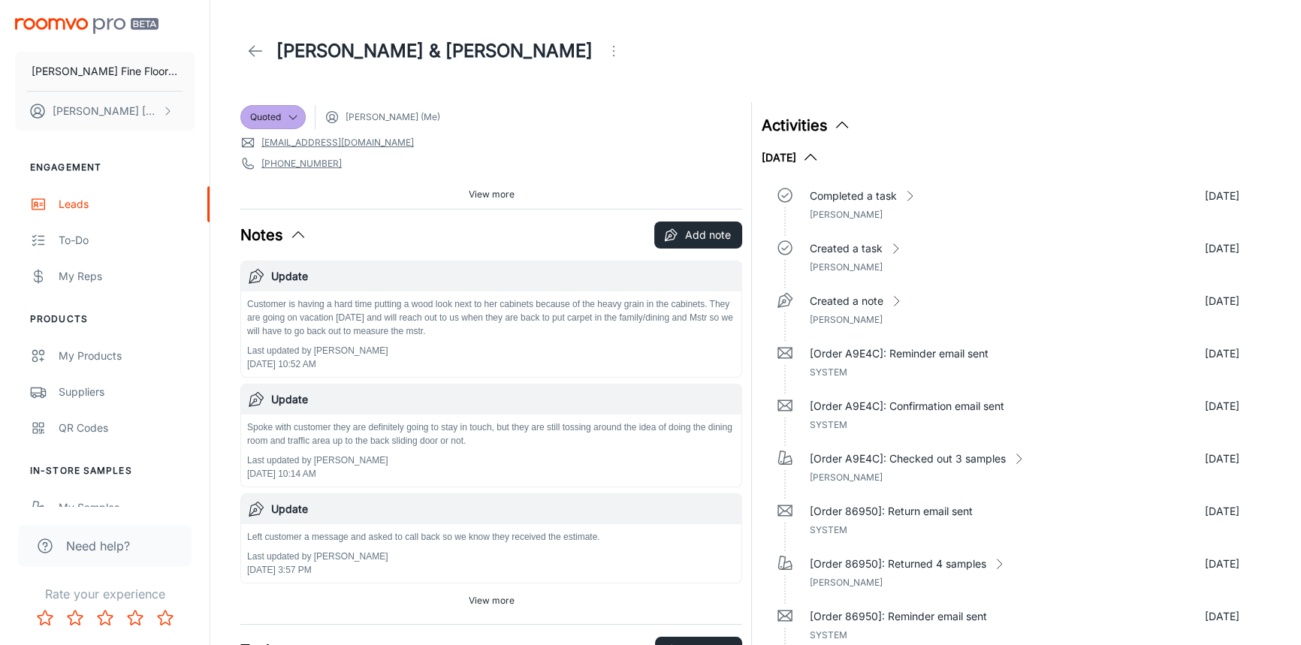
click at [252, 49] on icon at bounding box center [255, 51] width 18 height 18
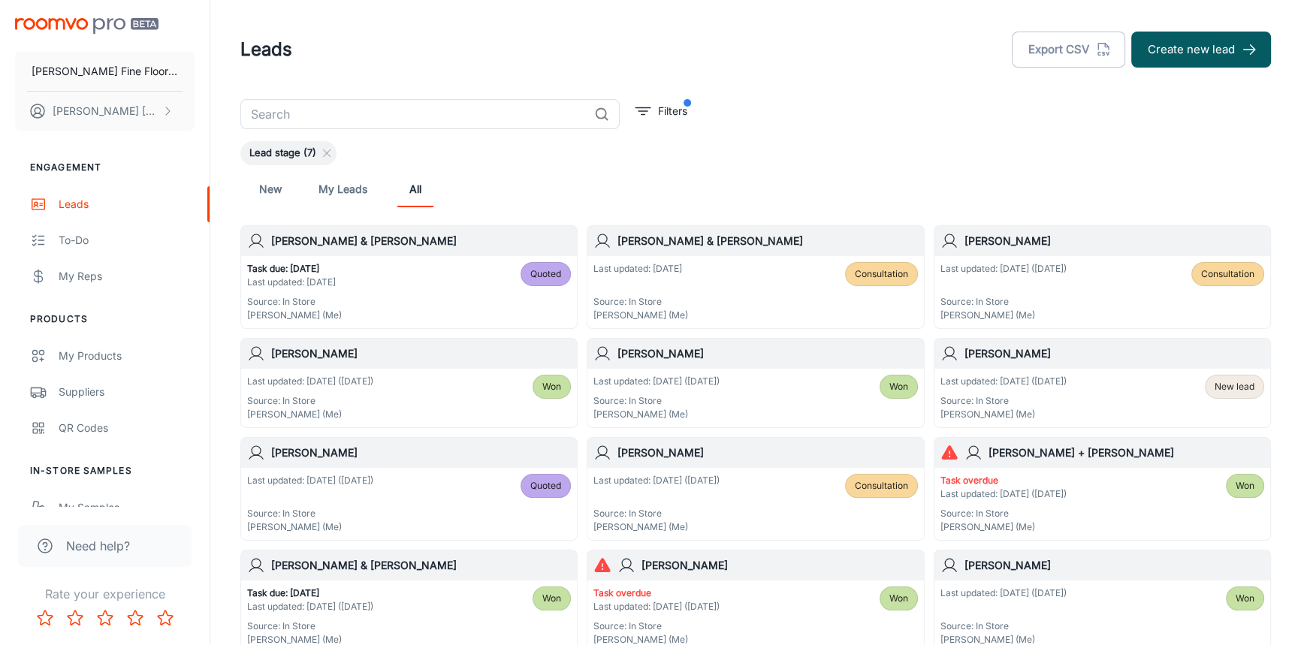
scroll to position [563, 0]
